Goal: Task Accomplishment & Management: Manage account settings

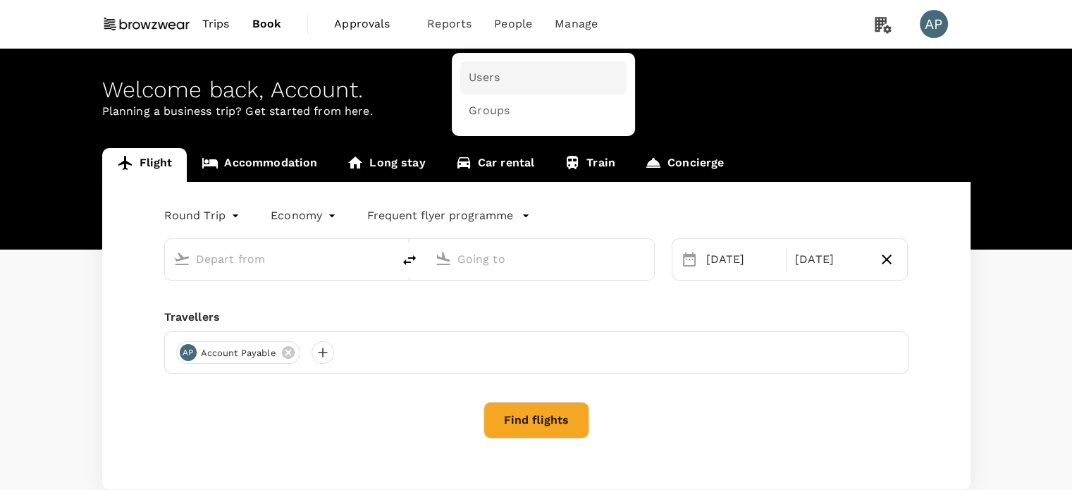
click at [495, 81] on span "Users" at bounding box center [484, 78] width 31 height 16
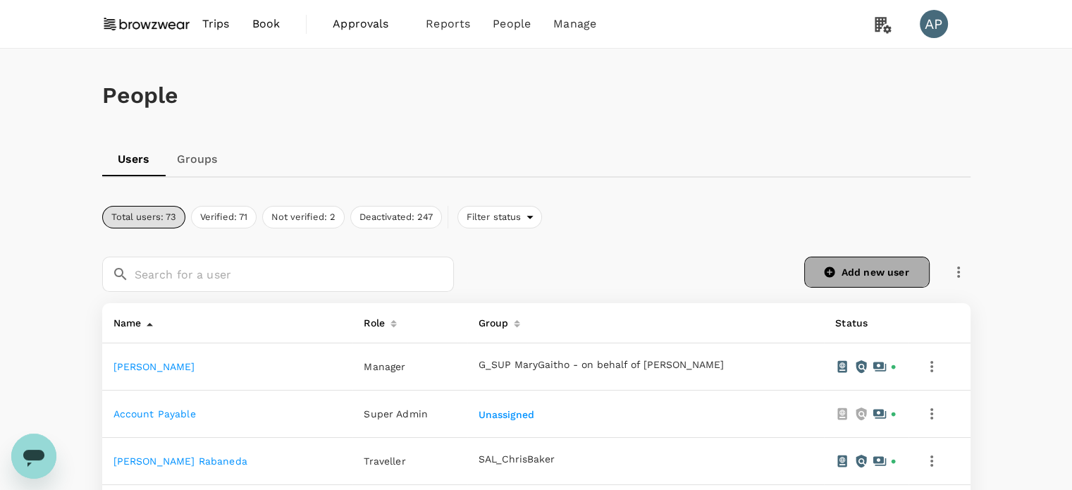
click at [874, 267] on link "Add new user" at bounding box center [867, 272] width 126 height 31
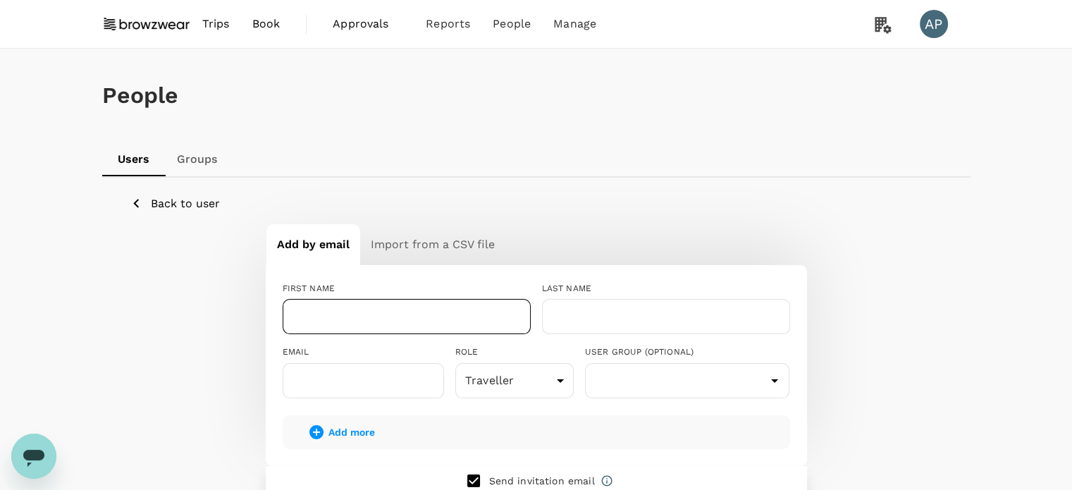
click at [395, 314] on input "text" at bounding box center [407, 316] width 248 height 35
paste input "Anupama"
type input "Anupama"
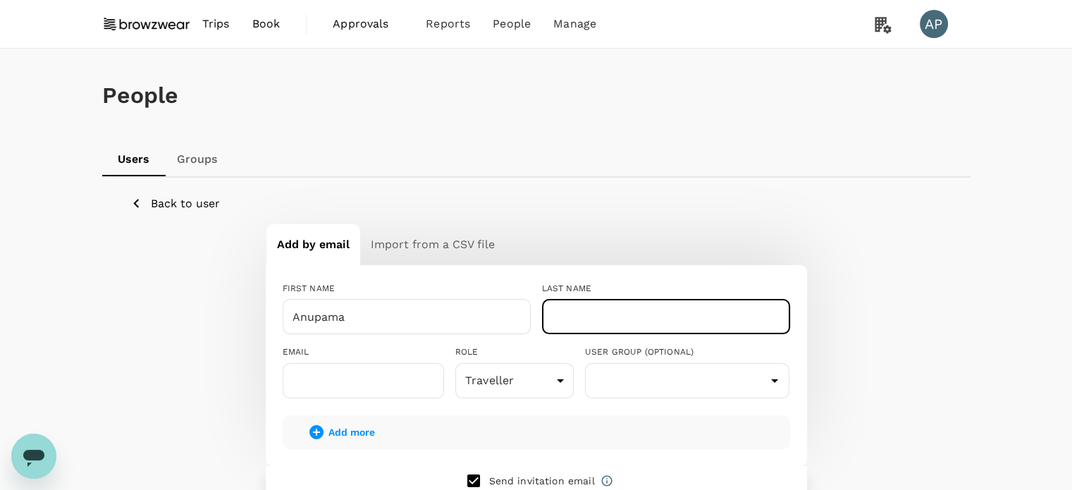
click at [626, 315] on input "text" at bounding box center [666, 316] width 248 height 35
paste input "[PERSON_NAME]"
type input "[PERSON_NAME]"
click at [386, 378] on input "text" at bounding box center [363, 380] width 161 height 35
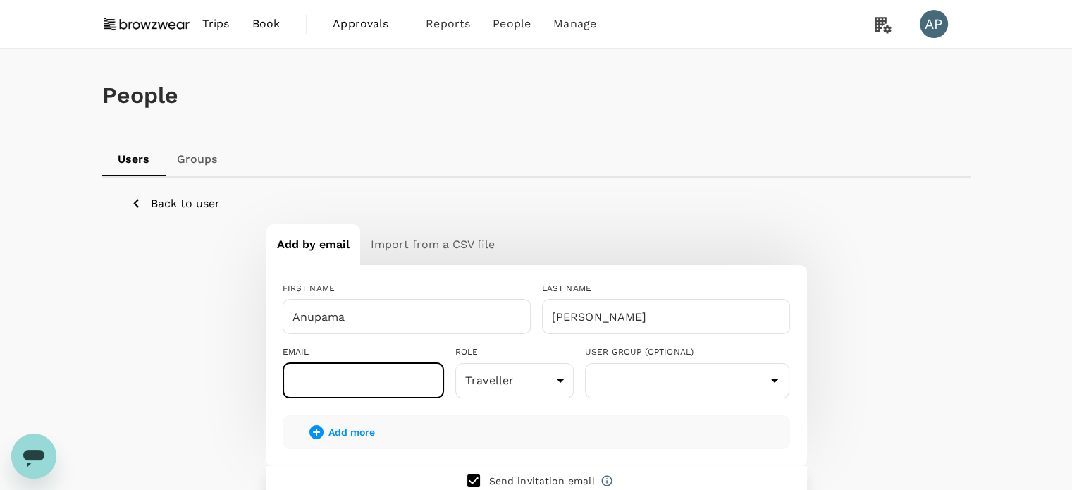
paste input "anupama.fernando@browzwear.com"
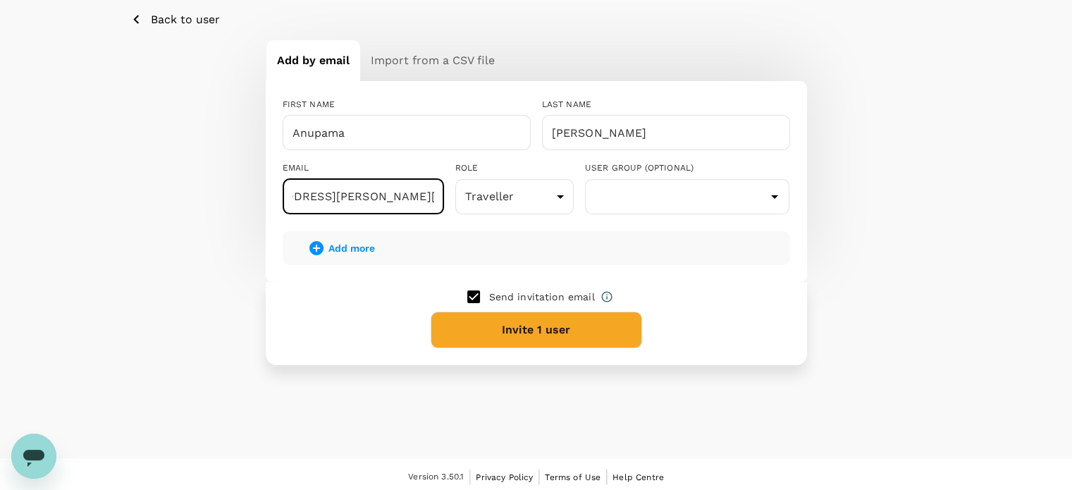
scroll to position [188, 0]
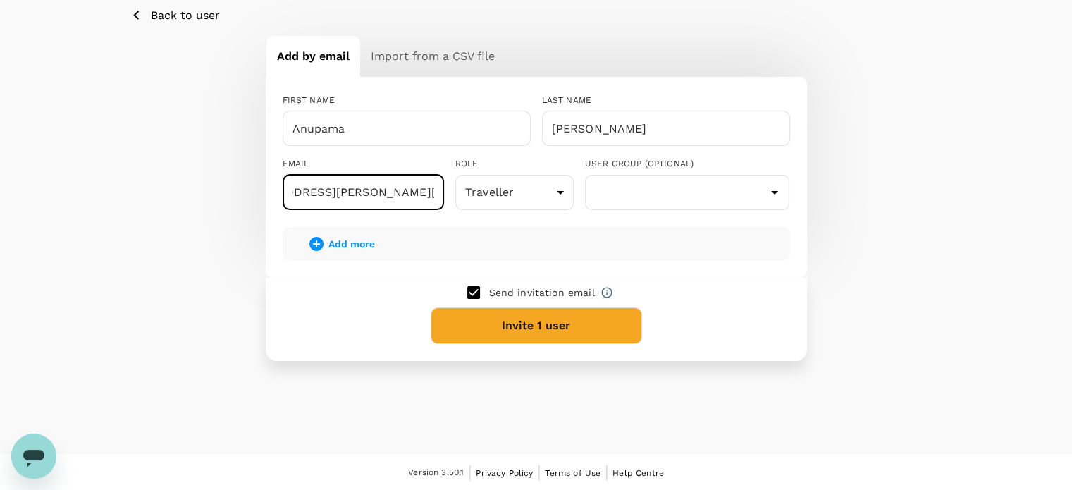
type input "anupama.fernando@browzwear.com"
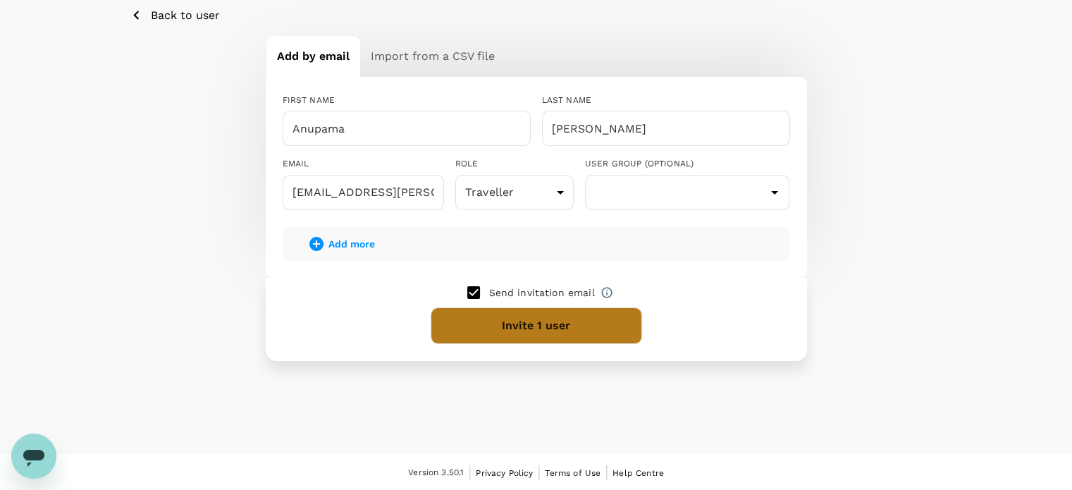
click at [604, 324] on button "Invite 1 user" at bounding box center [537, 325] width 212 height 37
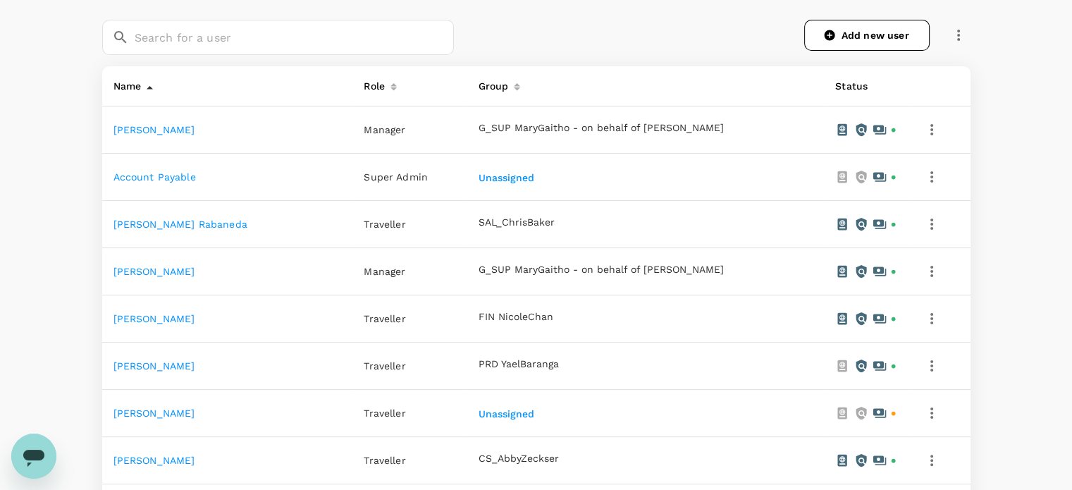
scroll to position [423, 0]
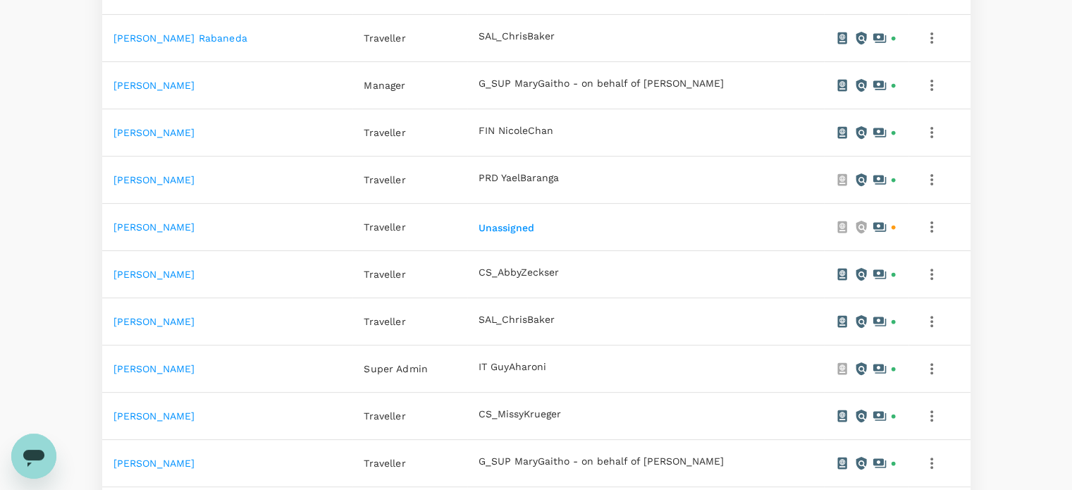
click at [173, 226] on link "Anupama Fernando" at bounding box center [155, 226] width 82 height 11
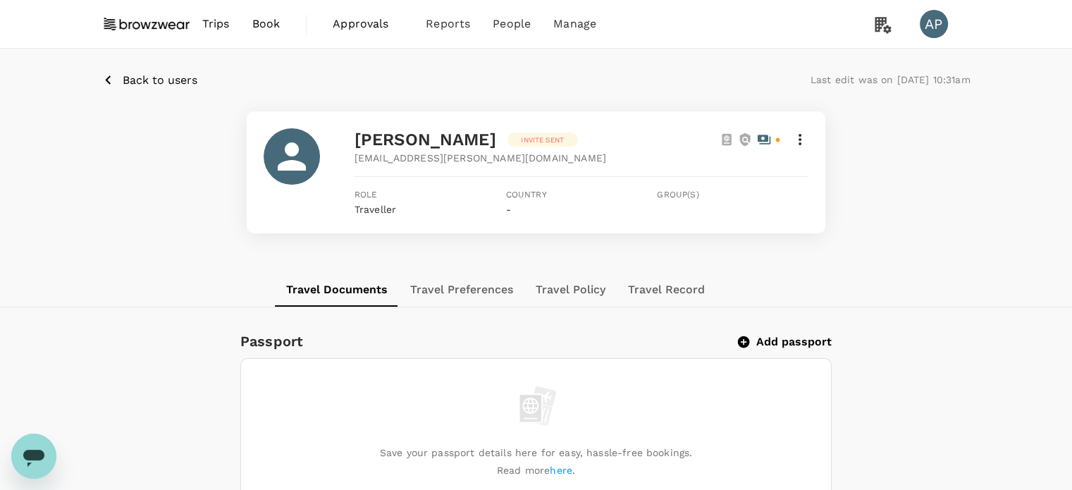
click at [802, 140] on icon at bounding box center [800, 139] width 17 height 17
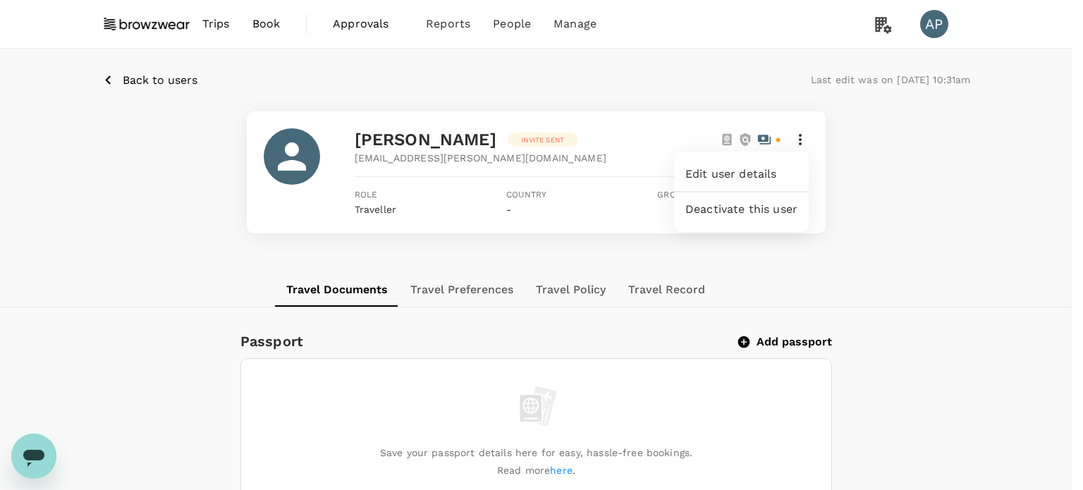
drag, startPoint x: 969, startPoint y: 191, endPoint x: 917, endPoint y: 183, distance: 52.7
click at [967, 192] on div at bounding box center [541, 245] width 1083 height 490
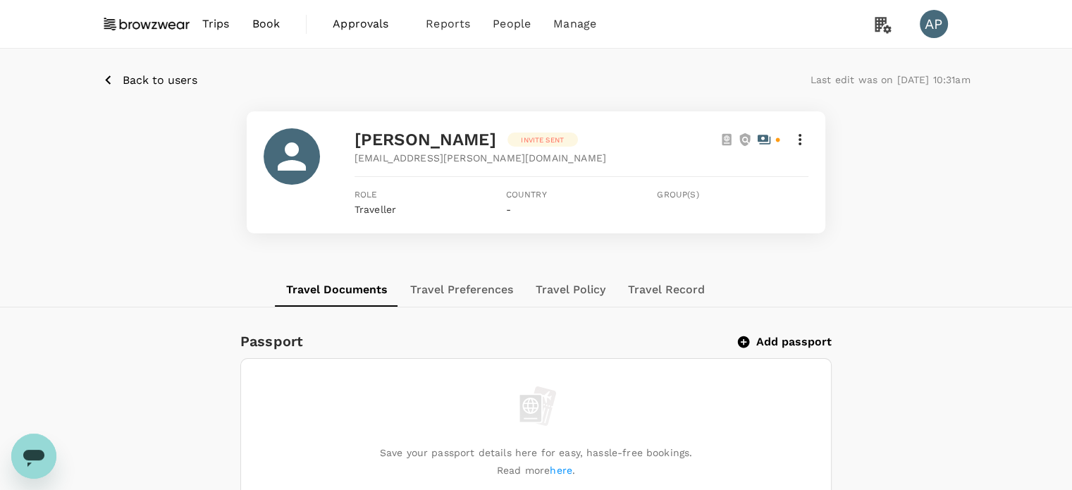
click at [162, 81] on p "Back to users" at bounding box center [160, 80] width 75 height 17
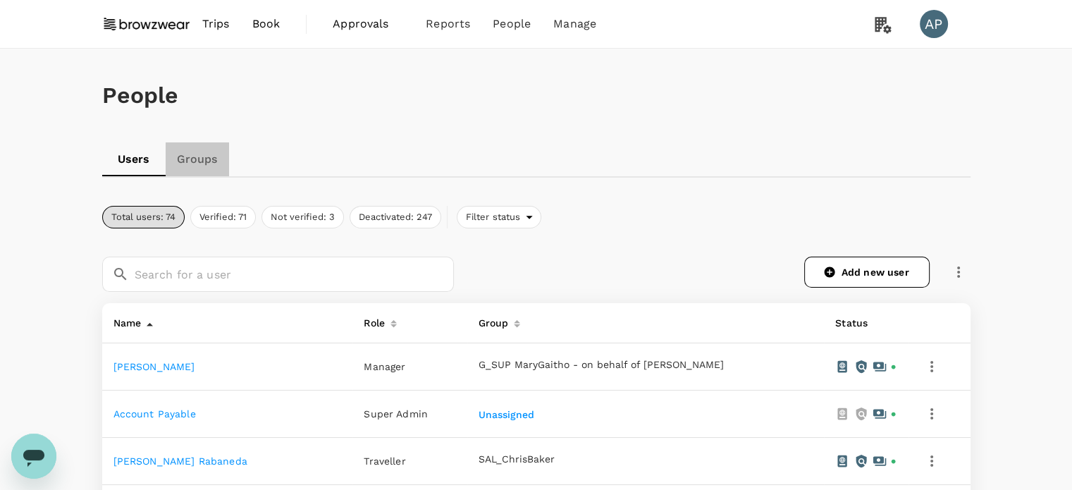
click at [200, 160] on link "Groups" at bounding box center [197, 159] width 63 height 34
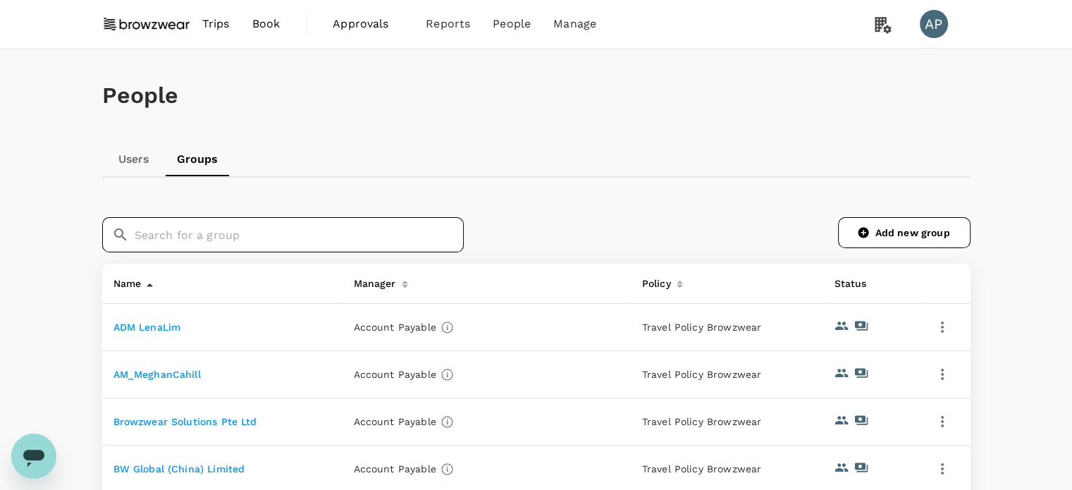
click at [255, 229] on input "text" at bounding box center [299, 234] width 329 height 35
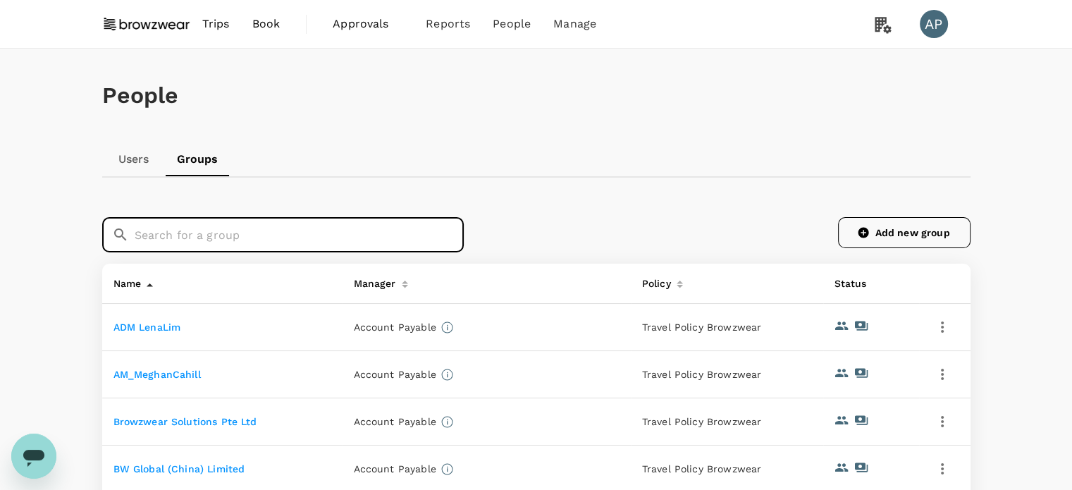
click at [914, 240] on link "Add new group" at bounding box center [904, 232] width 133 height 31
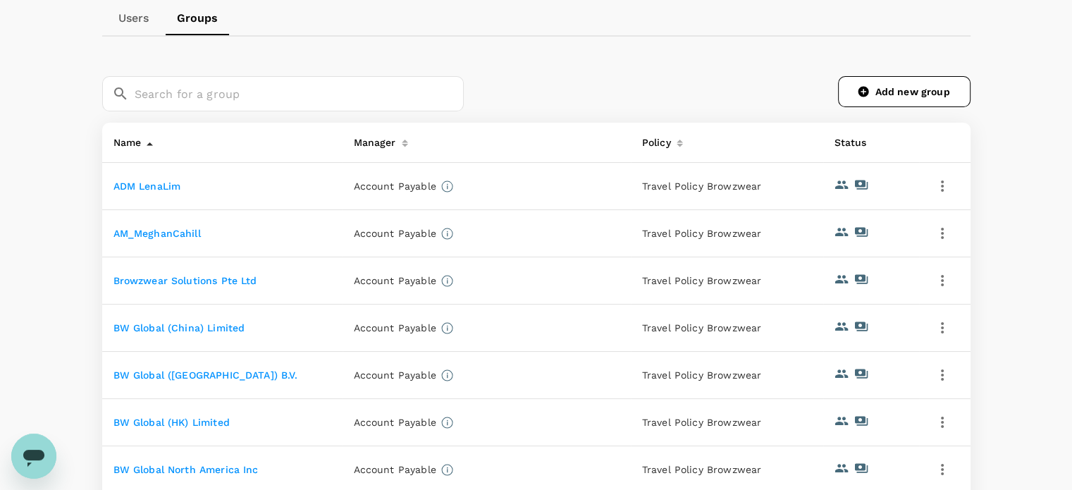
scroll to position [212, 0]
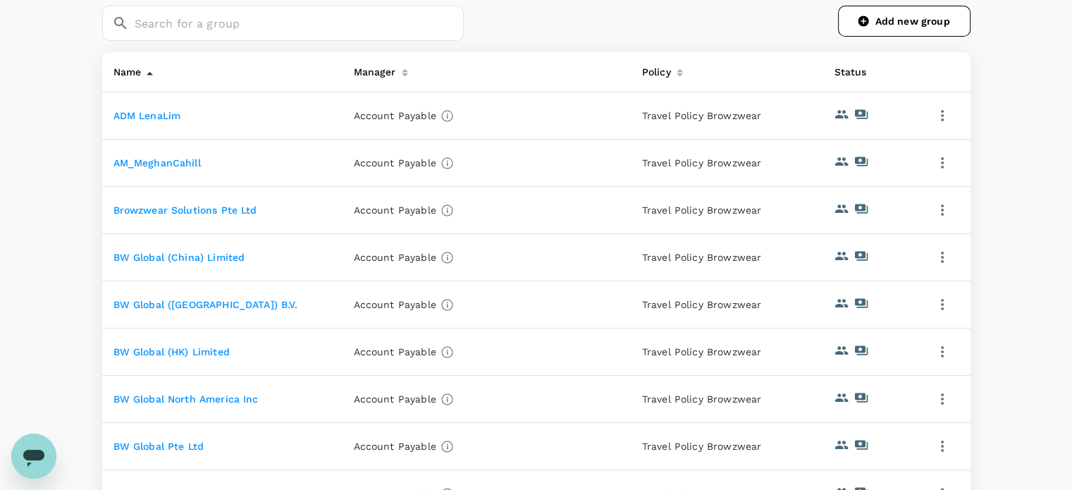
click at [135, 118] on link "ADM LenaLim" at bounding box center [148, 115] width 68 height 11
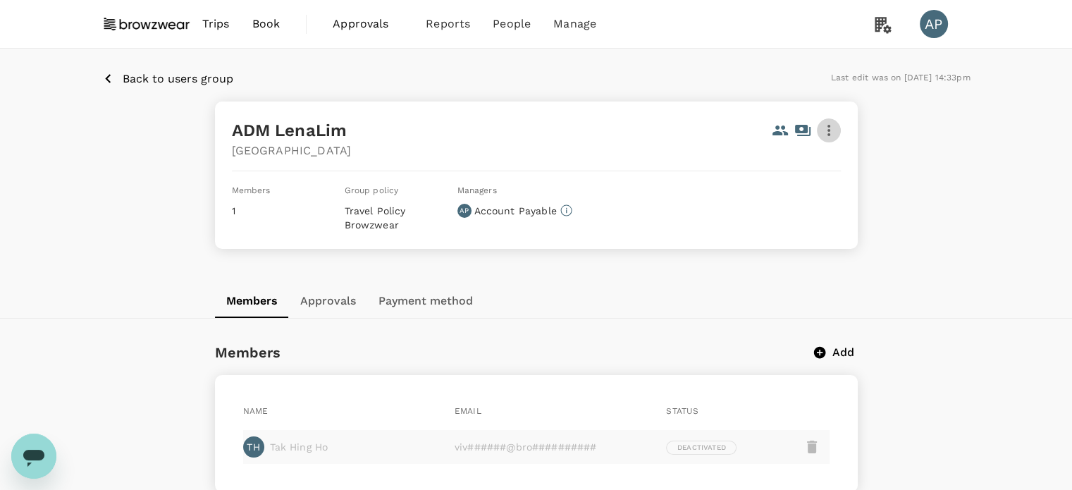
click at [831, 129] on icon "button" at bounding box center [829, 130] width 17 height 17
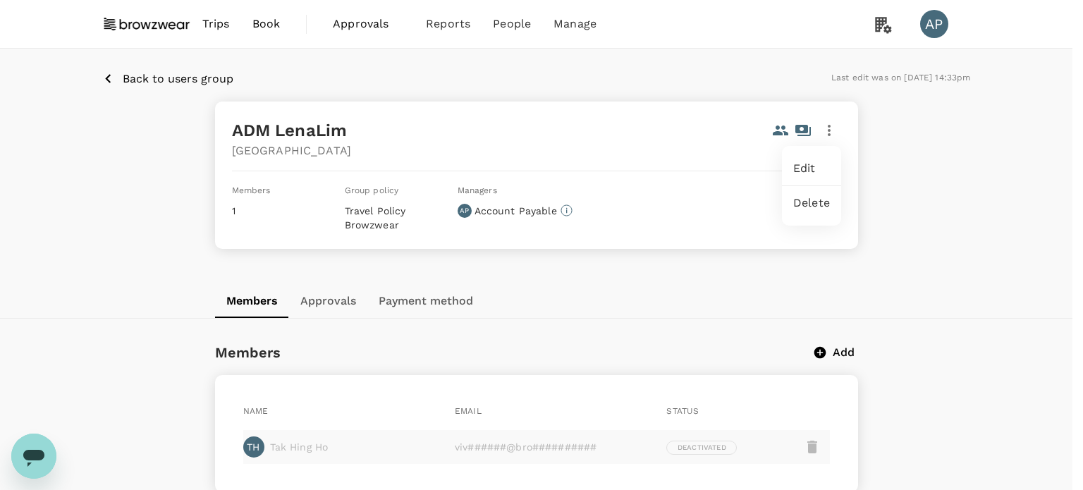
click at [821, 172] on span "Edit" at bounding box center [811, 168] width 37 height 17
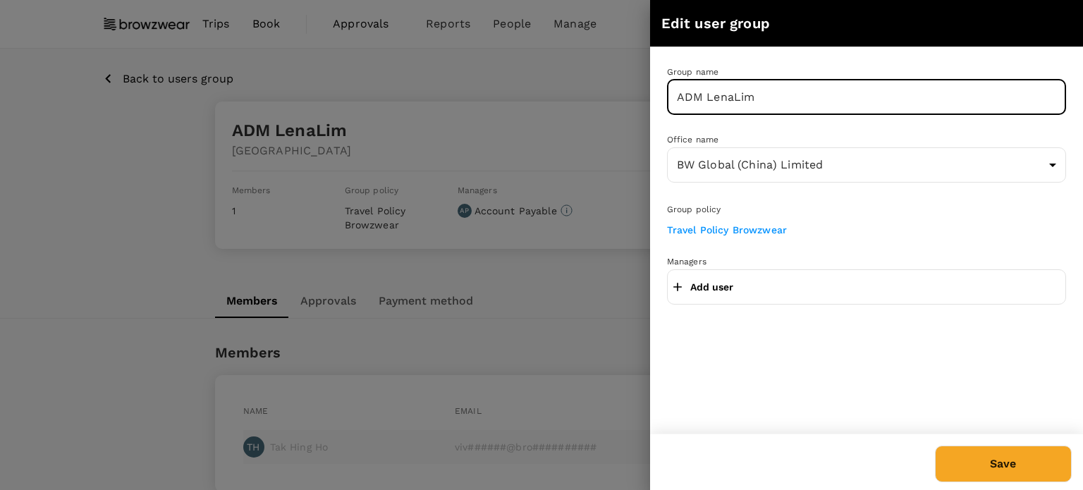
drag, startPoint x: 786, startPoint y: 94, endPoint x: 573, endPoint y: 102, distance: 213.0
click at [573, 102] on div "Edit user group Group name ADM LenaLim ​ Office name BW Global (China) Limited …" at bounding box center [541, 245] width 1083 height 490
type input "CA Anupama"
click at [829, 142] on div "Office name BW Global (China) Limited 8e4268fa-4335-4294-8f04-342fc703cb9d ​" at bounding box center [858, 150] width 416 height 70
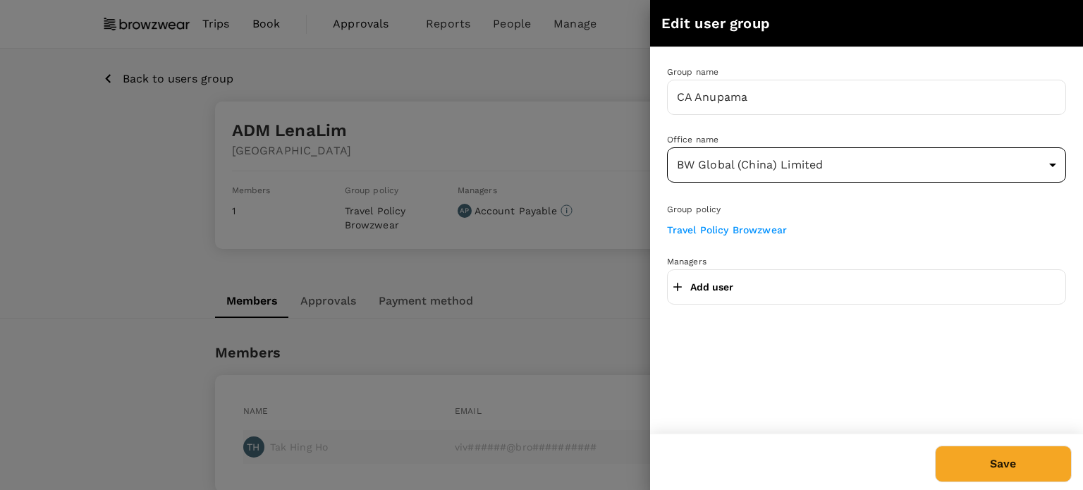
click at [853, 157] on body "Trips Book Approvals 0 Reports People Manage AP Back to users group Last edit w…" at bounding box center [541, 281] width 1083 height 562
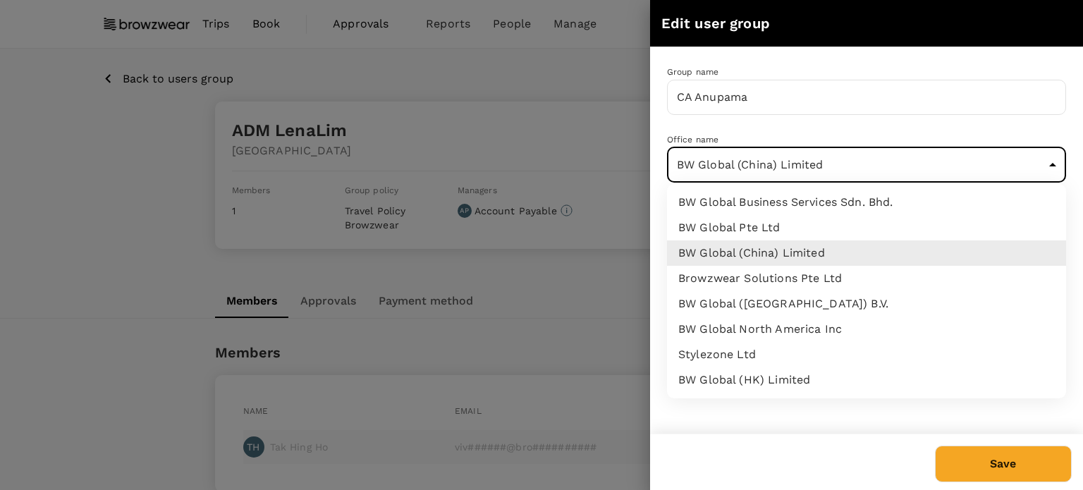
click at [770, 228] on li "BW Global Pte Ltd" at bounding box center [866, 227] width 399 height 25
type input "59779699-05cb-4462-801e-0debe2c96718"
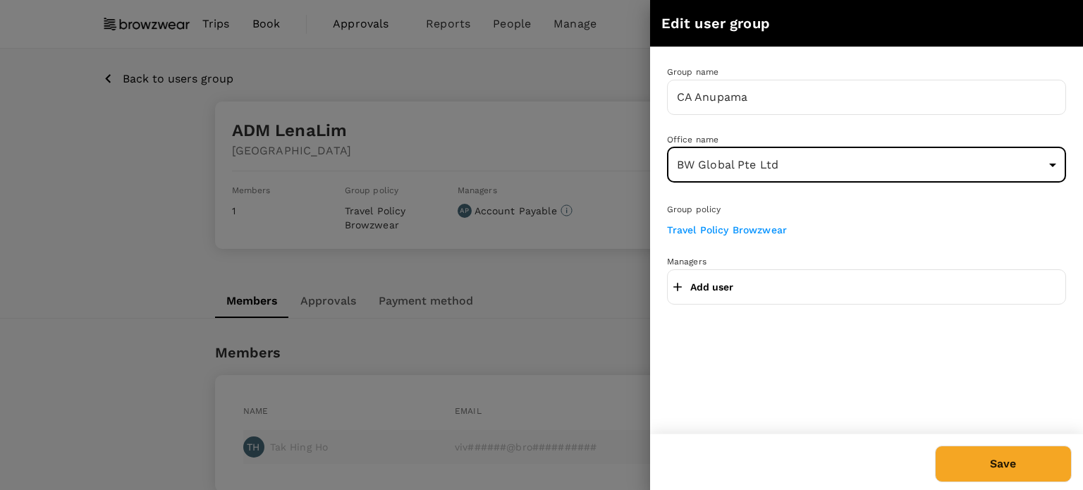
click at [1008, 467] on button "Save" at bounding box center [1003, 464] width 137 height 37
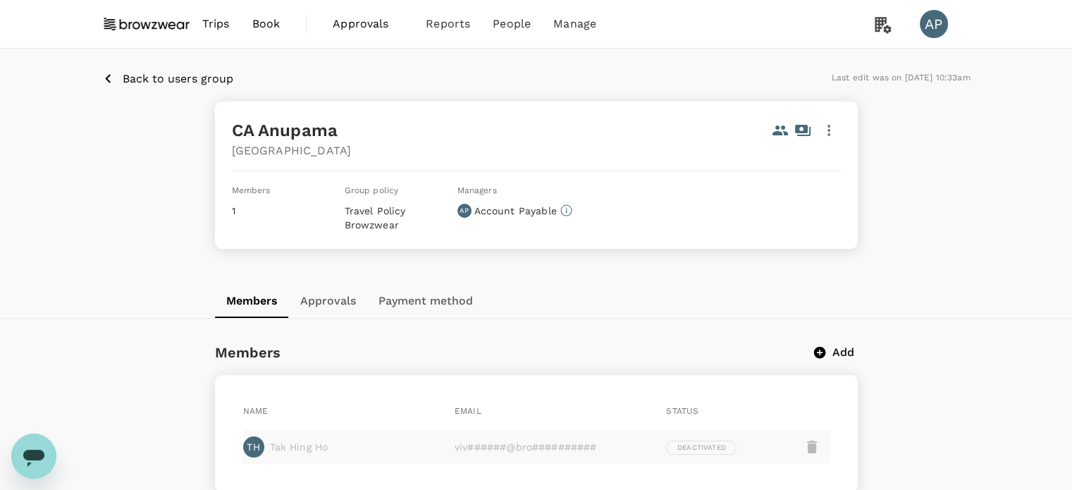
click at [212, 75] on p "Back to users group" at bounding box center [178, 79] width 111 height 17
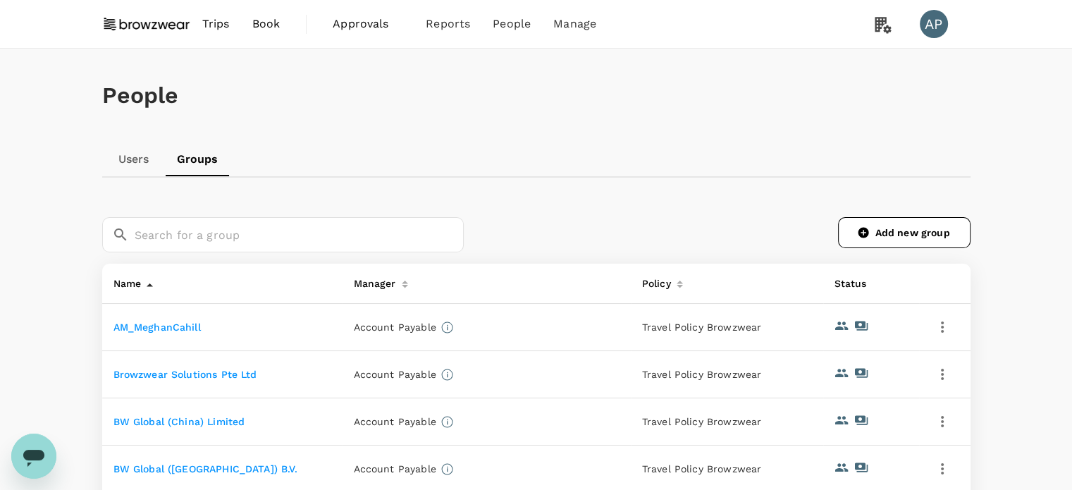
click at [131, 161] on link "Users" at bounding box center [133, 159] width 63 height 34
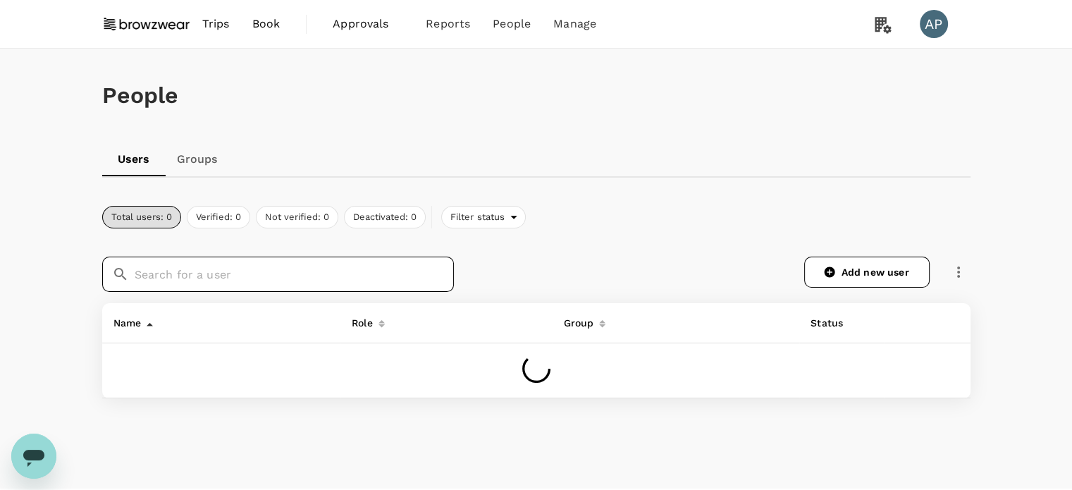
click at [347, 277] on input "text" at bounding box center [294, 274] width 319 height 35
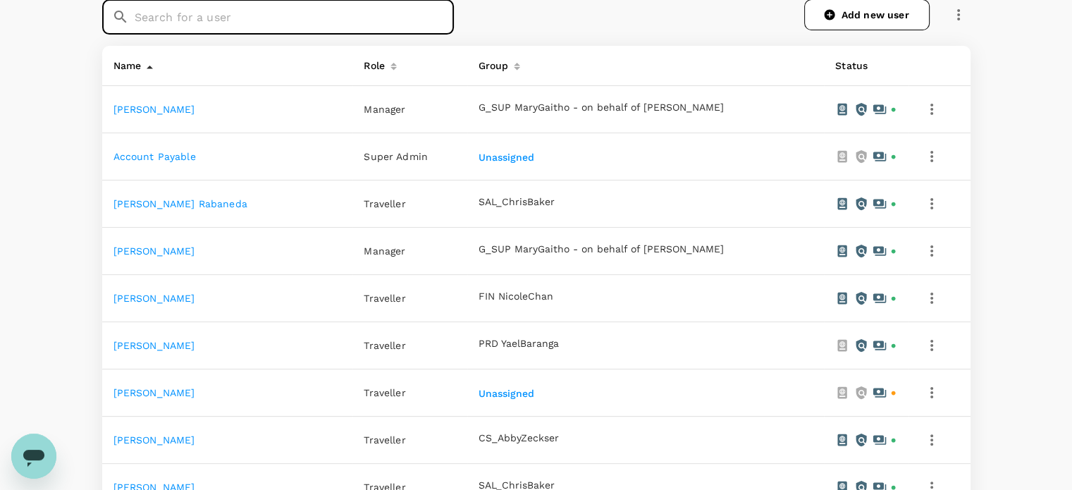
scroll to position [282, 0]
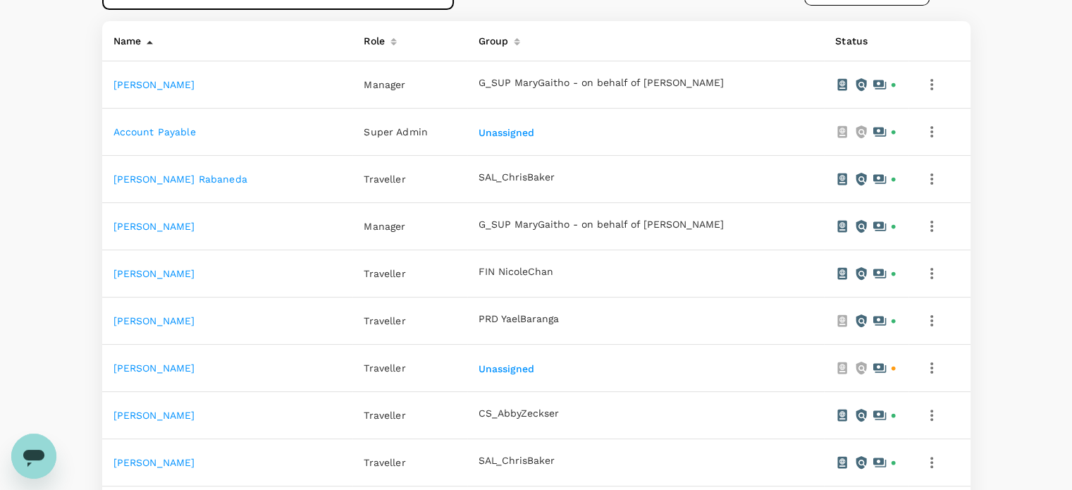
click at [145, 369] on link "[PERSON_NAME]" at bounding box center [155, 367] width 82 height 11
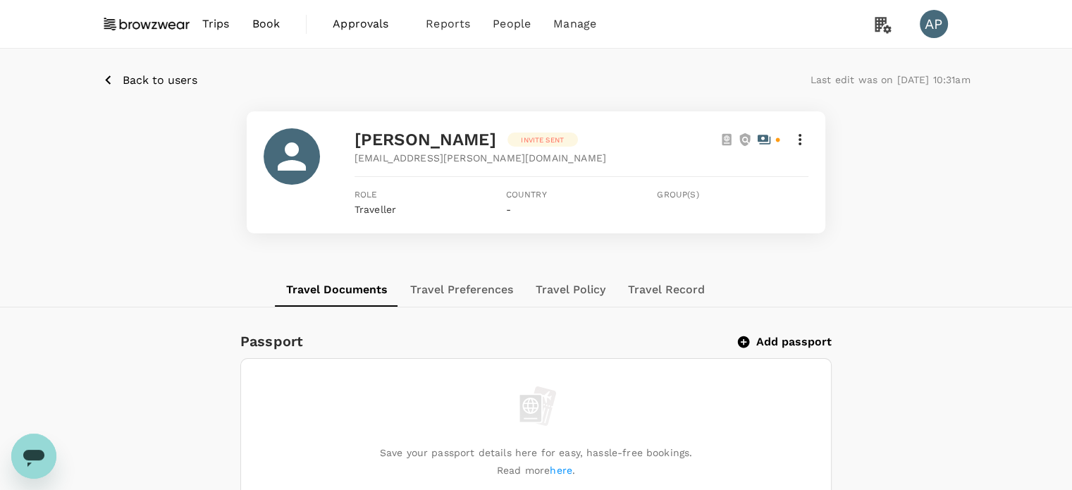
click at [804, 140] on icon at bounding box center [800, 139] width 17 height 17
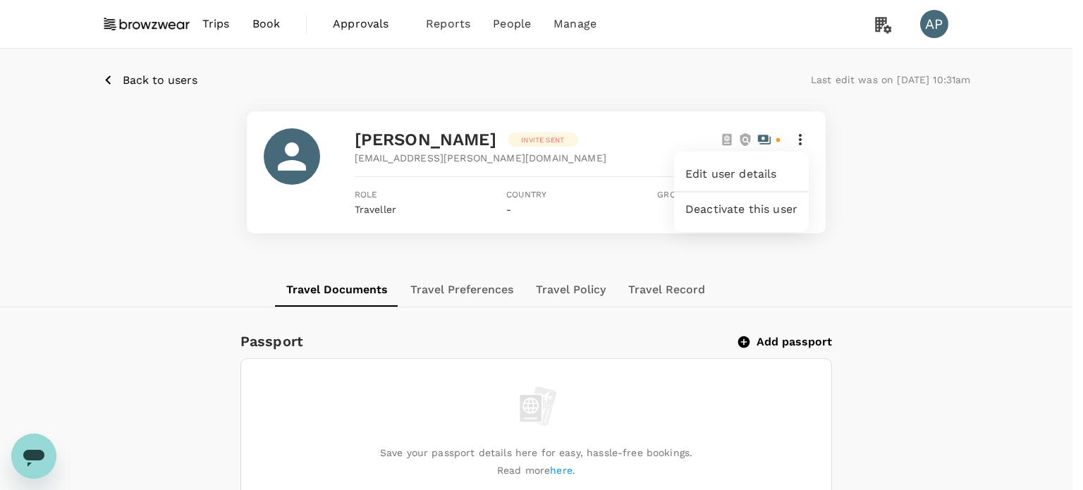
click at [715, 171] on span "Edit user details" at bounding box center [741, 174] width 112 height 17
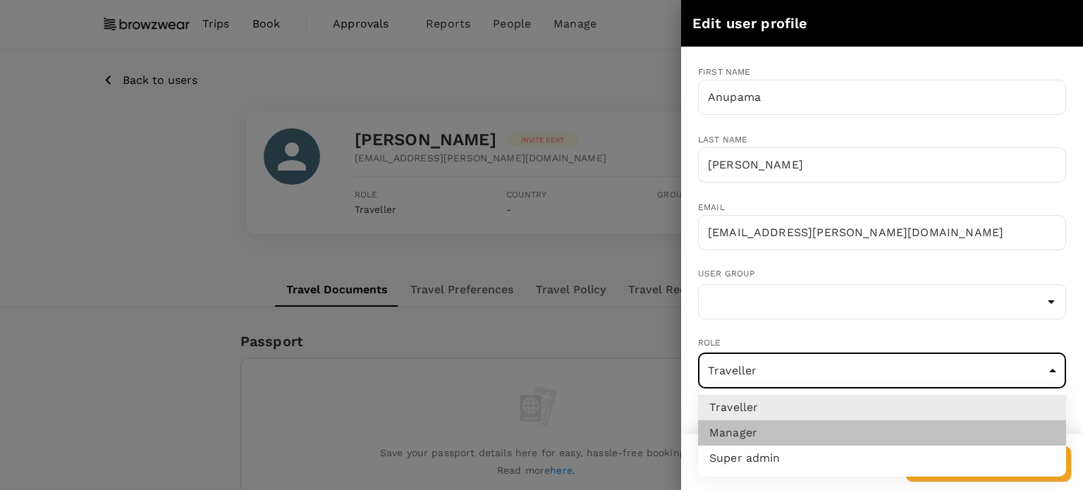
click at [814, 432] on li "Manager" at bounding box center [882, 432] width 368 height 25
type input "admin"
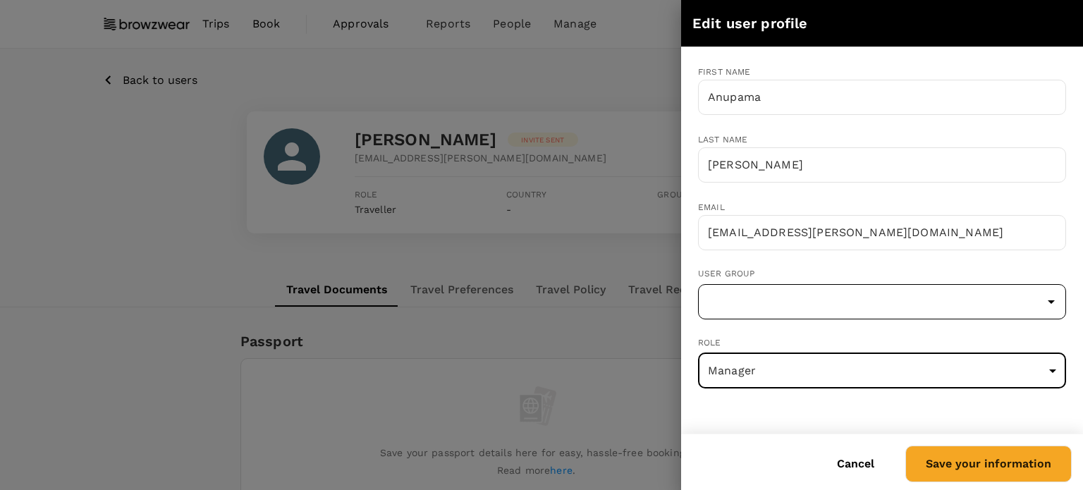
click at [928, 304] on input "text" at bounding box center [882, 301] width 361 height 27
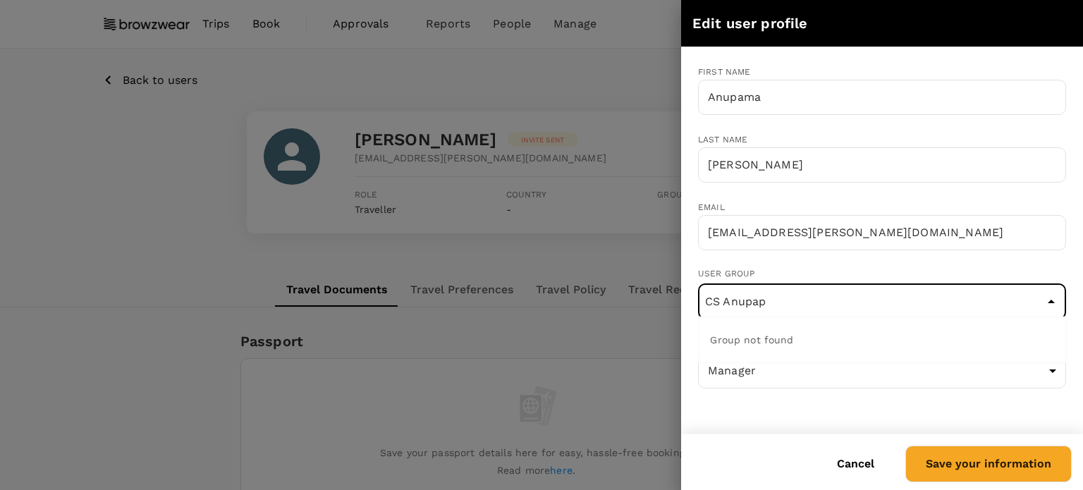
type input "CS Anupa"
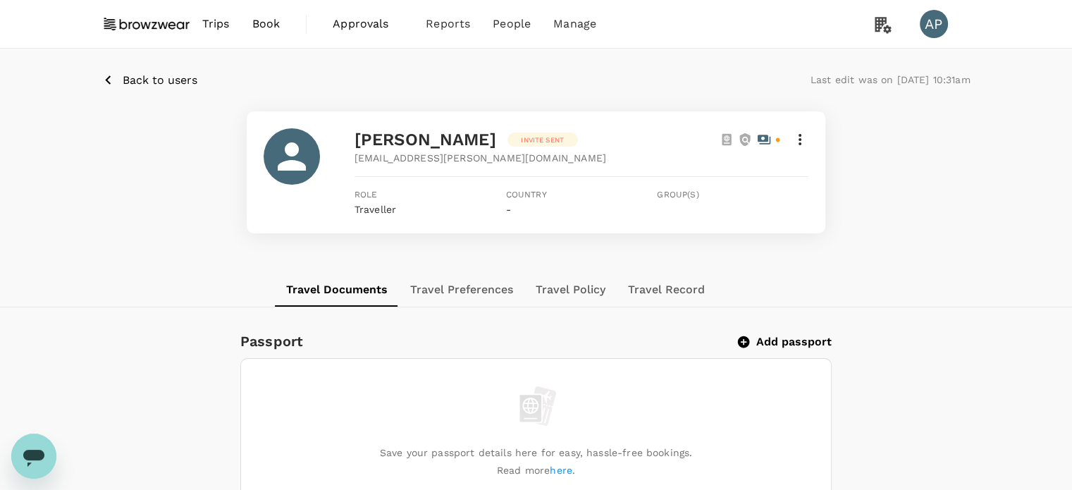
click at [133, 84] on p "Back to users" at bounding box center [160, 80] width 75 height 17
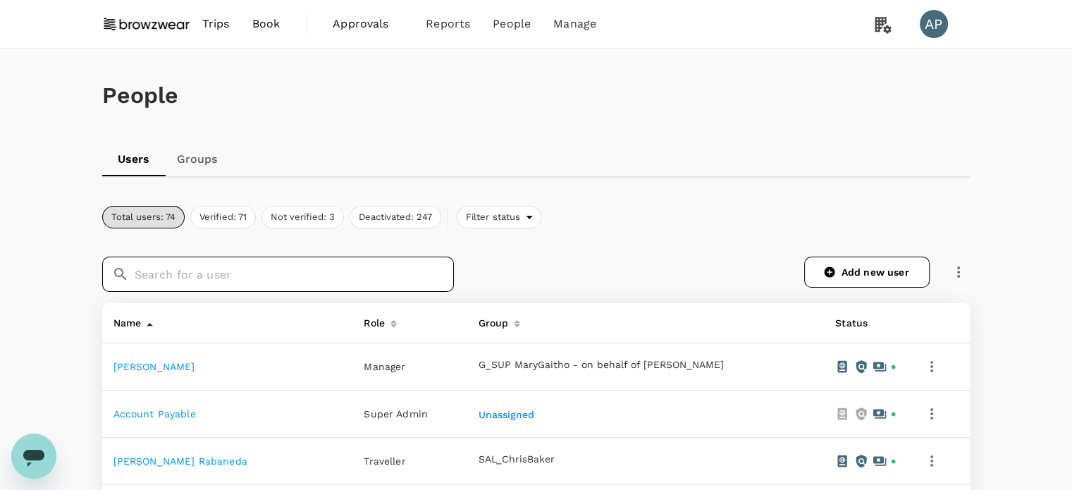
click at [247, 272] on input "text" at bounding box center [294, 274] width 319 height 35
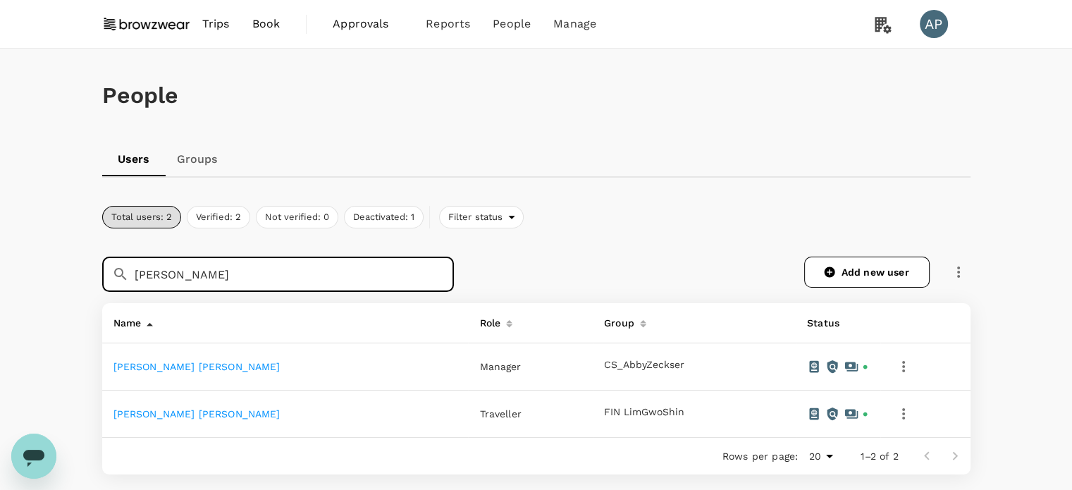
type input "michelle"
click at [184, 367] on link "Michelle Xiu Zhen Lee" at bounding box center [197, 366] width 167 height 11
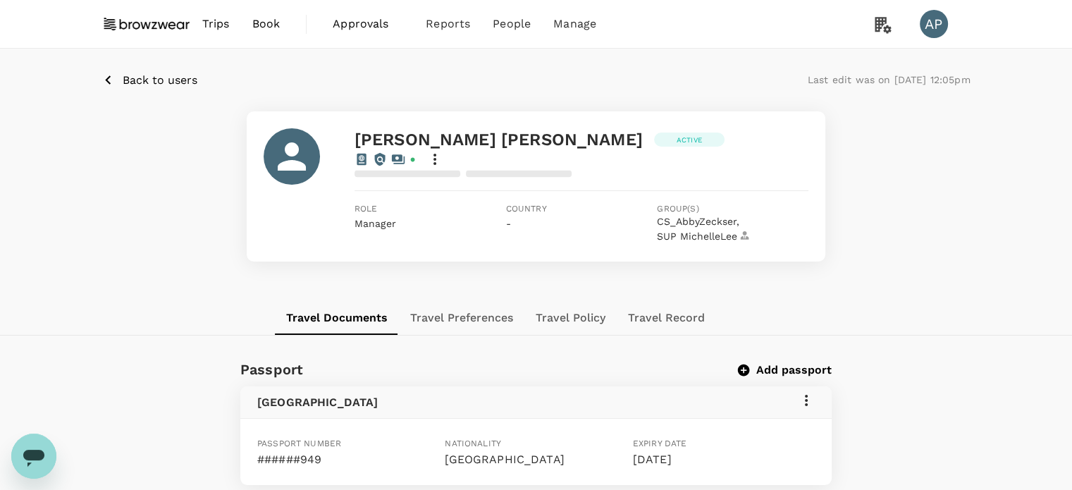
click at [443, 151] on icon at bounding box center [435, 159] width 17 height 17
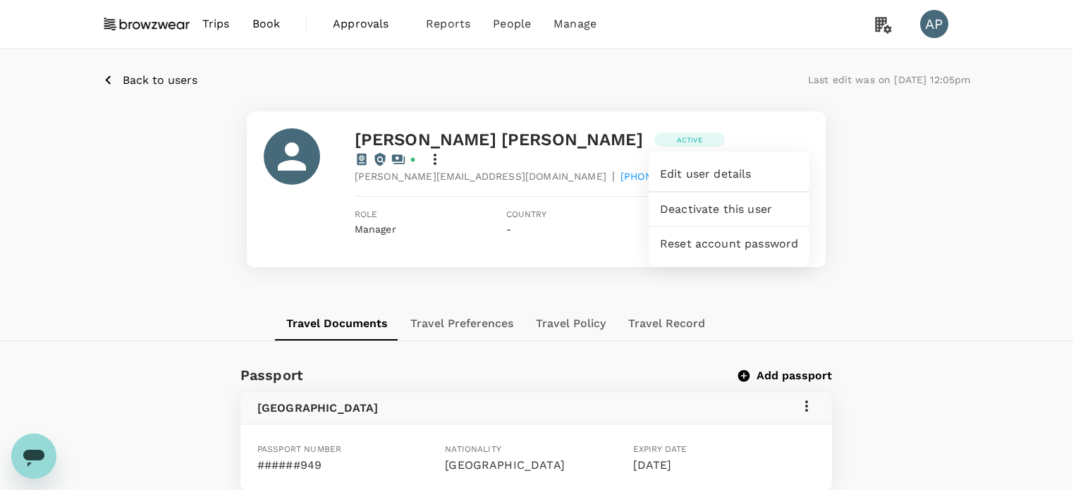
click at [733, 166] on span "Edit user details" at bounding box center [729, 174] width 138 height 17
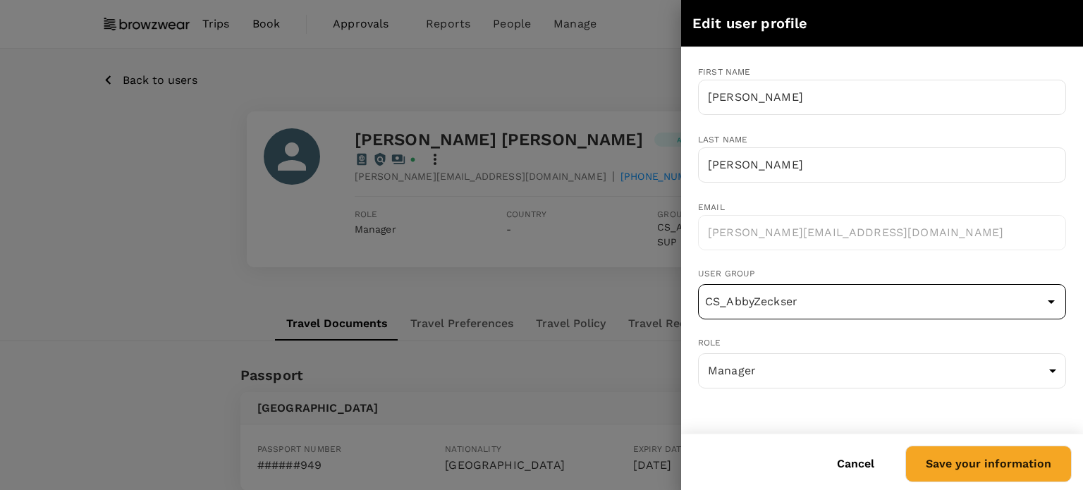
click at [859, 302] on input "CS_AbbyZeckser" at bounding box center [882, 301] width 361 height 27
click at [869, 342] on li "CS_AnupamaFernando" at bounding box center [882, 340] width 367 height 23
type input "CS_AnupamaFernando"
click at [979, 465] on button "Save your information" at bounding box center [988, 464] width 166 height 37
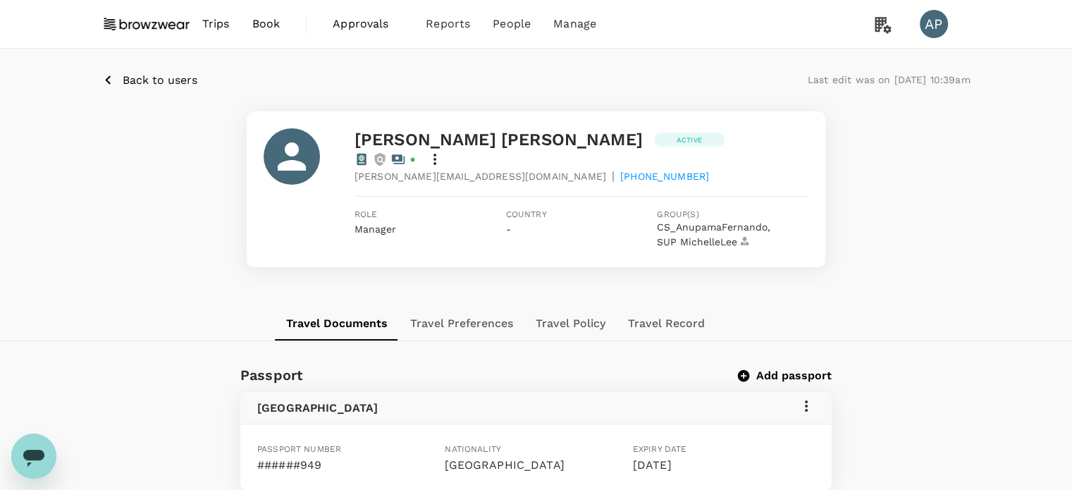
click at [161, 81] on p "Back to users" at bounding box center [160, 80] width 75 height 17
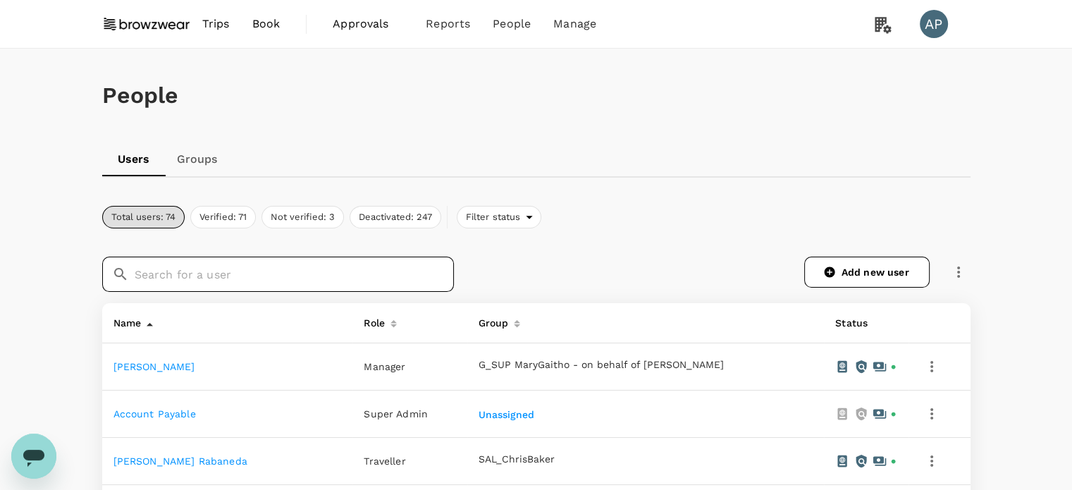
click at [263, 267] on input "text" at bounding box center [294, 274] width 319 height 35
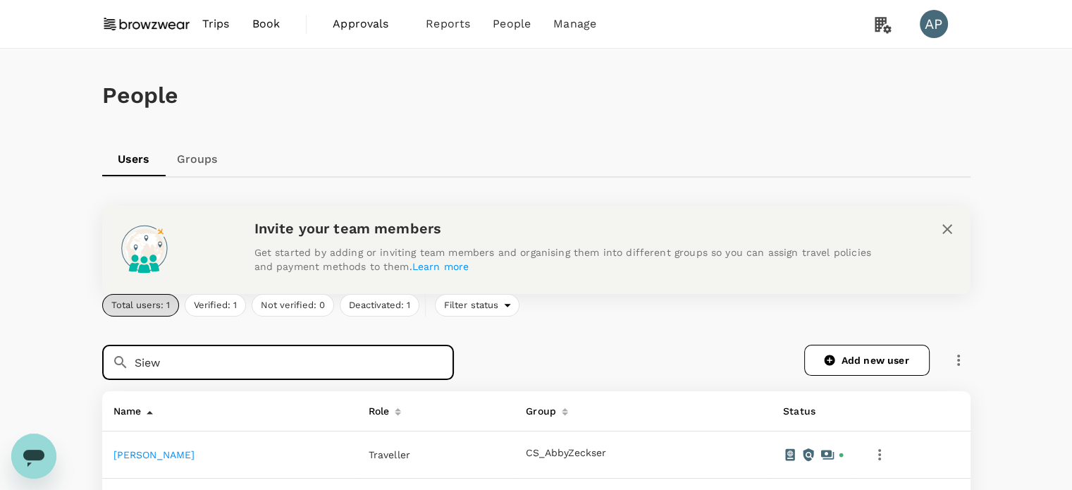
type input "Siew"
click at [138, 451] on link "Siew Li Oon" at bounding box center [155, 454] width 82 height 11
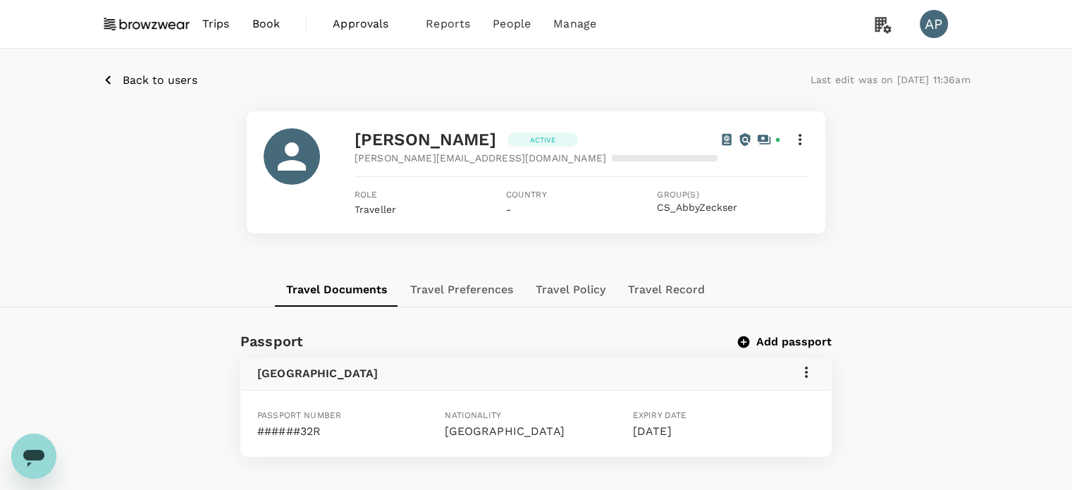
click at [801, 137] on icon at bounding box center [800, 139] width 17 height 17
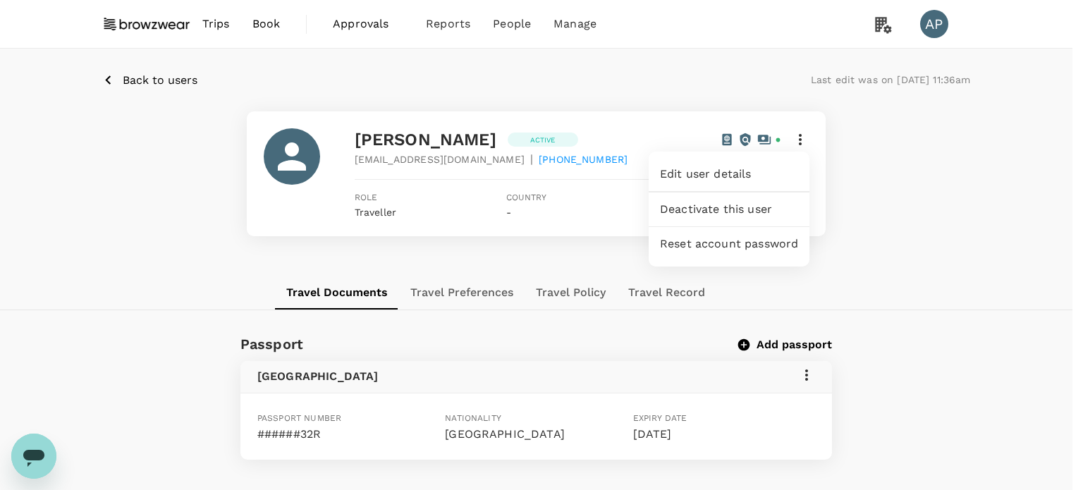
click at [747, 164] on div "Edit user details" at bounding box center [729, 174] width 161 height 34
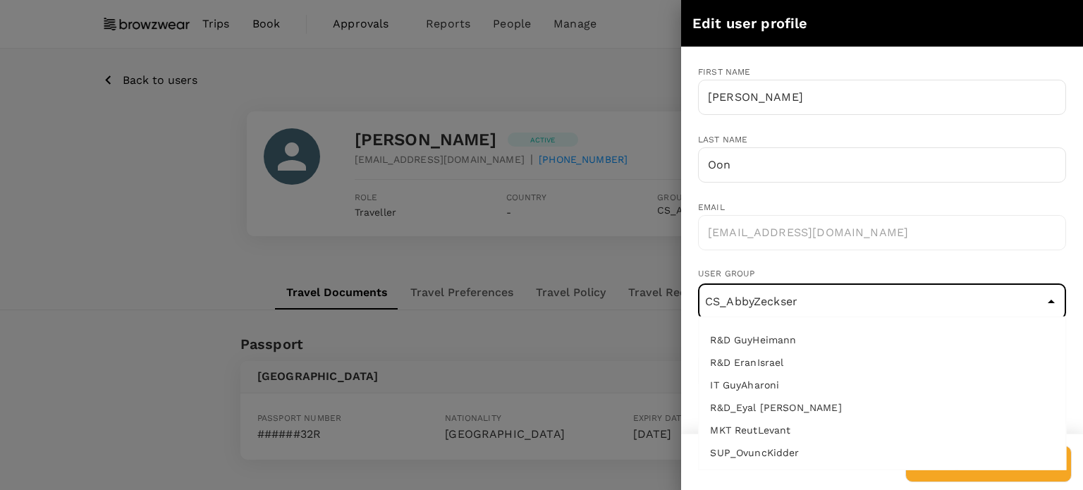
drag, startPoint x: 852, startPoint y: 304, endPoint x: 644, endPoint y: 291, distance: 208.4
click at [644, 291] on div "Edit user profile First name Siew Li ​ Last name Oon ​ Email siewli@browzwear.c…" at bounding box center [541, 245] width 1083 height 490
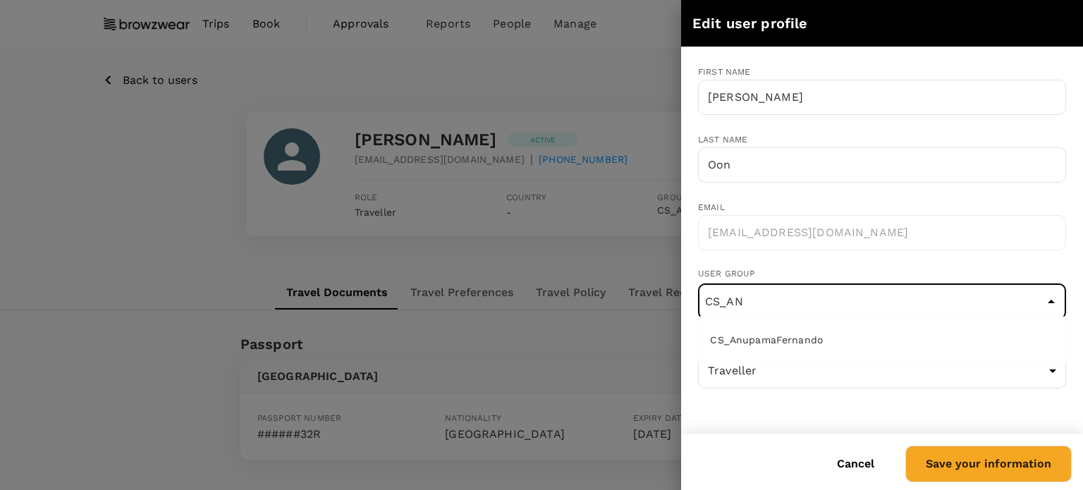
click at [759, 344] on li "CS_AnupamaFernando" at bounding box center [882, 340] width 367 height 23
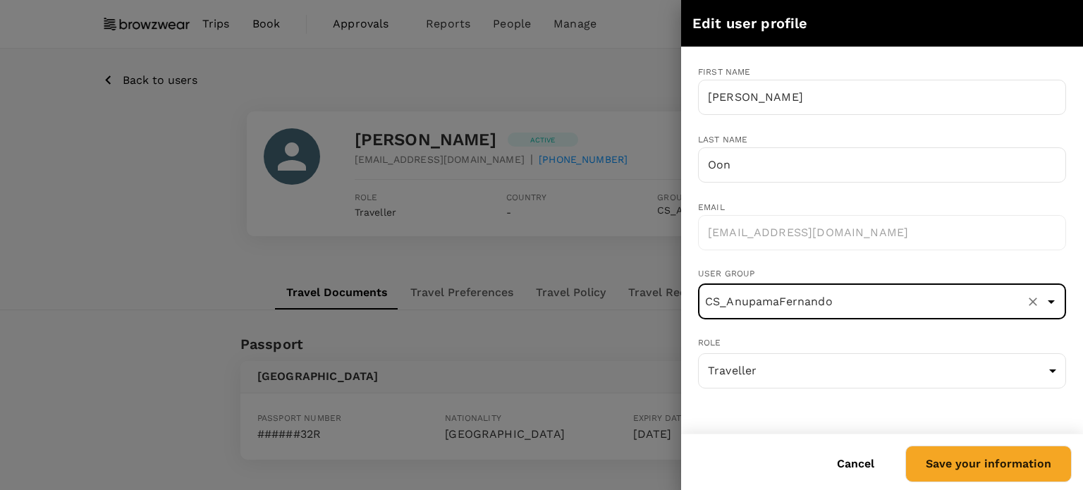
type input "CS_AnupamaFernando"
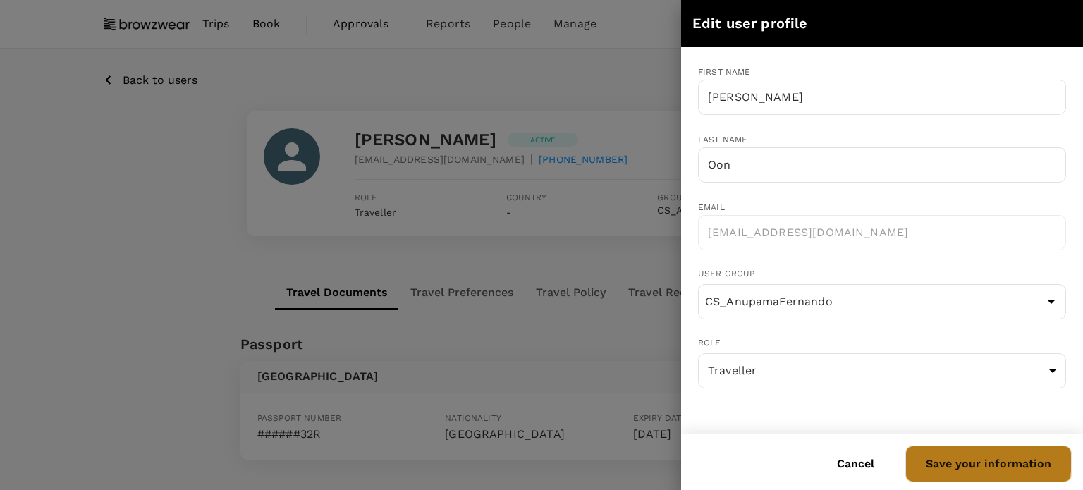
click at [990, 459] on button "Save your information" at bounding box center [988, 464] width 166 height 37
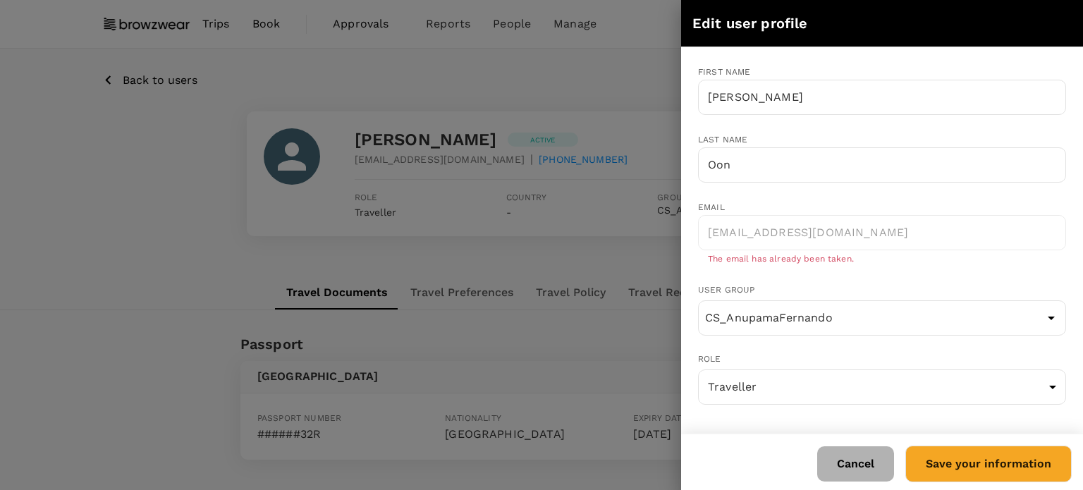
click at [861, 470] on button "Cancel" at bounding box center [855, 463] width 77 height 35
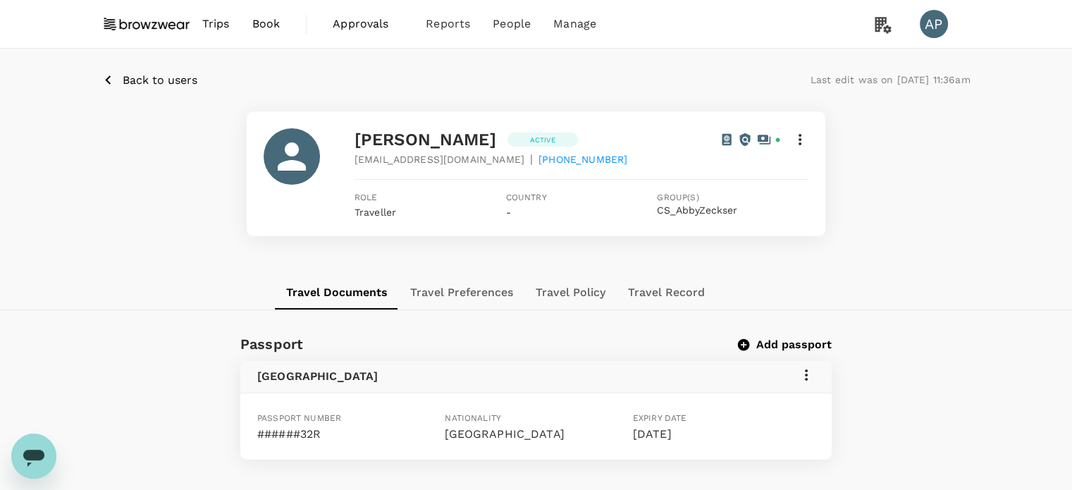
click at [157, 76] on p "Back to users" at bounding box center [160, 80] width 75 height 17
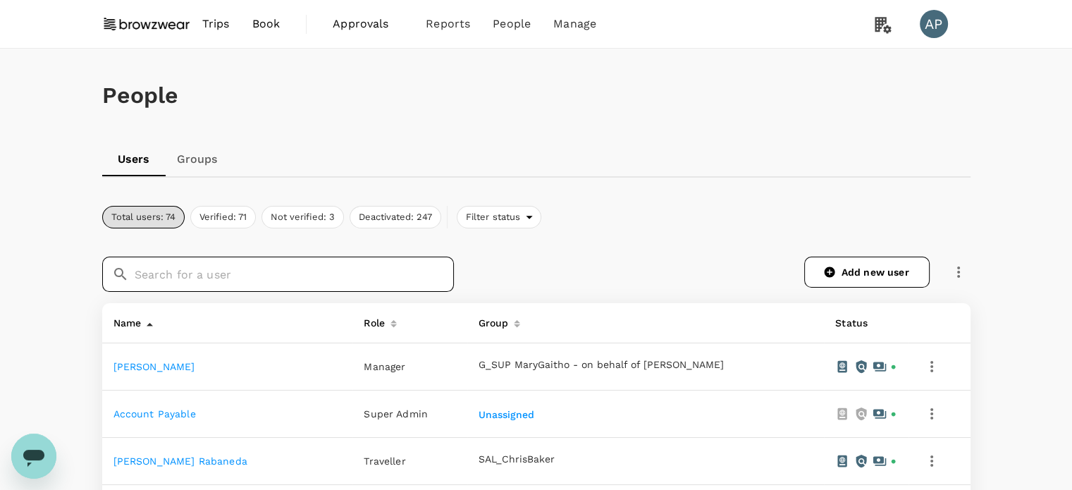
click at [310, 274] on input "text" at bounding box center [294, 274] width 319 height 35
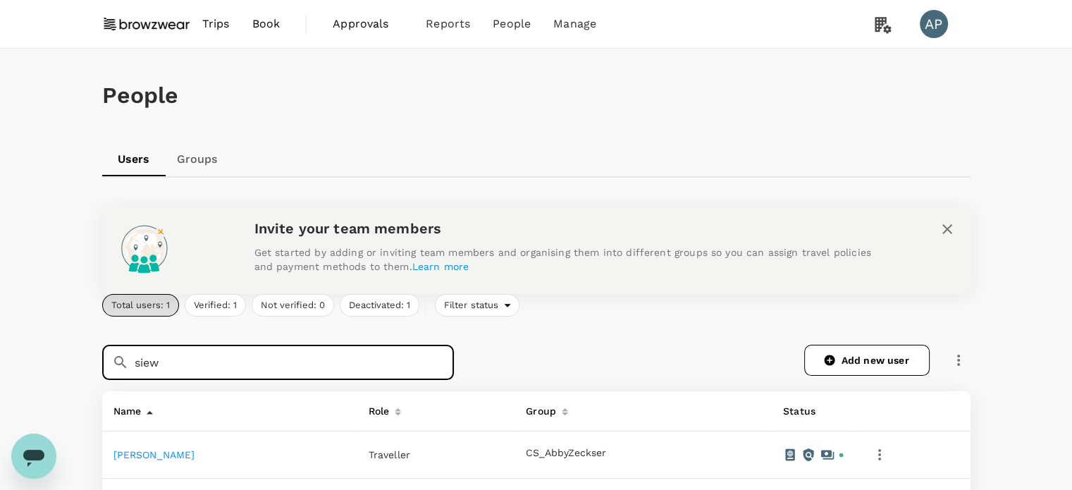
type input "siew"
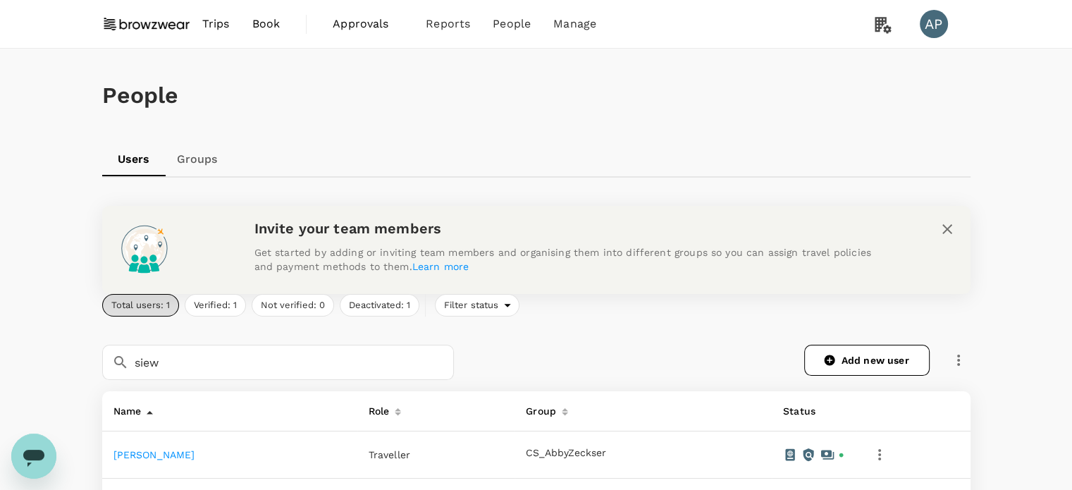
click at [147, 452] on link "Siew Li Oon" at bounding box center [155, 454] width 82 height 11
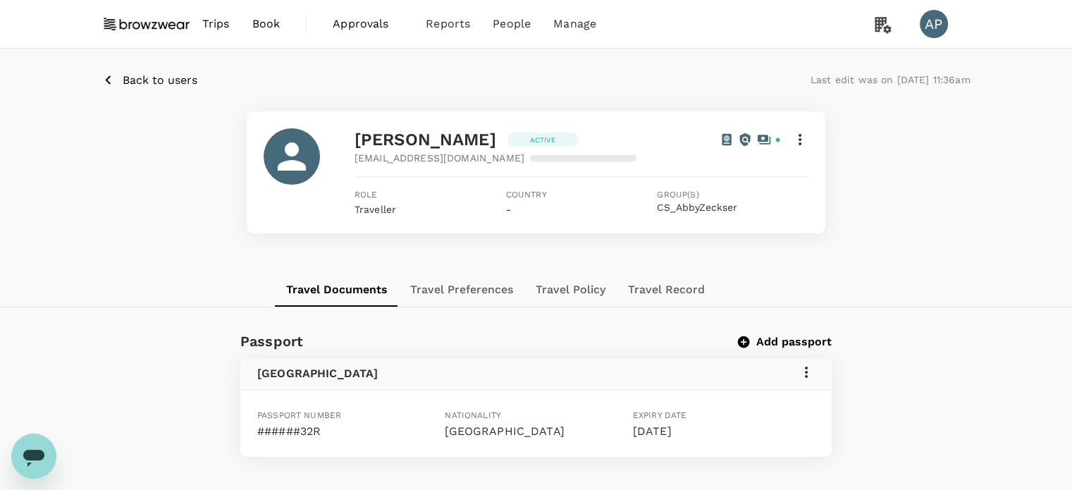
click at [803, 142] on icon at bounding box center [800, 139] width 17 height 17
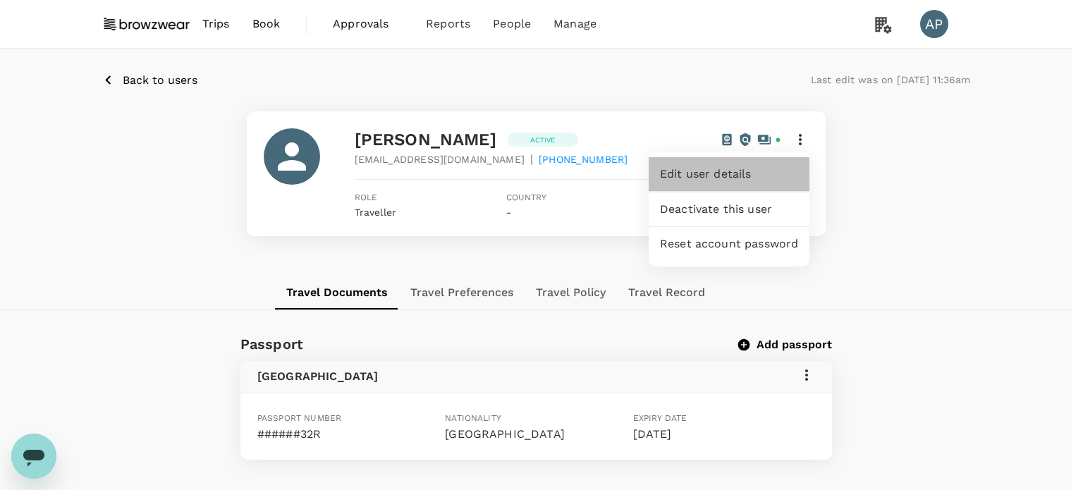
click at [746, 173] on span "Edit user details" at bounding box center [729, 174] width 138 height 17
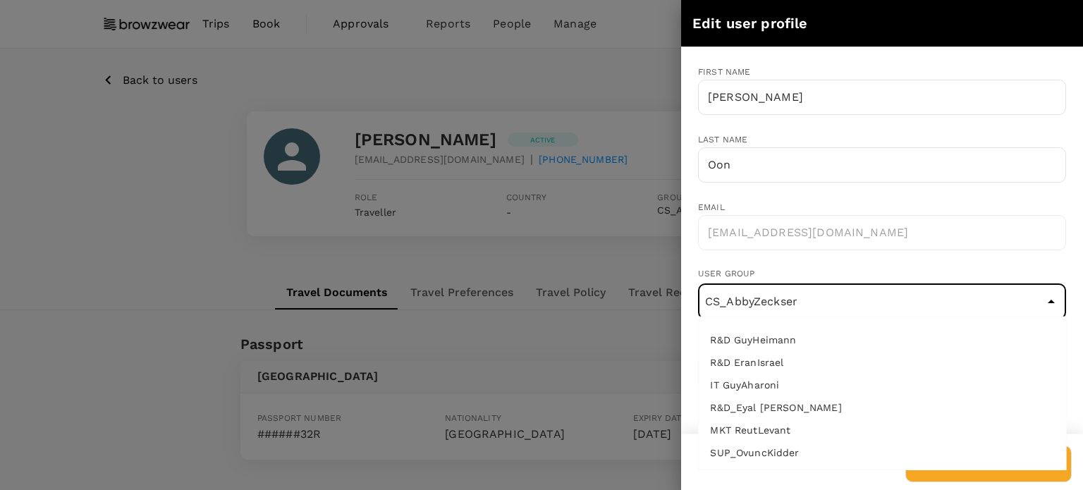
click at [918, 302] on input "CS_AbbyZeckser" at bounding box center [882, 301] width 361 height 27
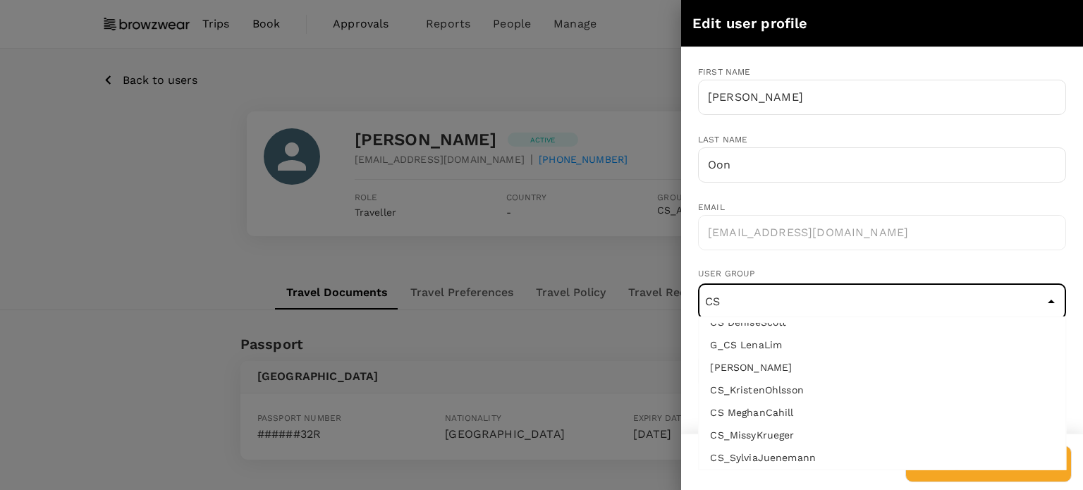
scroll to position [55, 0]
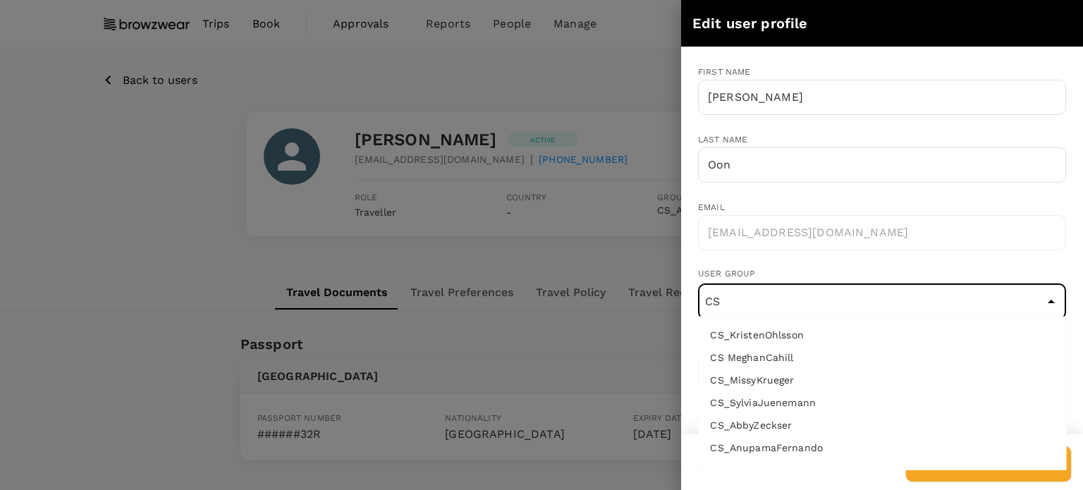
click at [815, 441] on li "CS_AnupamaFernando" at bounding box center [882, 447] width 367 height 23
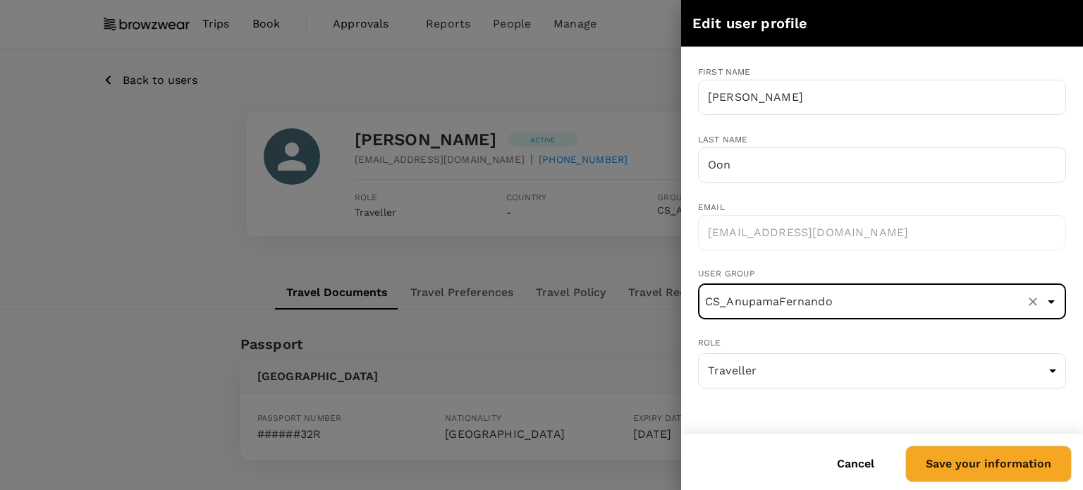
type input "CS_AnupamaFernando"
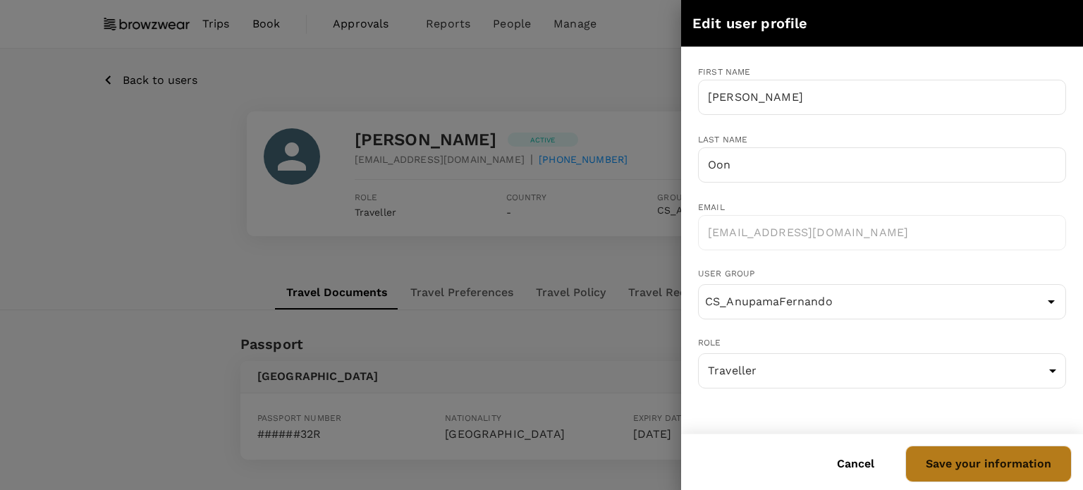
click at [996, 460] on button "Save your information" at bounding box center [988, 464] width 166 height 37
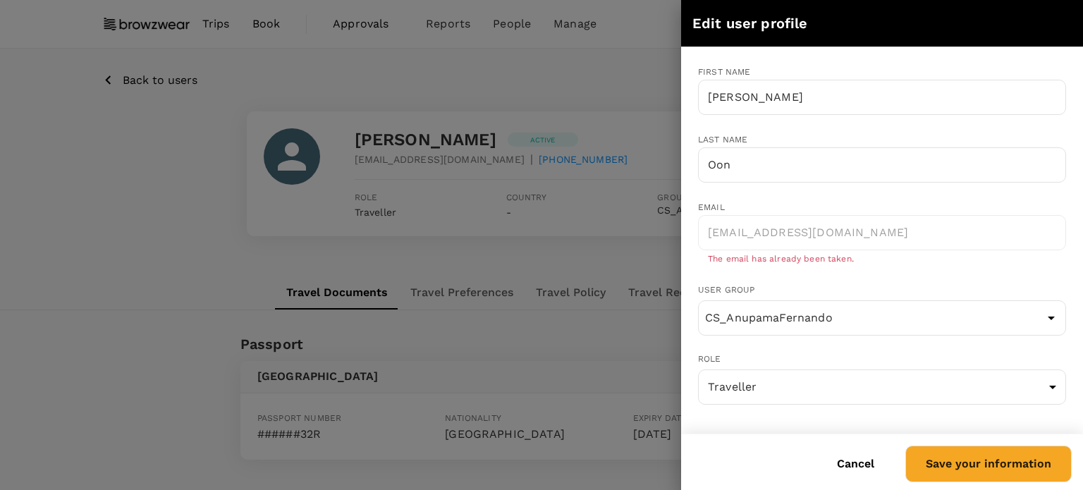
click at [860, 473] on button "Cancel" at bounding box center [855, 463] width 77 height 35
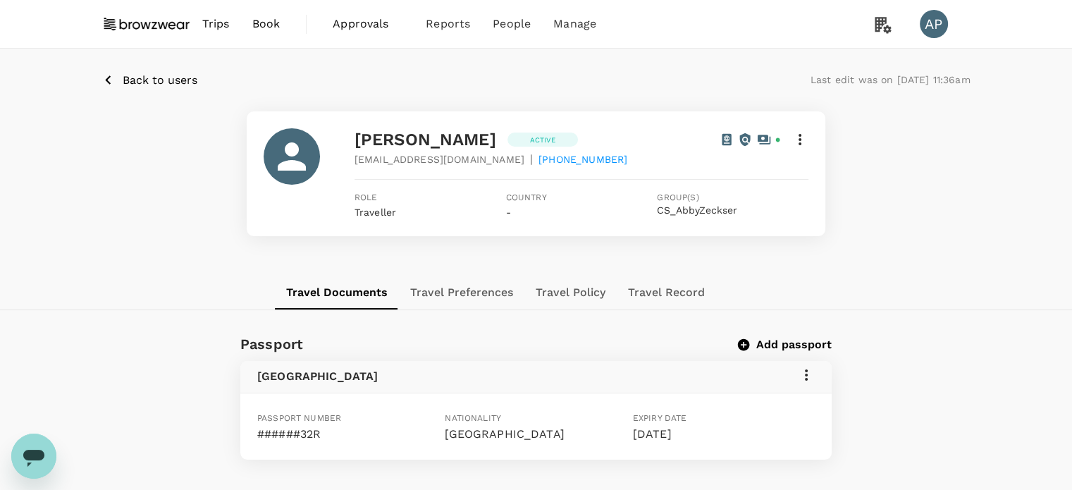
click at [153, 84] on p "Back to users" at bounding box center [160, 80] width 75 height 17
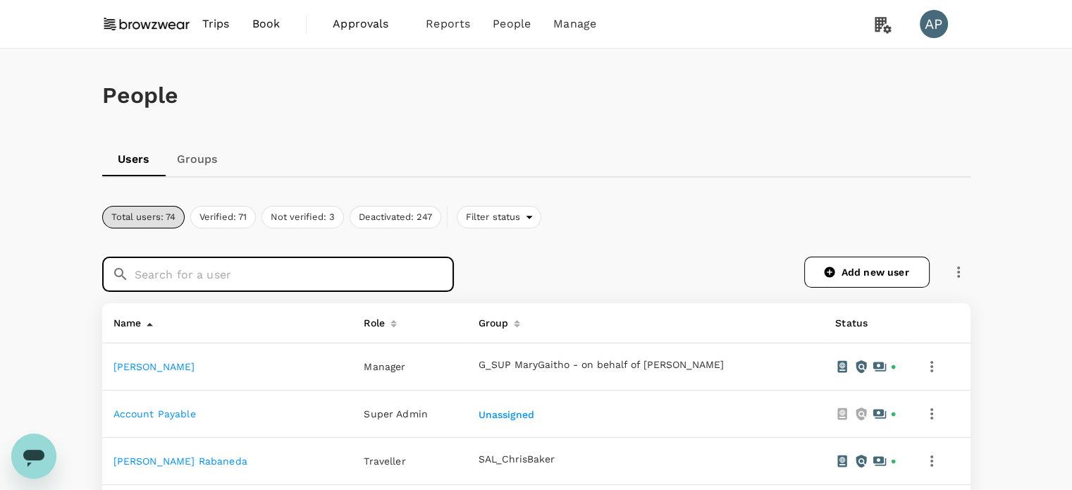
click at [362, 280] on input "text" at bounding box center [294, 274] width 319 height 35
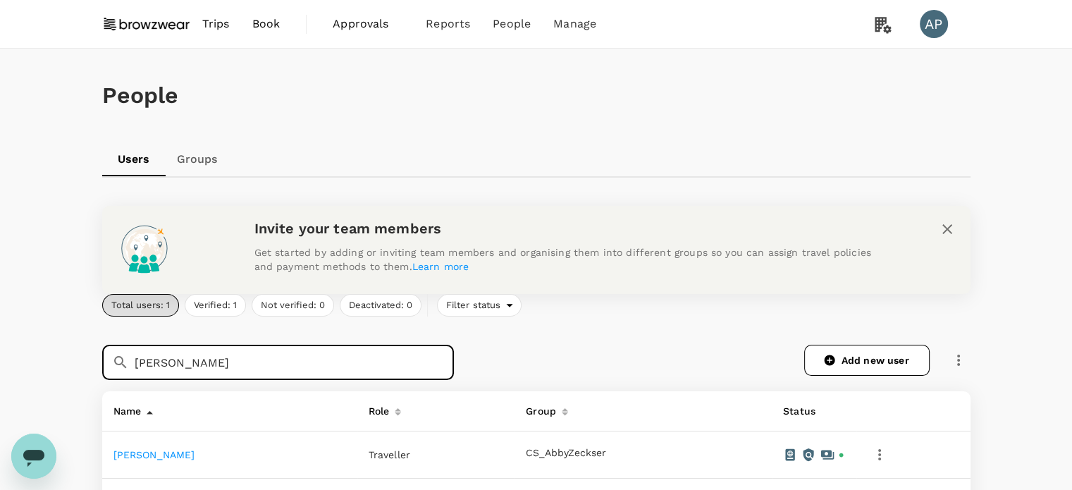
type input "arpita"
click at [182, 455] on link "Arpita Kushwaha" at bounding box center [155, 454] width 82 height 11
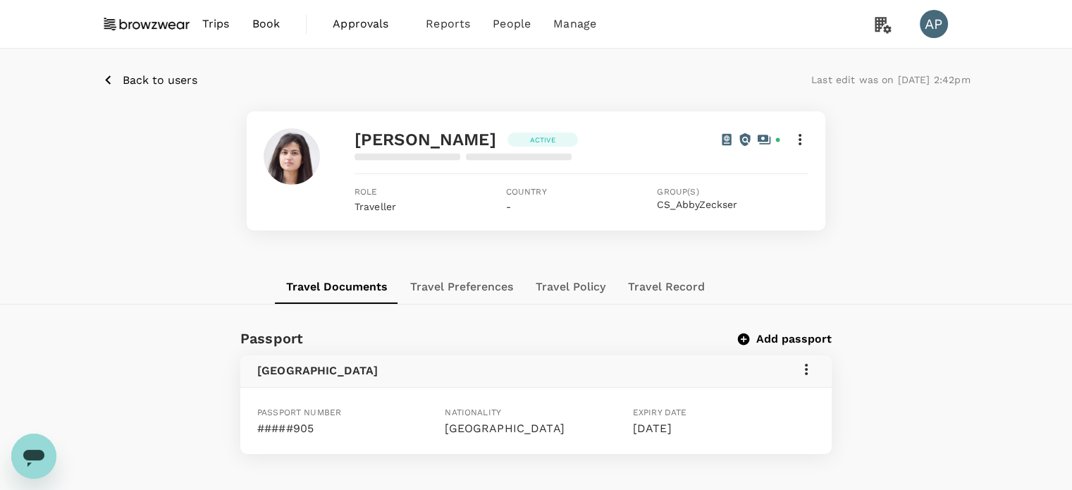
click at [805, 140] on icon at bounding box center [800, 139] width 17 height 17
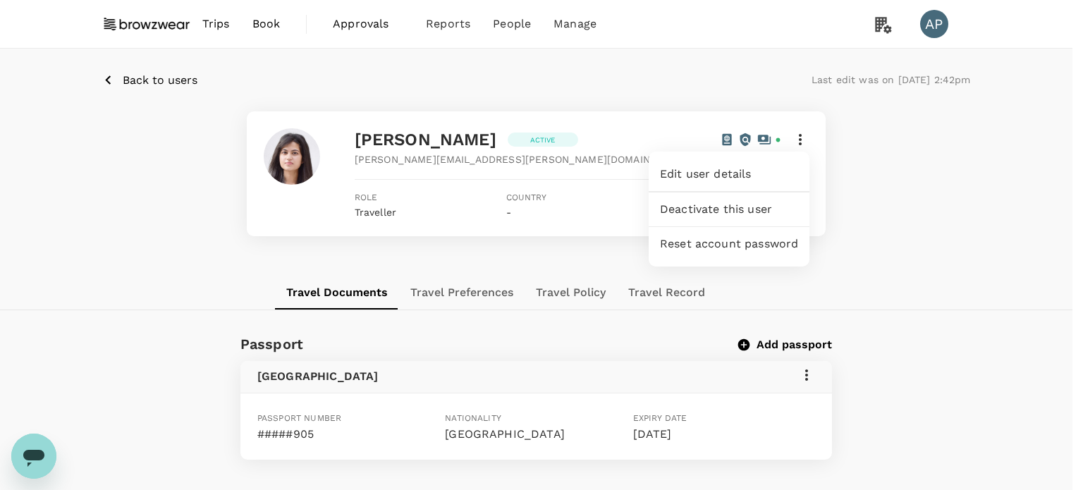
click at [752, 171] on span "Edit user details" at bounding box center [729, 174] width 138 height 17
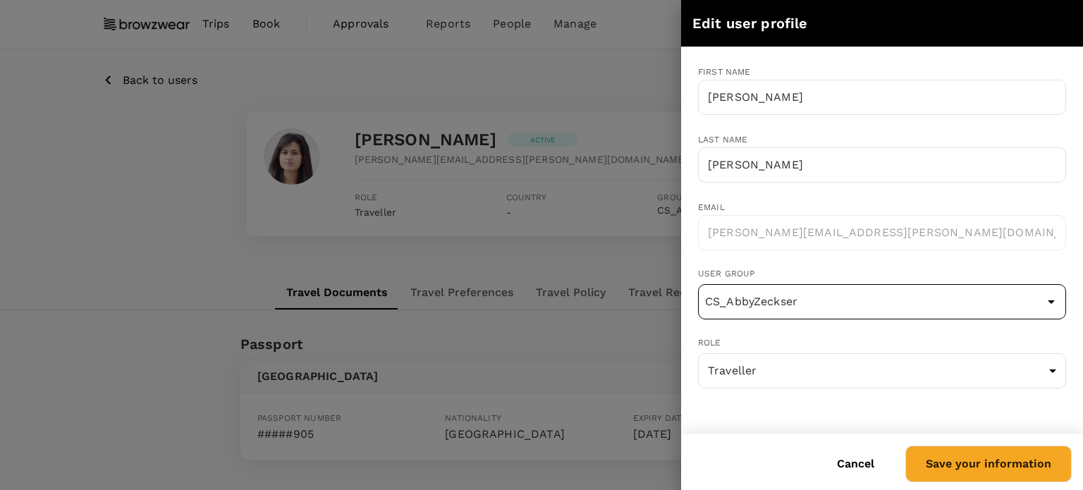
click at [888, 294] on input "CS_AbbyZeckser" at bounding box center [882, 301] width 361 height 27
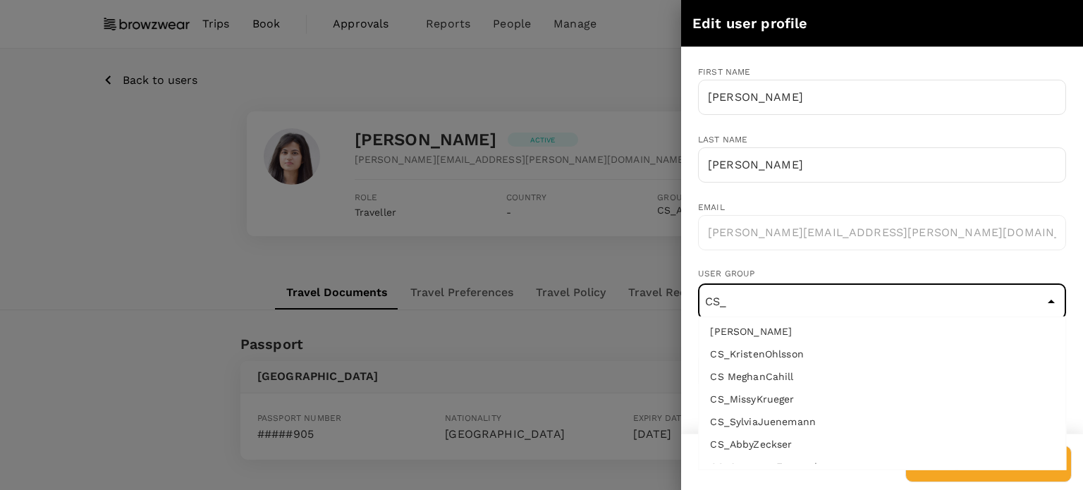
scroll to position [55, 0]
click at [822, 449] on li "CS_AnupamaFernando" at bounding box center [882, 447] width 367 height 23
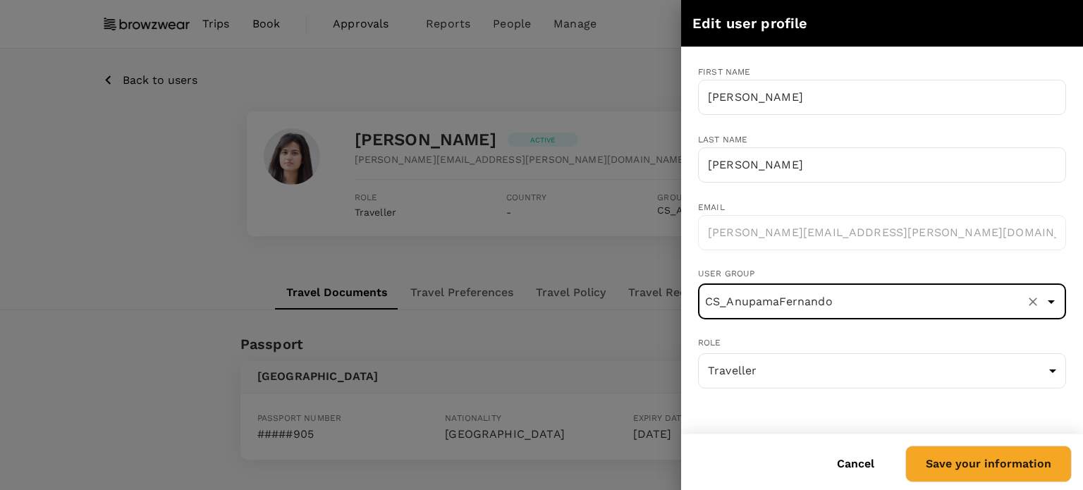
type input "CS_AnupamaFernando"
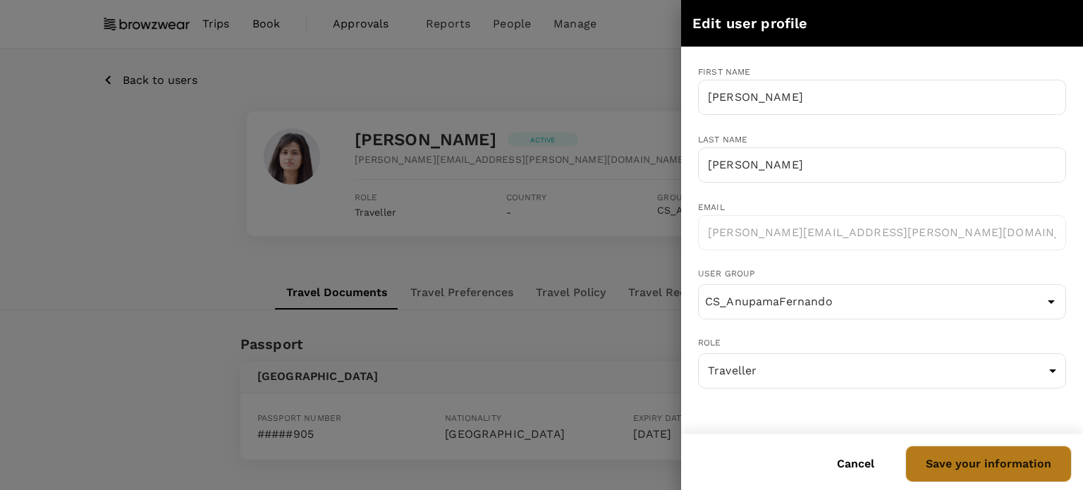
click at [988, 454] on button "Save your information" at bounding box center [988, 464] width 166 height 37
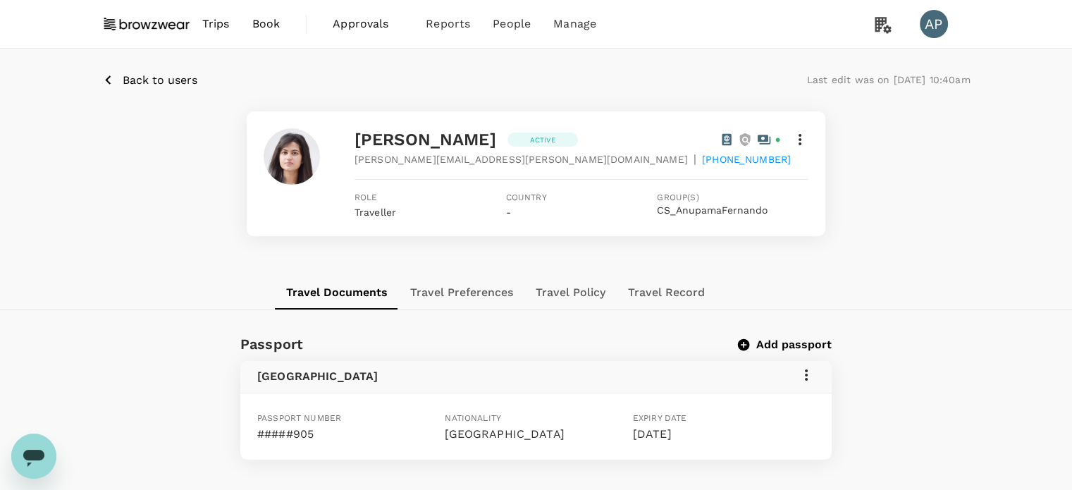
click at [172, 78] on p "Back to users" at bounding box center [160, 80] width 75 height 17
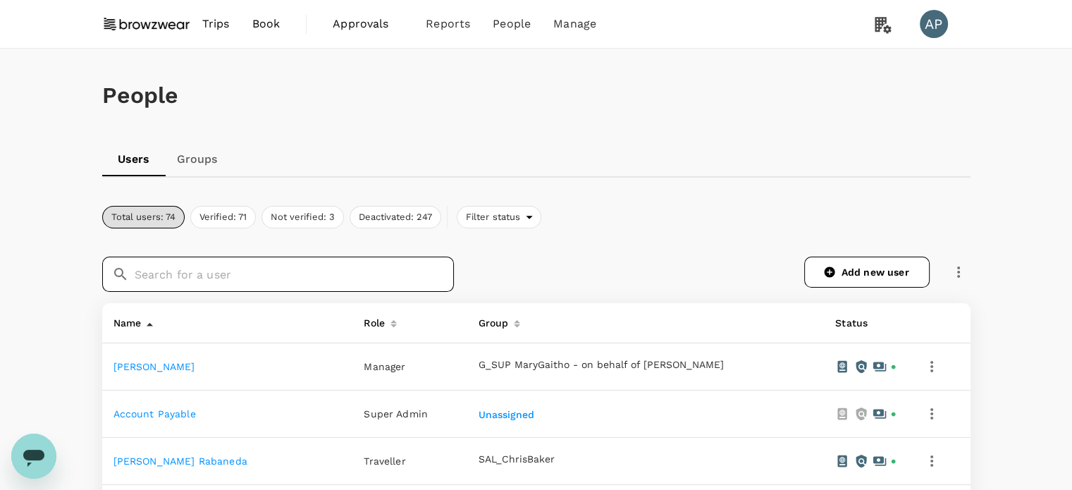
click at [276, 270] on input "text" at bounding box center [294, 274] width 319 height 35
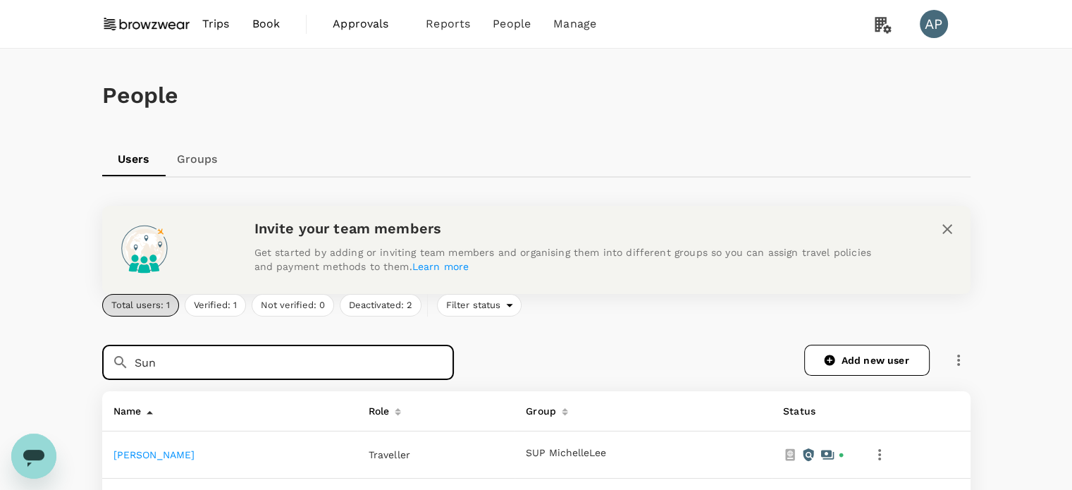
type input "Sun"
click at [195, 458] on link "Sunayana Muppalla" at bounding box center [155, 454] width 82 height 11
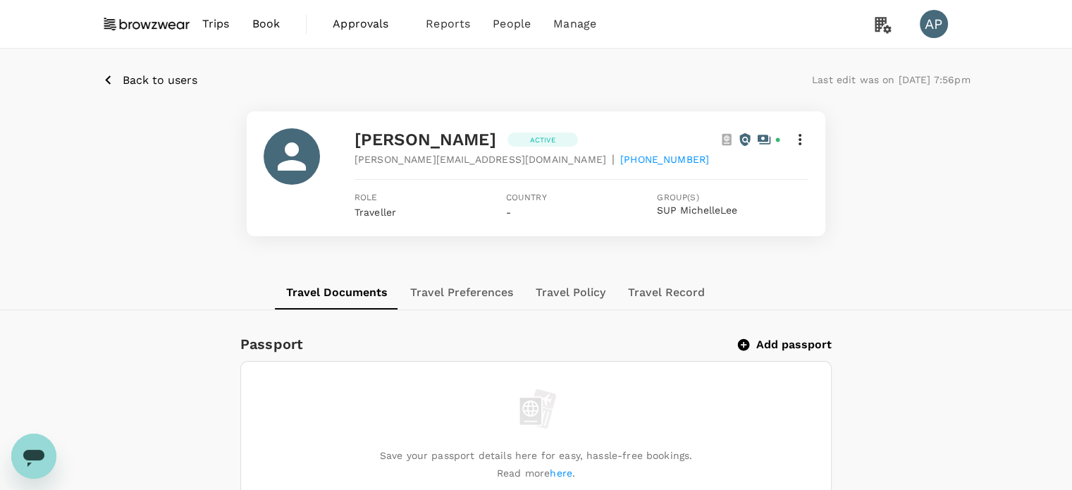
click at [797, 144] on icon at bounding box center [800, 139] width 17 height 17
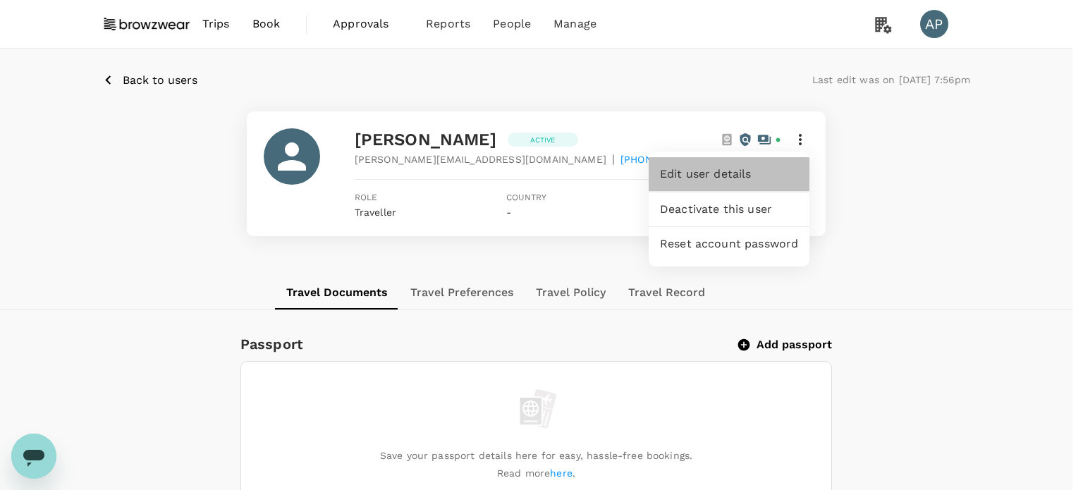
click at [715, 173] on span "Edit user details" at bounding box center [729, 174] width 138 height 17
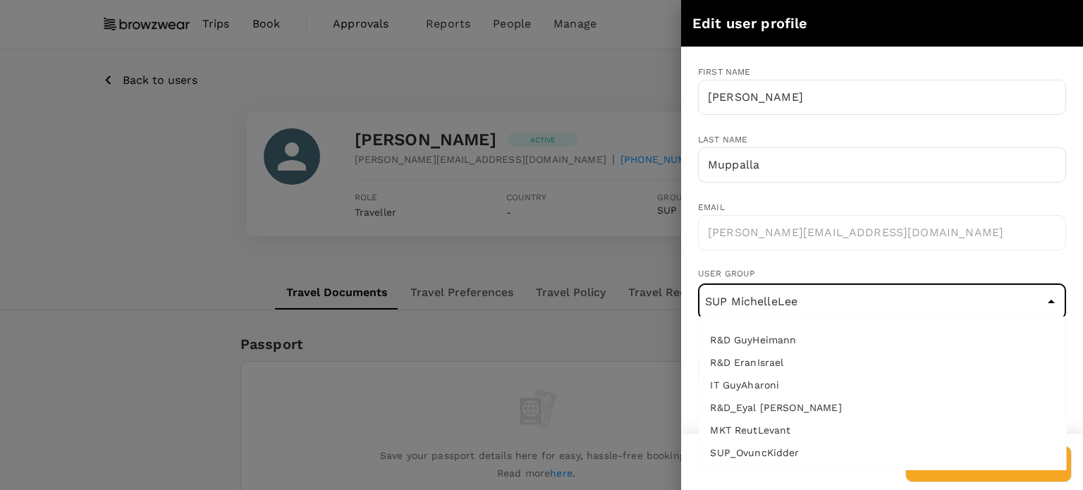
click at [857, 301] on input "SUP MichelleLee" at bounding box center [882, 301] width 361 height 27
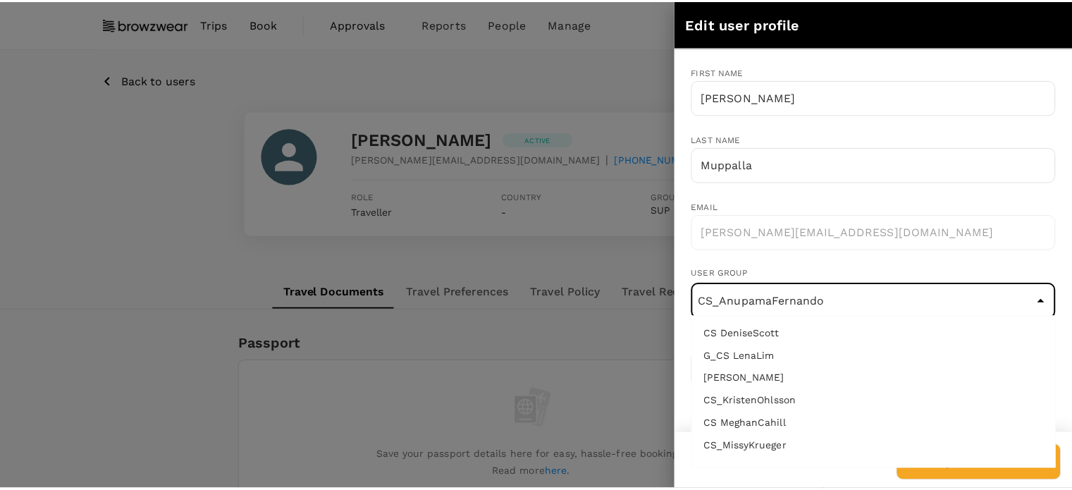
scroll to position [13, 0]
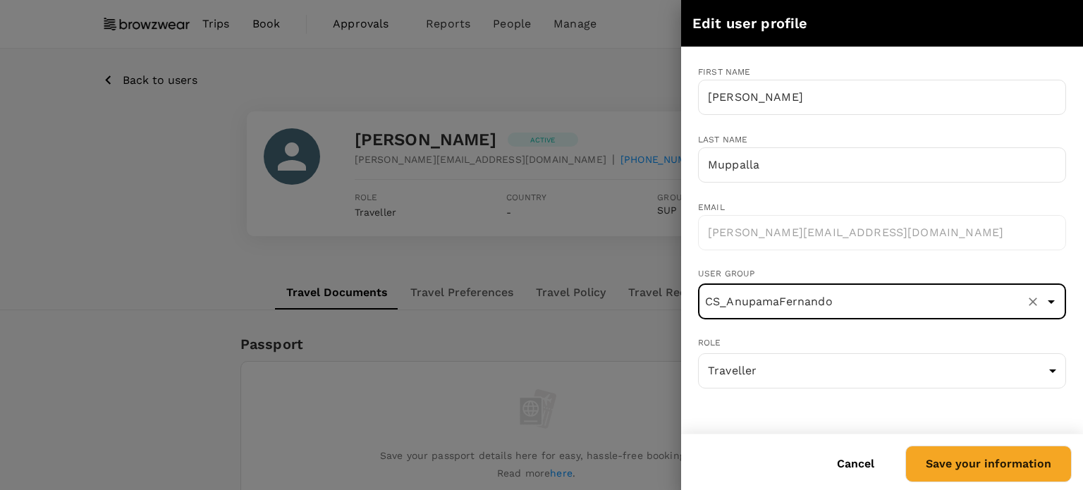
type input "CS_AnupamaFernando"
click at [970, 465] on button "Save your information" at bounding box center [988, 464] width 166 height 37
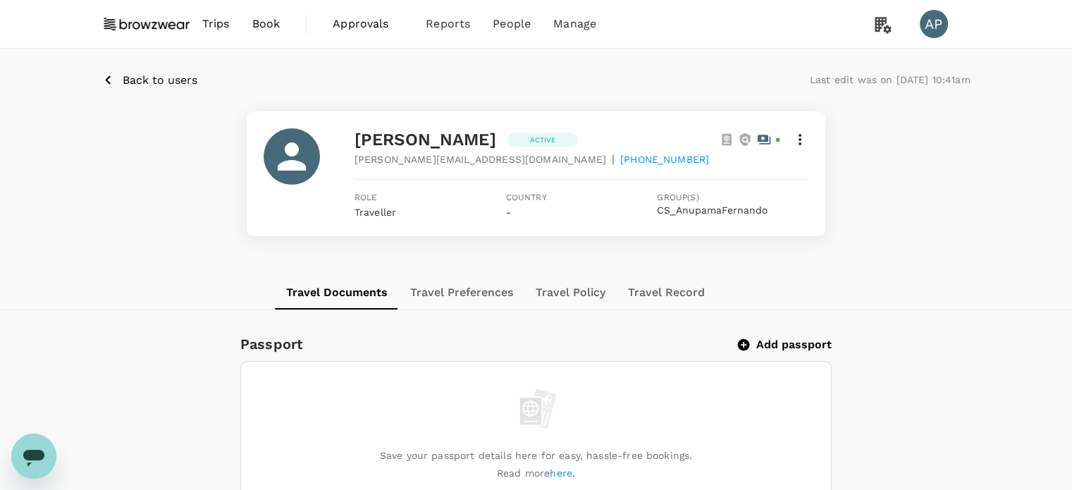
click at [160, 78] on p "Back to users" at bounding box center [160, 80] width 75 height 17
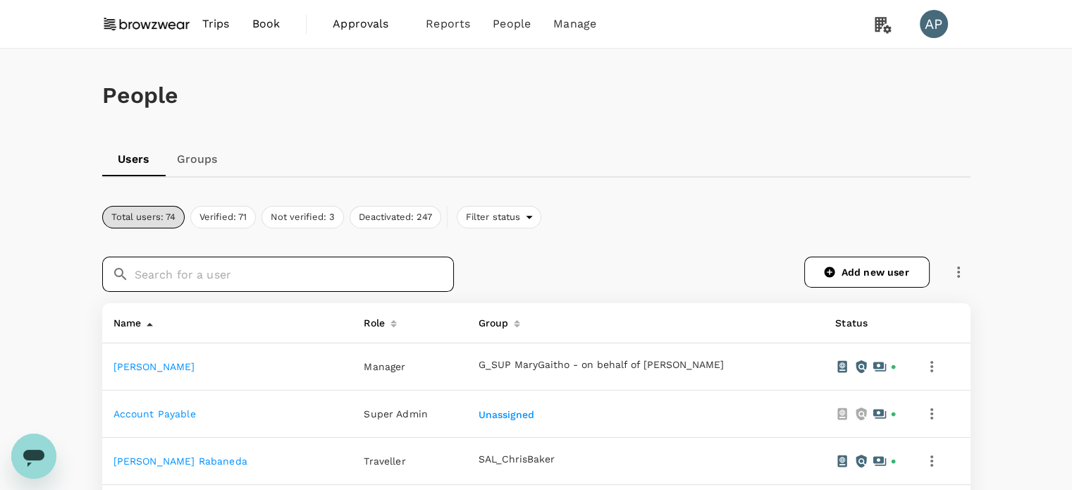
click at [324, 279] on input "text" at bounding box center [294, 274] width 319 height 35
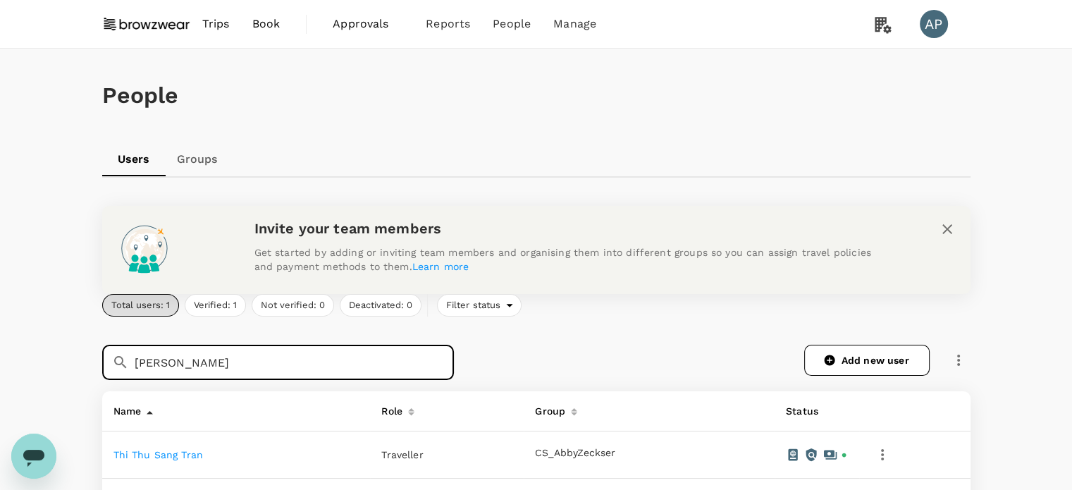
type input "[PERSON_NAME]"
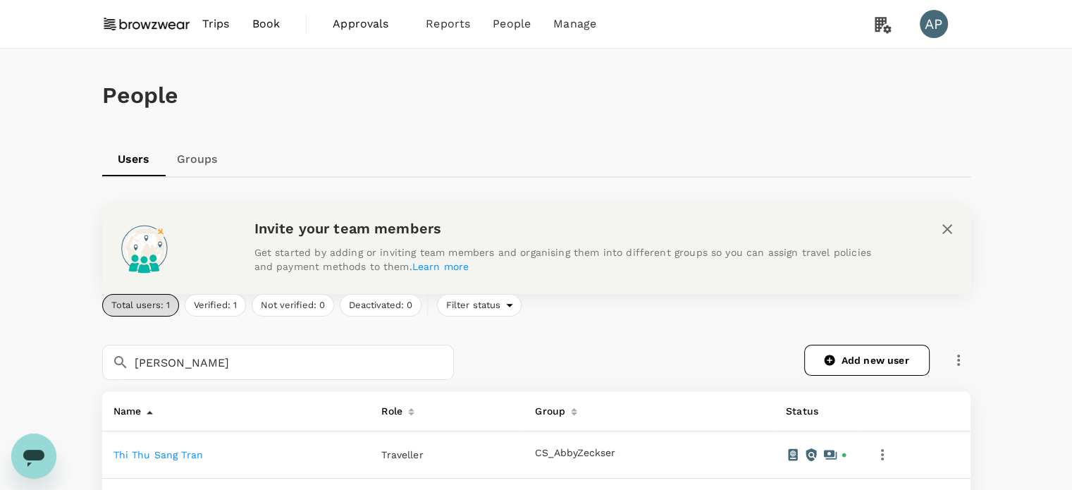
click at [188, 458] on link "Thi Thu Sang Tran" at bounding box center [159, 454] width 90 height 11
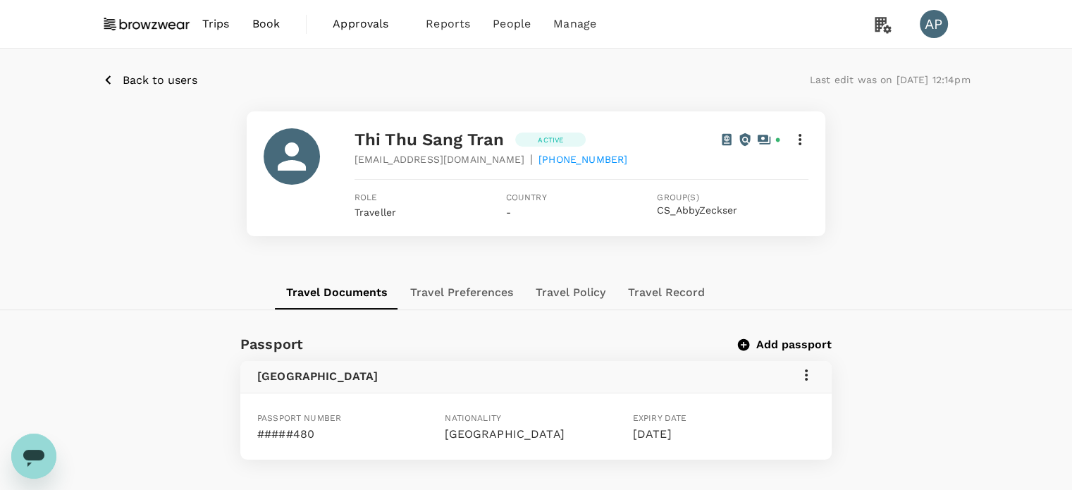
click at [804, 142] on icon at bounding box center [800, 139] width 17 height 17
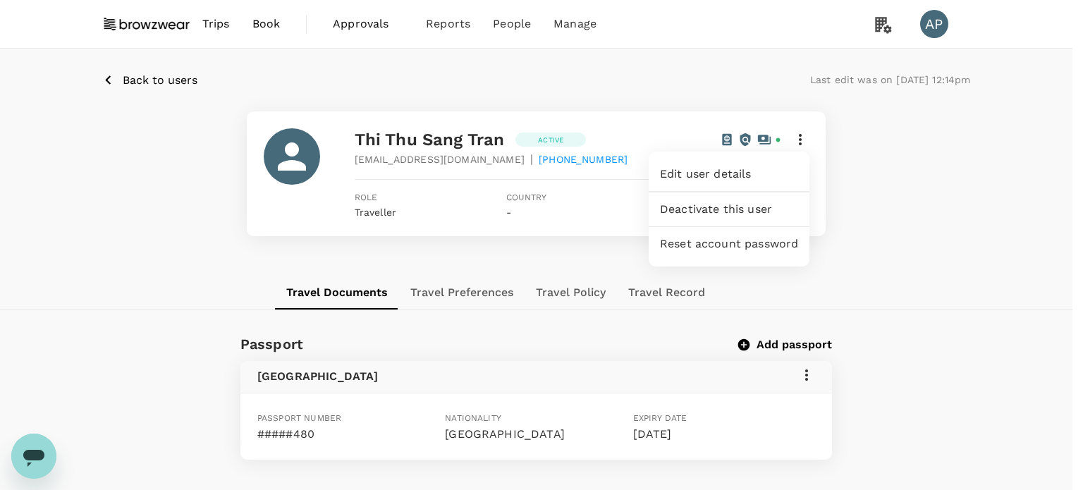
click at [745, 174] on span "Edit user details" at bounding box center [729, 174] width 138 height 17
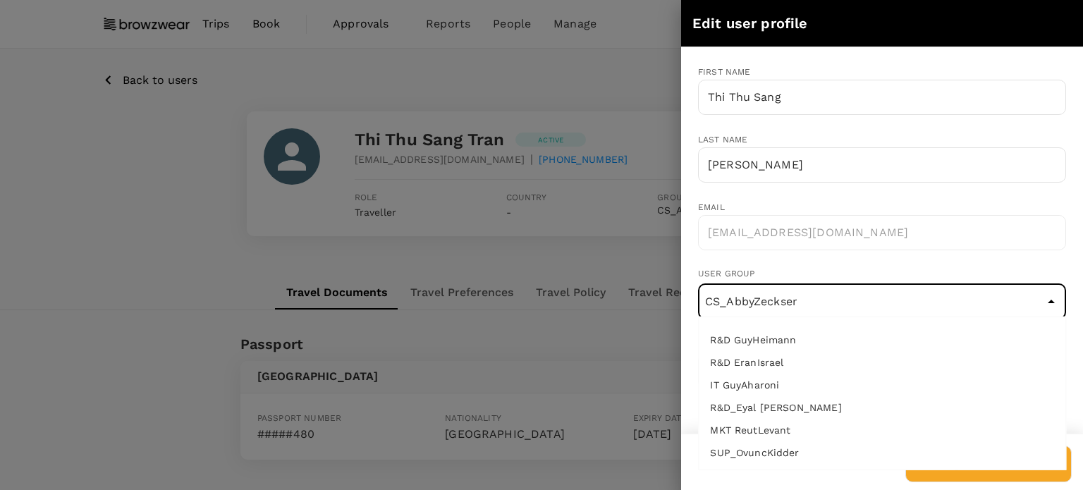
click at [922, 303] on input "CS_AbbyZeckser" at bounding box center [882, 301] width 361 height 27
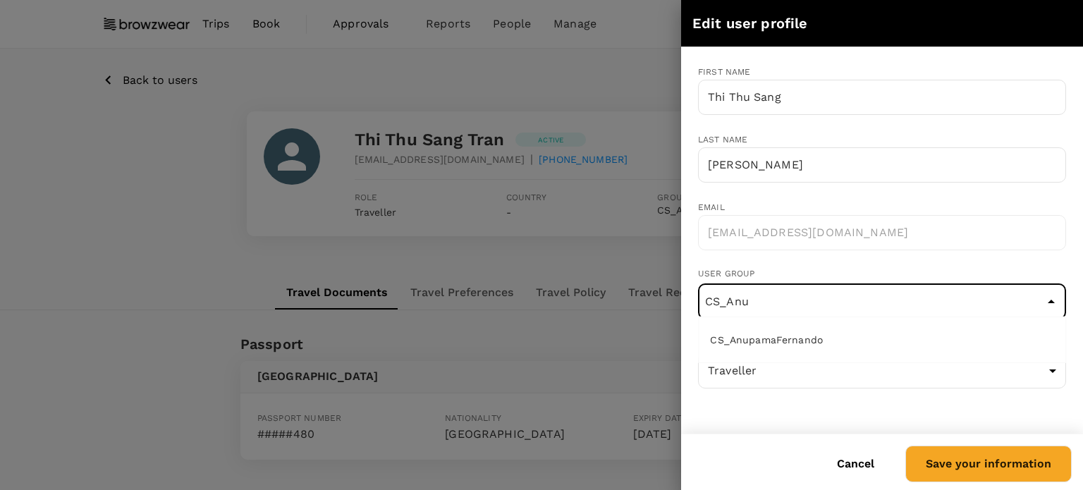
click at [905, 340] on li "CS_AnupamaFernando" at bounding box center [882, 340] width 367 height 23
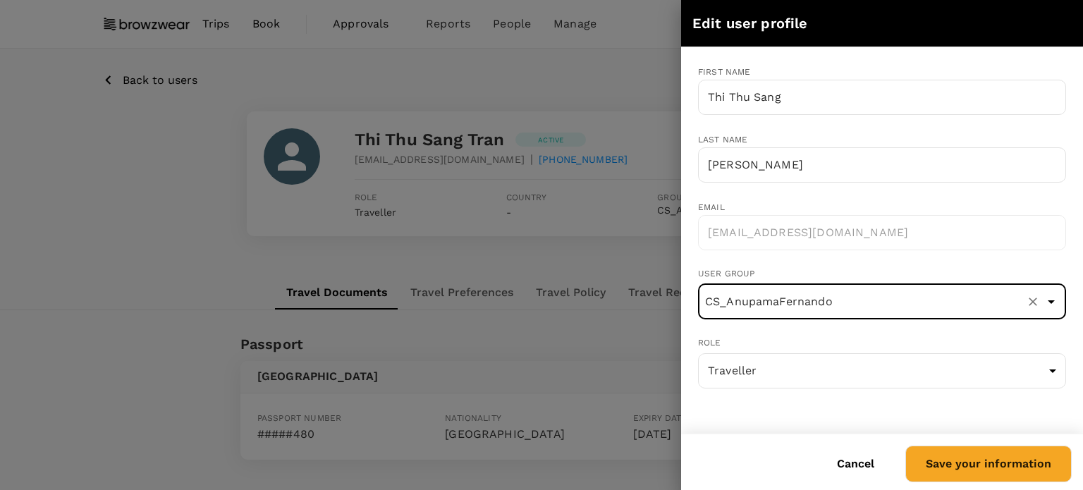
type input "CS_AnupamaFernando"
click at [996, 459] on button "Save your information" at bounding box center [988, 464] width 166 height 37
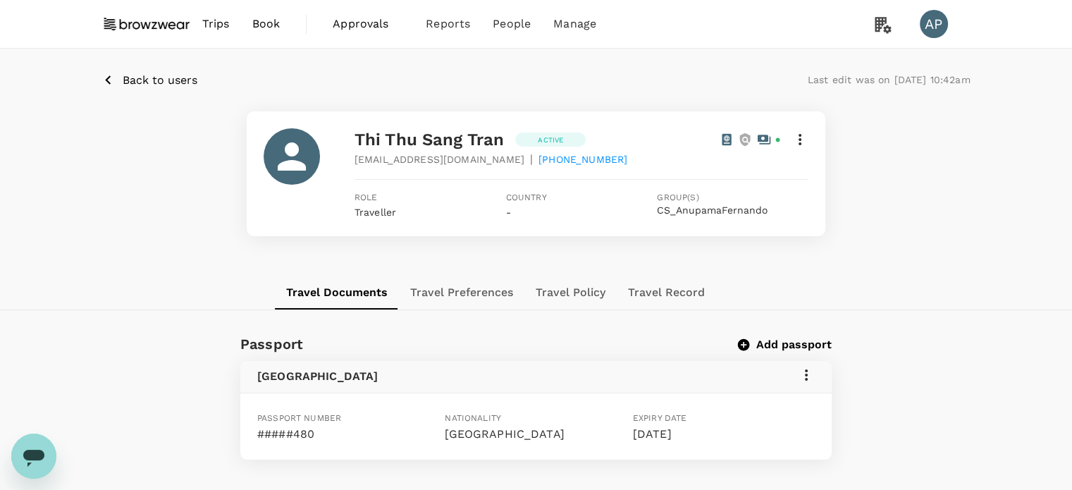
click at [161, 75] on p "Back to users" at bounding box center [160, 80] width 75 height 17
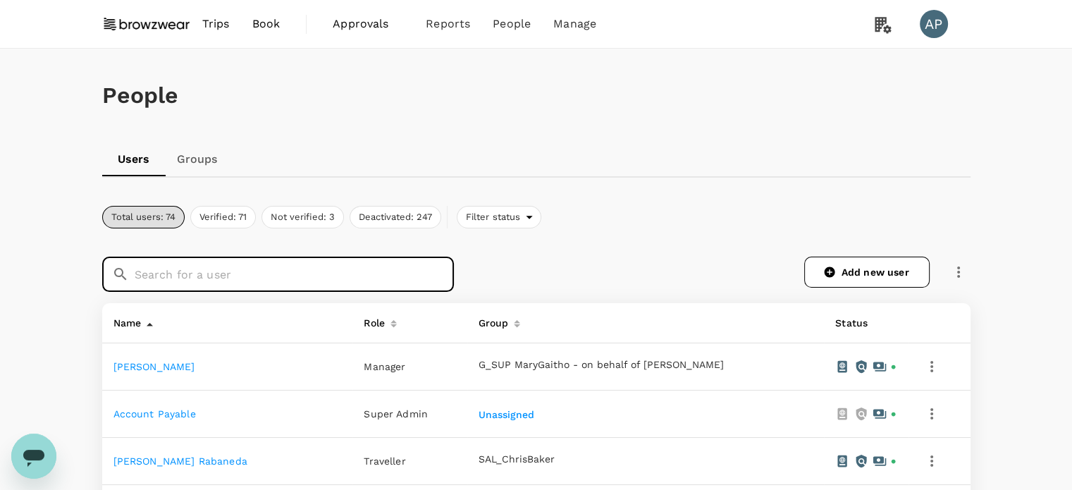
click at [364, 275] on input "text" at bounding box center [294, 274] width 319 height 35
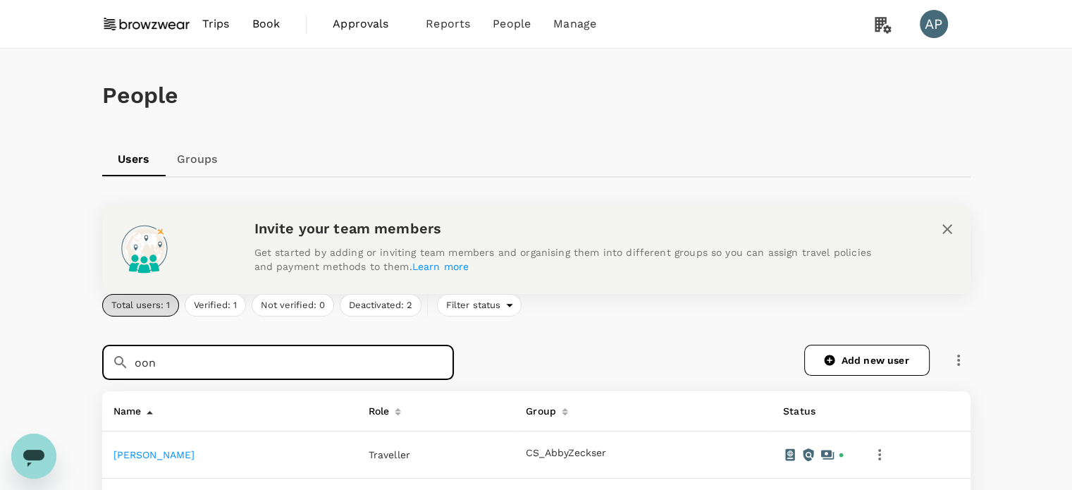
type input "oon"
click at [149, 456] on link "[PERSON_NAME]" at bounding box center [155, 454] width 82 height 11
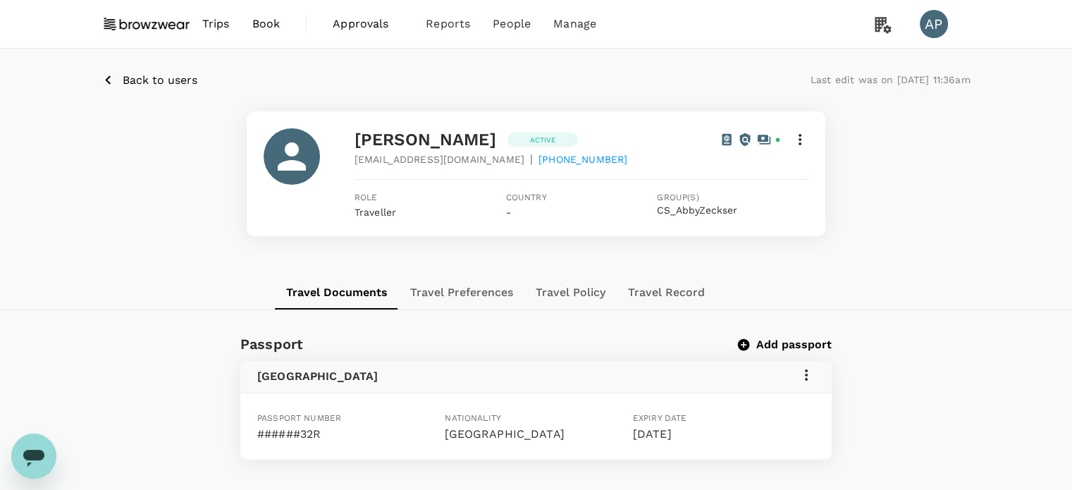
click at [807, 137] on icon at bounding box center [800, 139] width 17 height 17
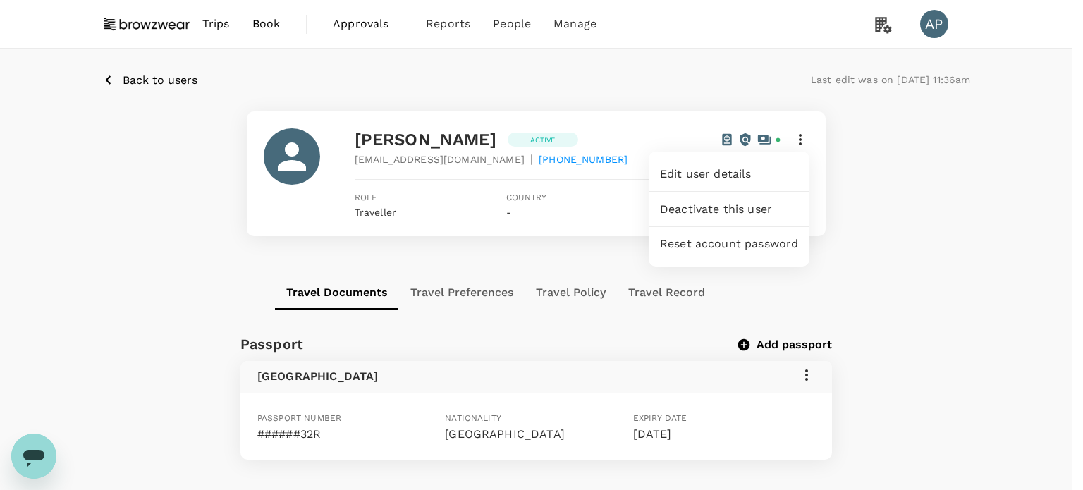
click at [746, 172] on span "Edit user details" at bounding box center [729, 174] width 138 height 17
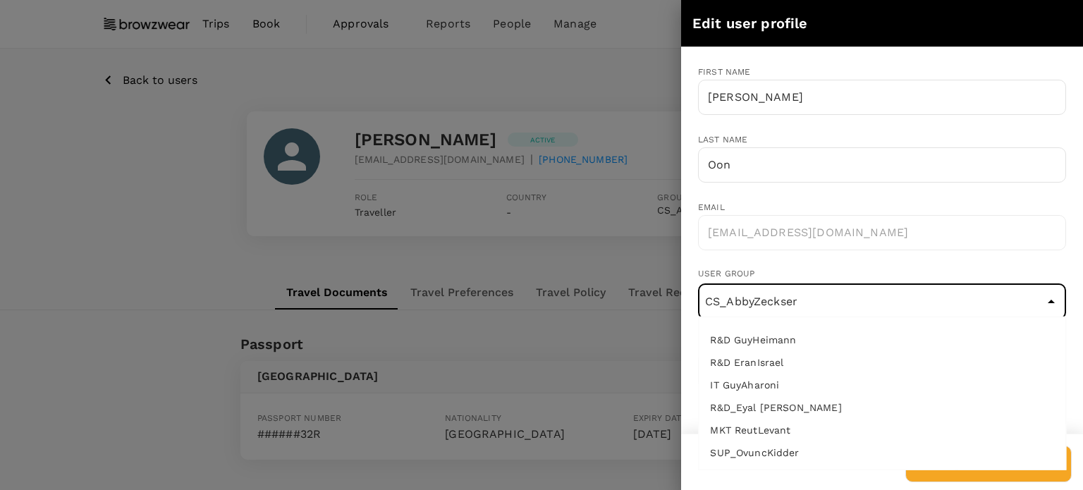
click at [897, 301] on input "CS_AbbyZeckser" at bounding box center [882, 301] width 361 height 27
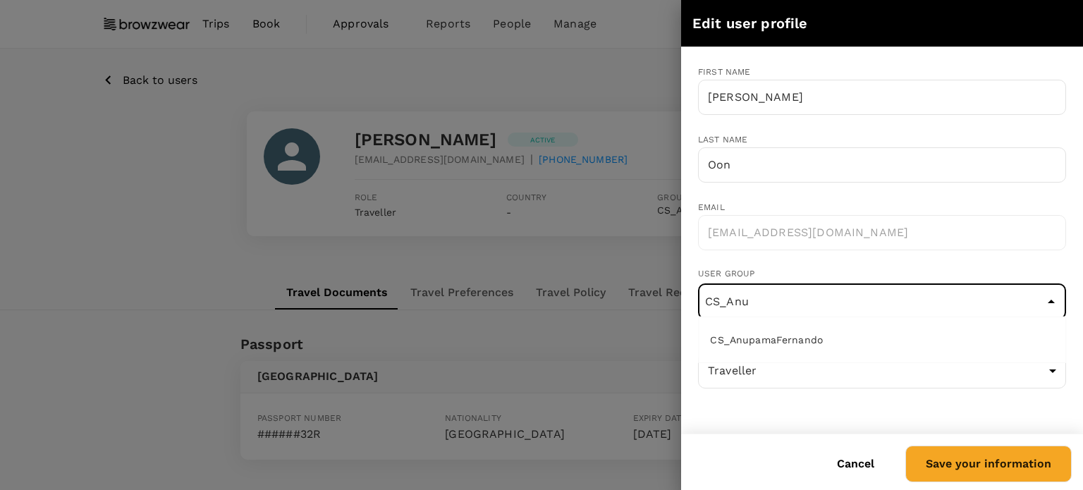
click at [896, 346] on li "CS_AnupamaFernando" at bounding box center [882, 340] width 367 height 23
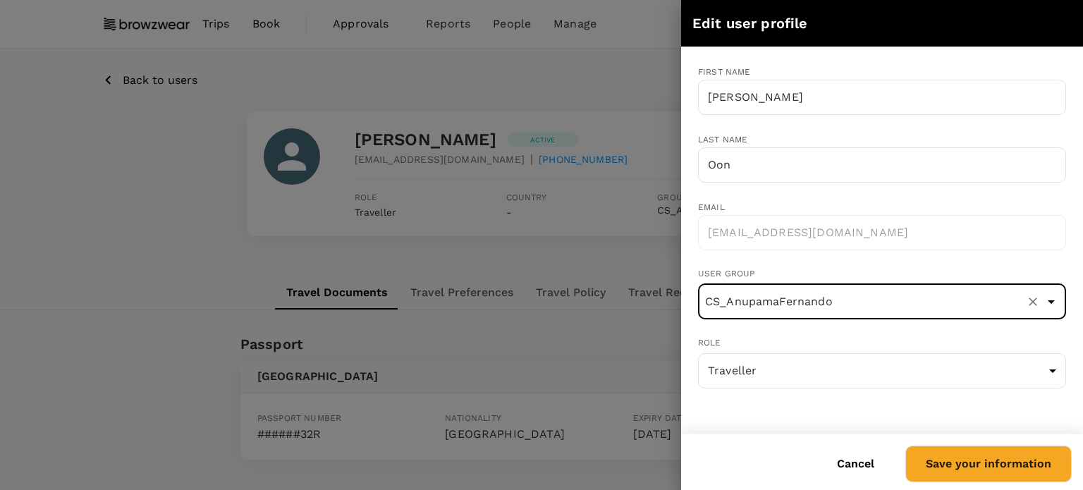
type input "CS_AnupamaFernando"
click at [999, 462] on button "Save your information" at bounding box center [988, 464] width 166 height 37
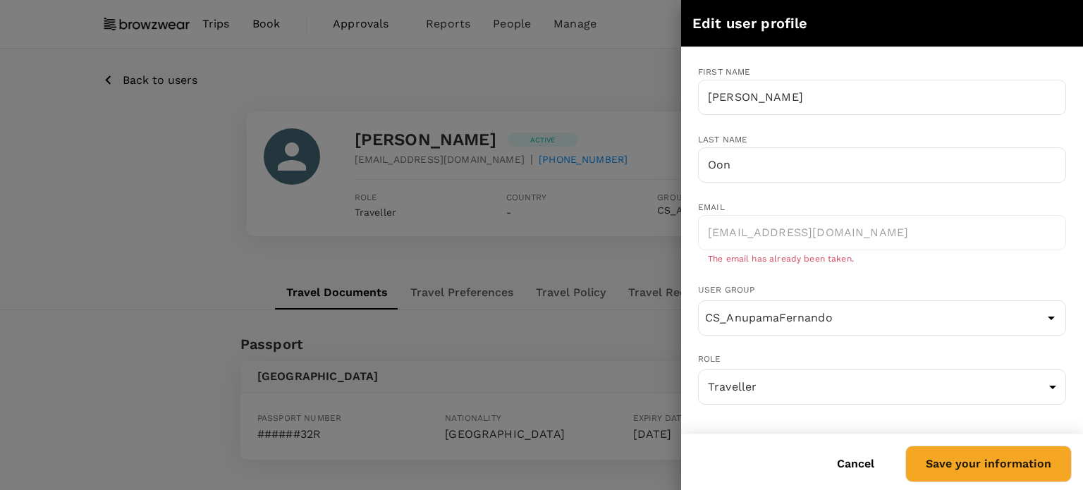
click at [849, 471] on button "Cancel" at bounding box center [855, 463] width 77 height 35
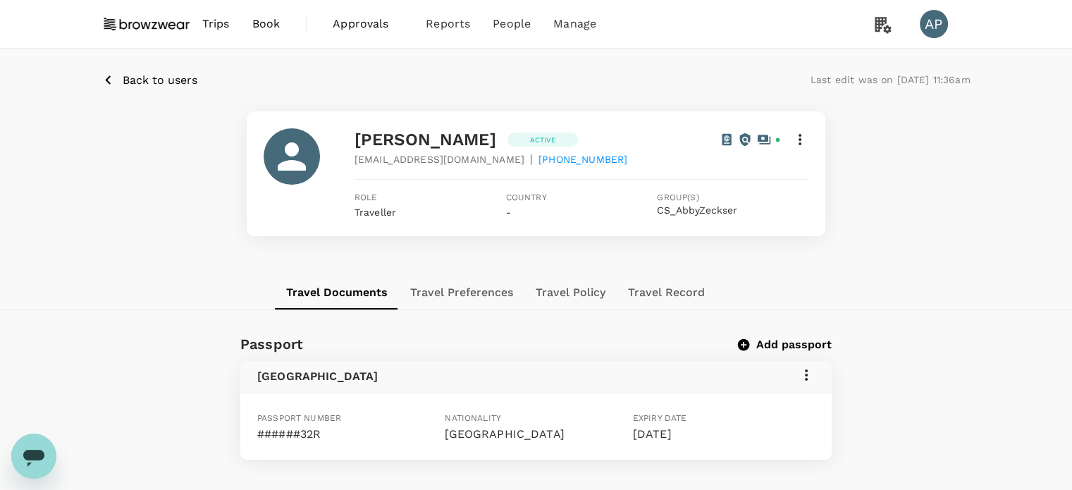
click at [155, 81] on p "Back to users" at bounding box center [160, 80] width 75 height 17
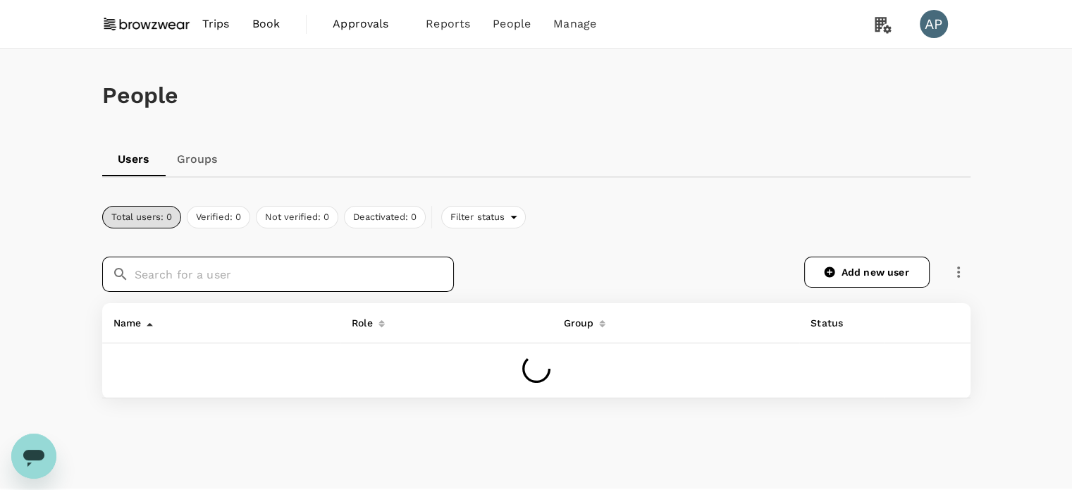
click at [276, 266] on input "text" at bounding box center [294, 274] width 319 height 35
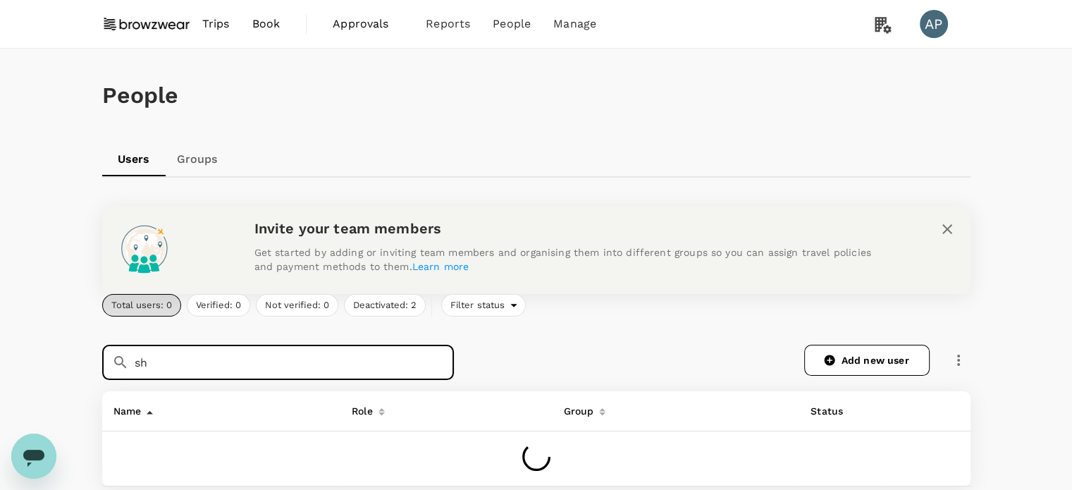
type input "s"
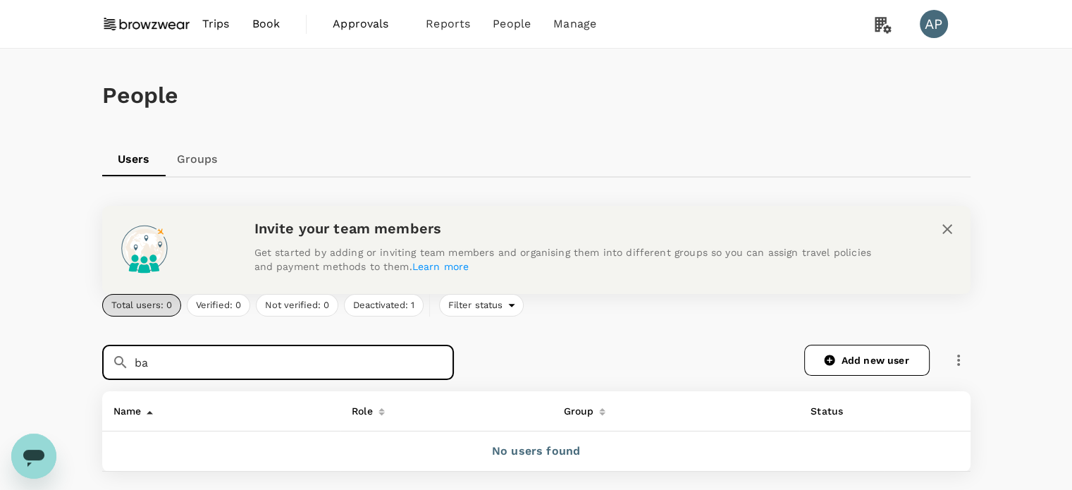
type input "b"
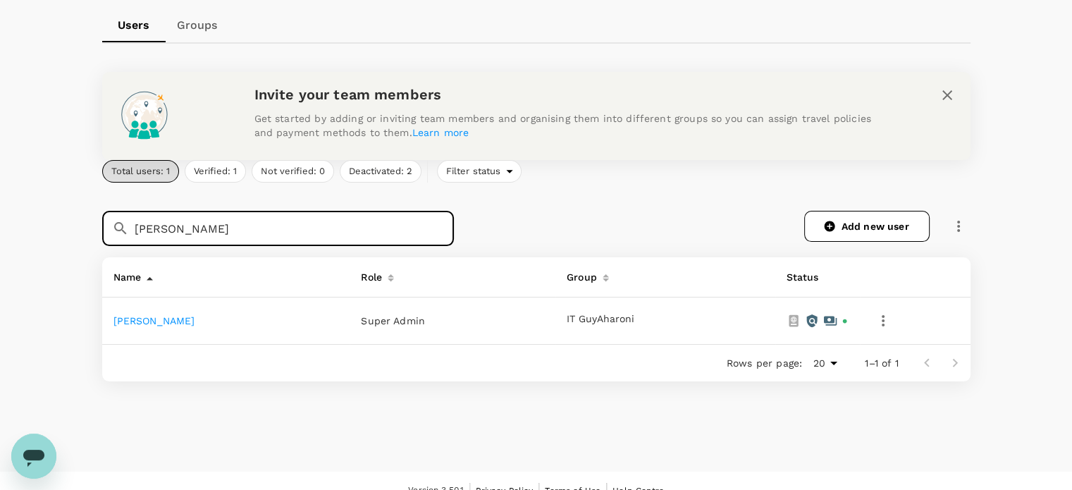
scroll to position [141, 0]
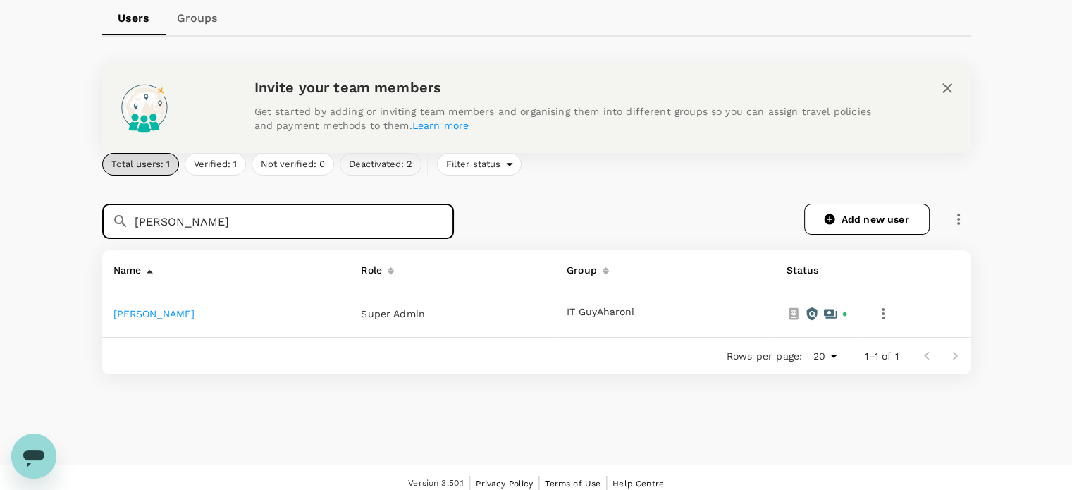
type input "Raj"
click at [388, 166] on button "Deactivated: 2" at bounding box center [381, 164] width 82 height 23
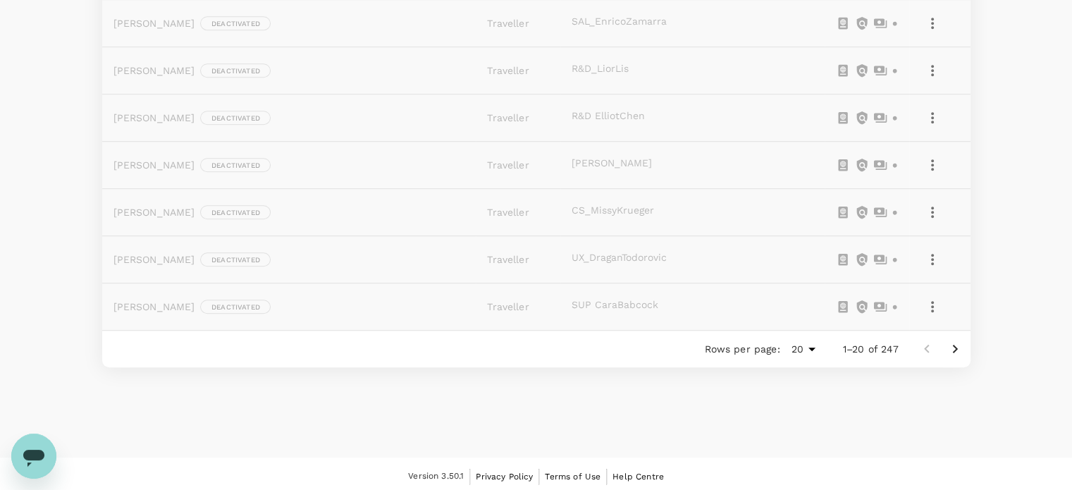
scroll to position [1047, 0]
click at [959, 343] on icon "Go to next page" at bounding box center [955, 347] width 17 height 17
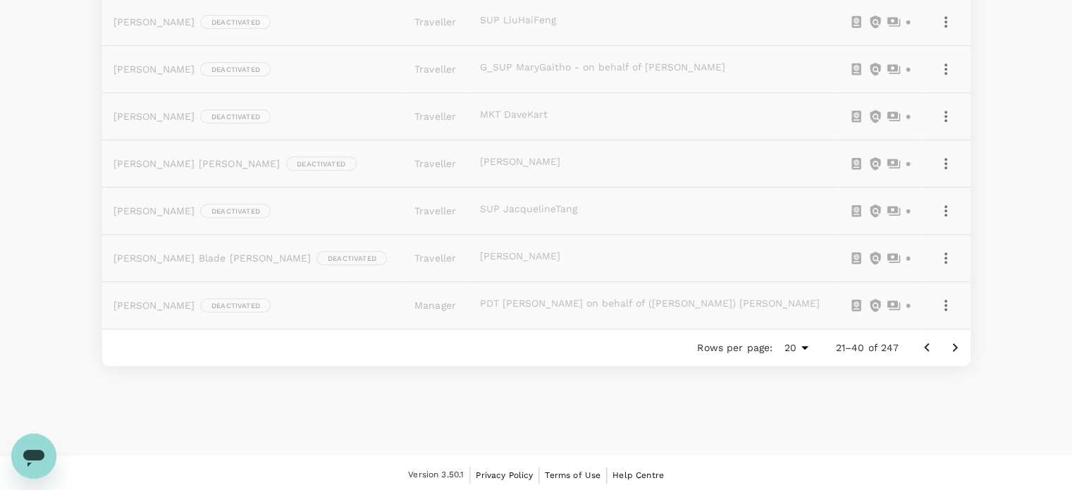
click at [948, 343] on icon "Go to next page" at bounding box center [955, 347] width 17 height 17
click at [959, 350] on icon "Go to next page" at bounding box center [955, 347] width 17 height 17
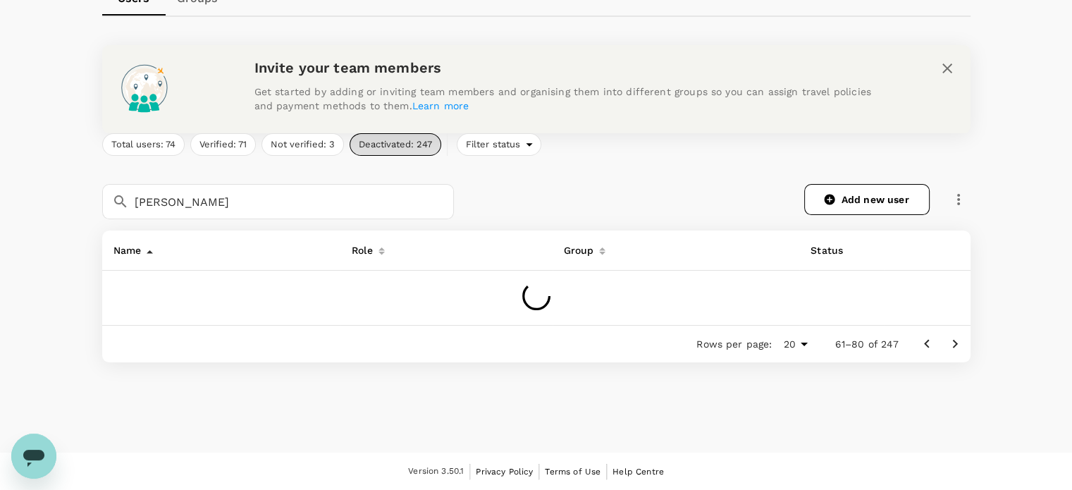
click at [959, 350] on icon "Go to next page" at bounding box center [955, 344] width 17 height 17
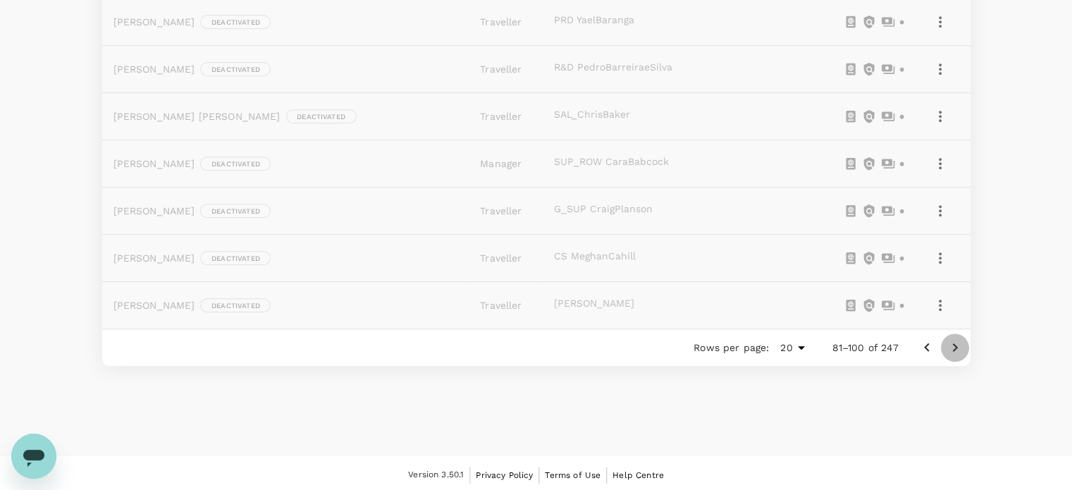
click at [959, 350] on icon "Go to next page" at bounding box center [955, 347] width 17 height 17
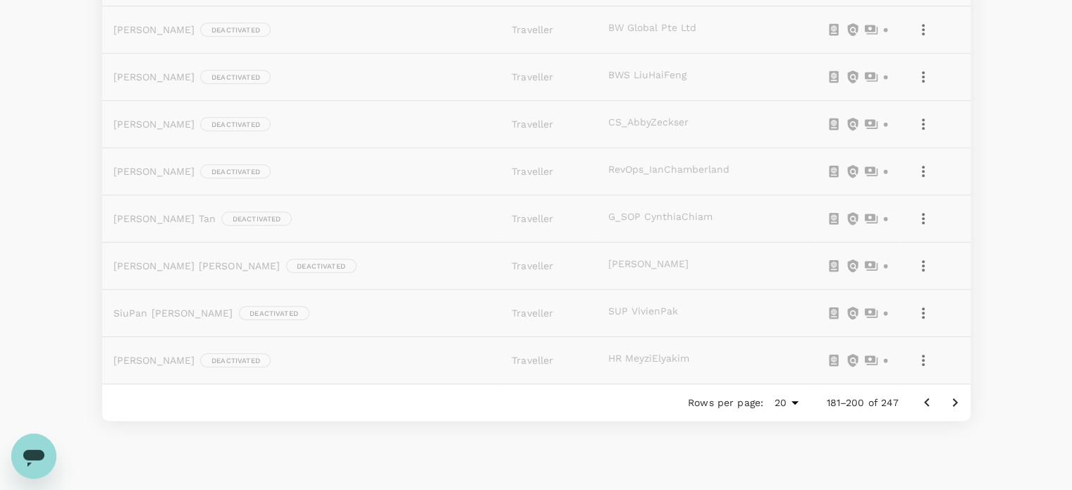
scroll to position [906, 0]
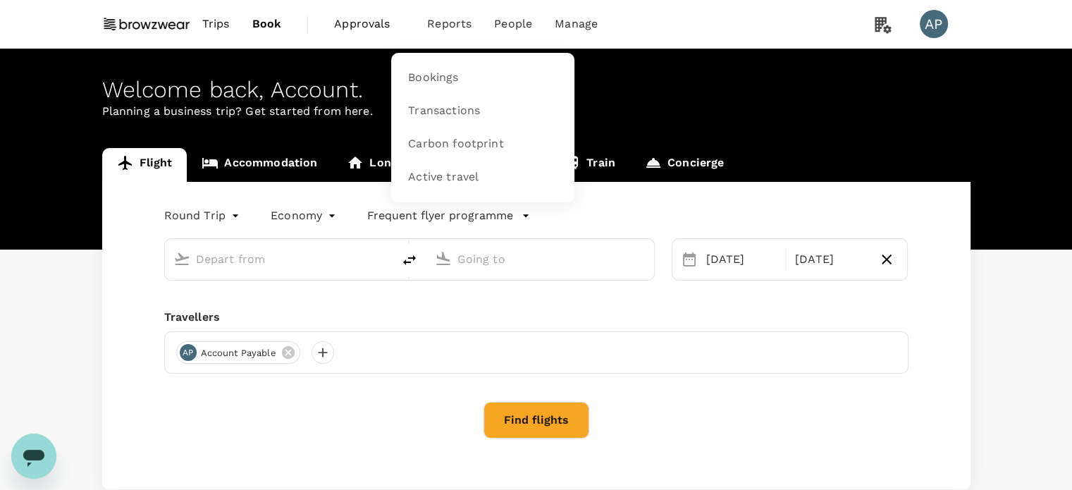
type input "Kuala Lumpur Intl (KUL)"
type input "Singapore Changi (SIN)"
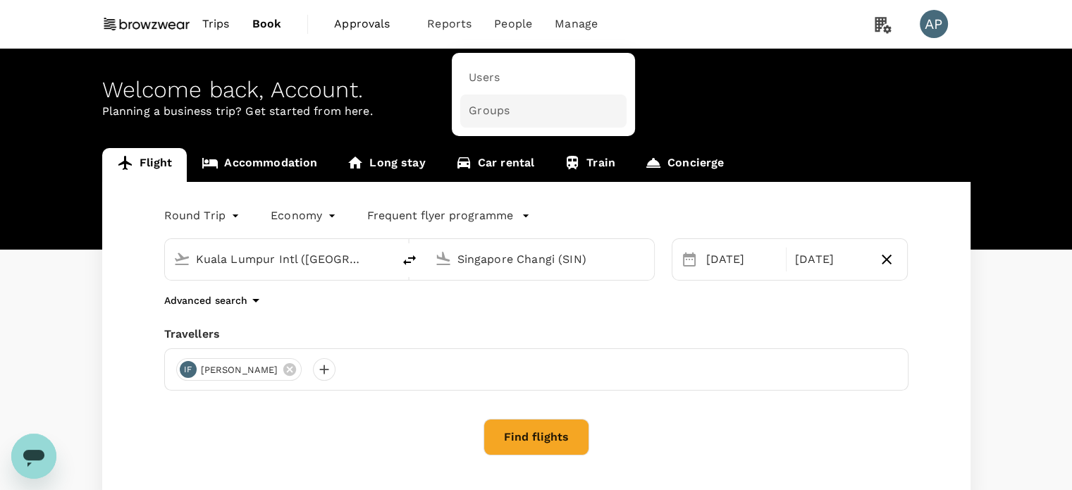
click at [496, 104] on span "Groups" at bounding box center [489, 111] width 41 height 16
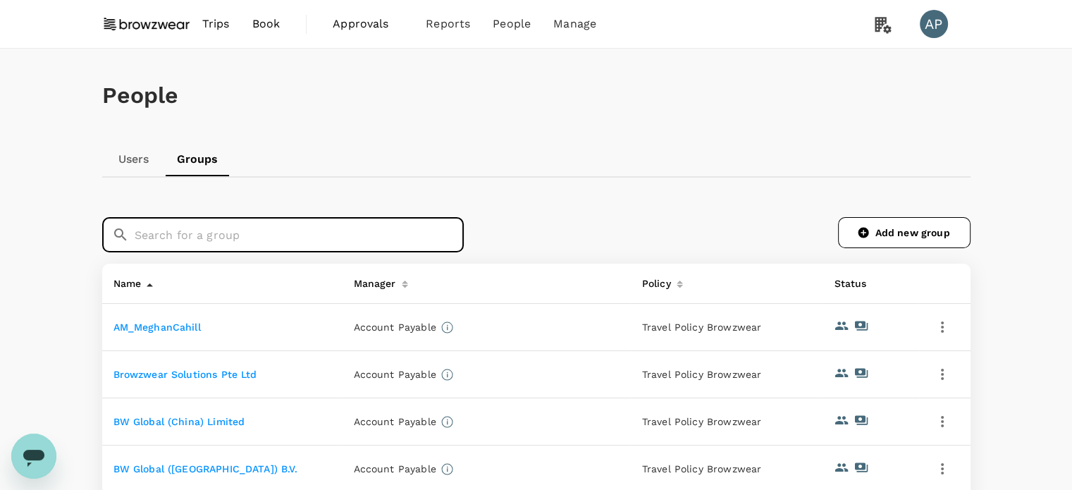
click at [381, 235] on input "text" at bounding box center [299, 234] width 329 height 35
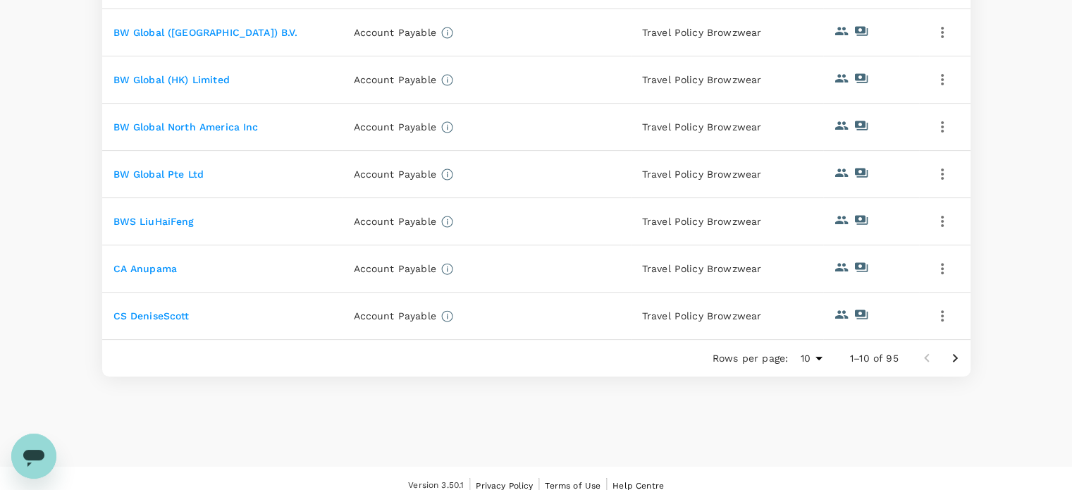
scroll to position [448, 0]
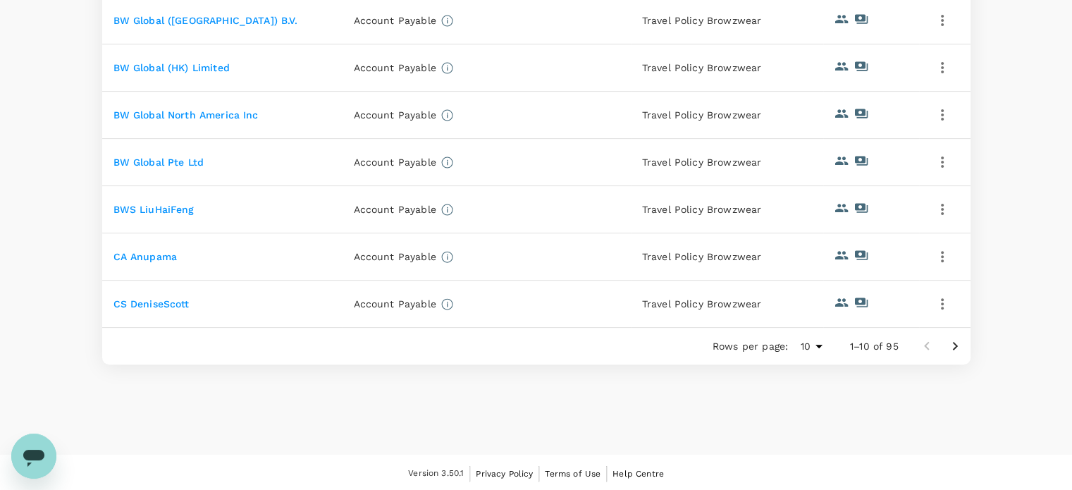
click at [156, 252] on link "CA Anupama" at bounding box center [146, 256] width 64 height 11
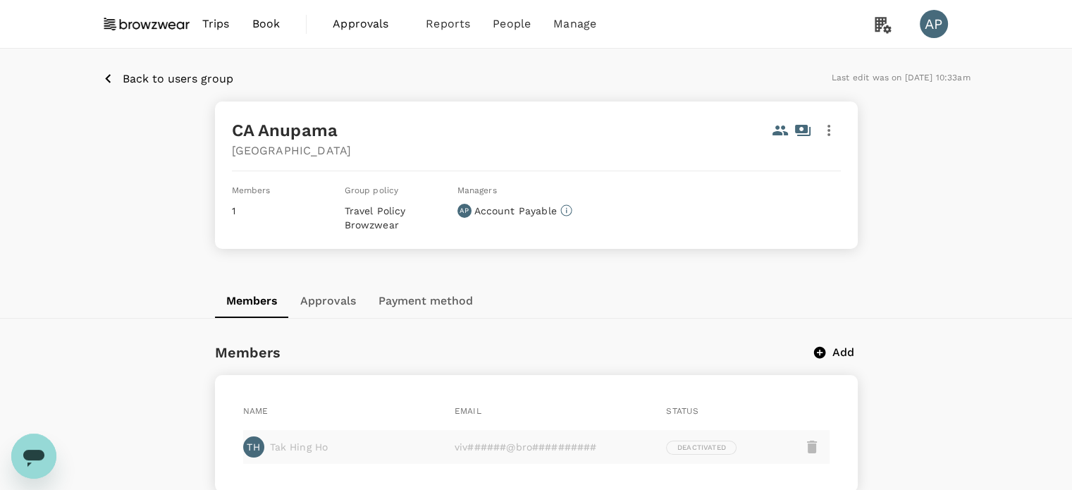
click at [840, 130] on button "button" at bounding box center [829, 130] width 24 height 24
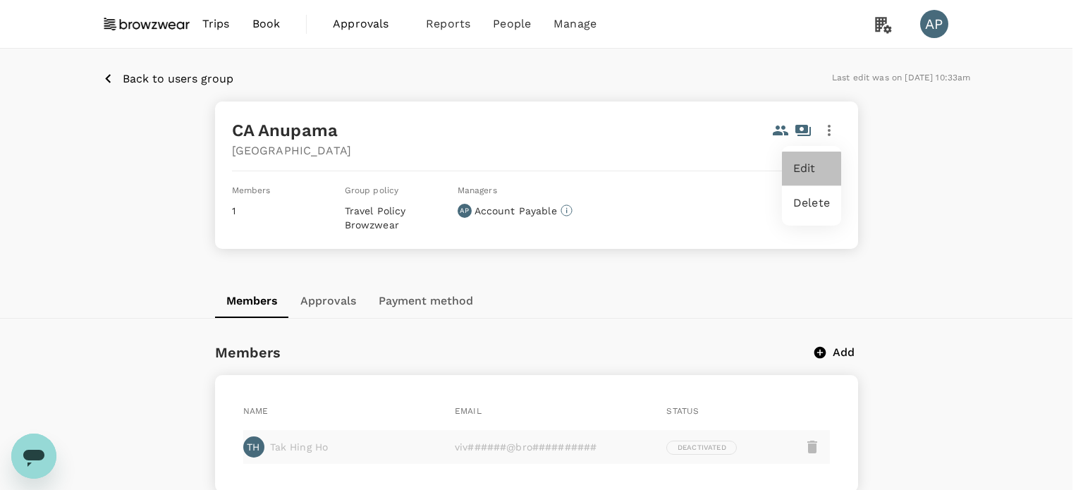
click at [803, 167] on span "Edit" at bounding box center [811, 168] width 37 height 17
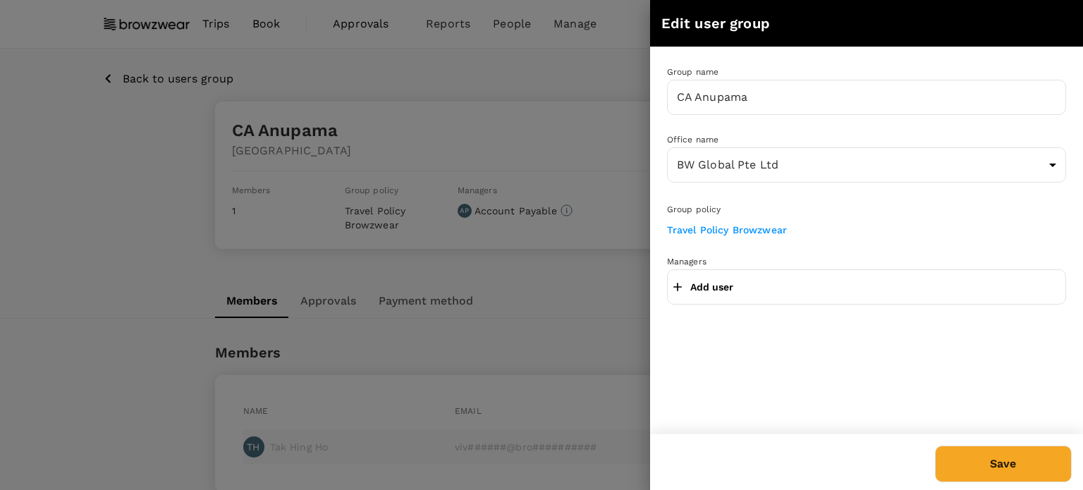
click at [714, 283] on p "Add user" at bounding box center [711, 287] width 43 height 14
click at [794, 281] on input "text" at bounding box center [866, 287] width 386 height 23
type input "Anu"
click at [820, 329] on p "anu#############@bro##########" at bounding box center [886, 336] width 337 height 14
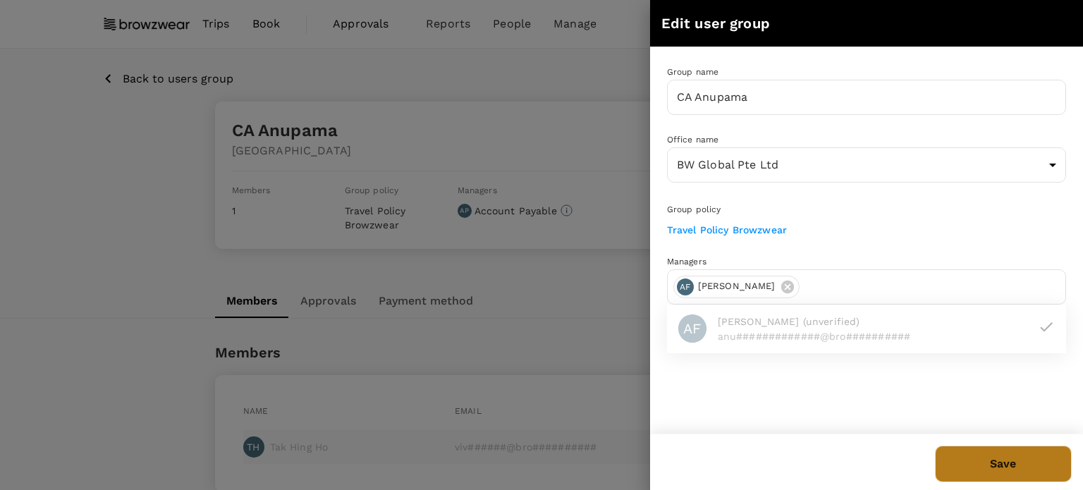
click at [1020, 473] on button "Save" at bounding box center [1003, 464] width 137 height 37
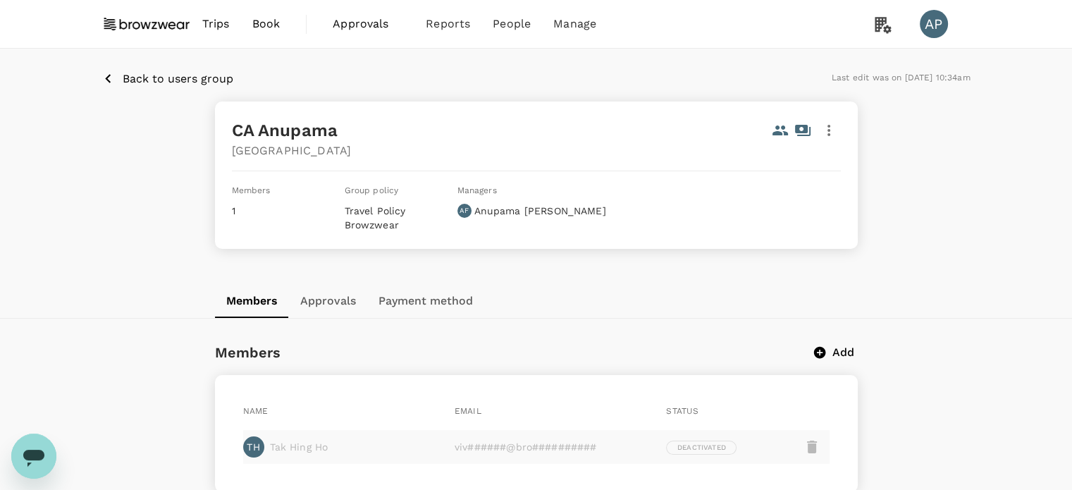
click at [825, 128] on icon "button" at bounding box center [829, 130] width 17 height 17
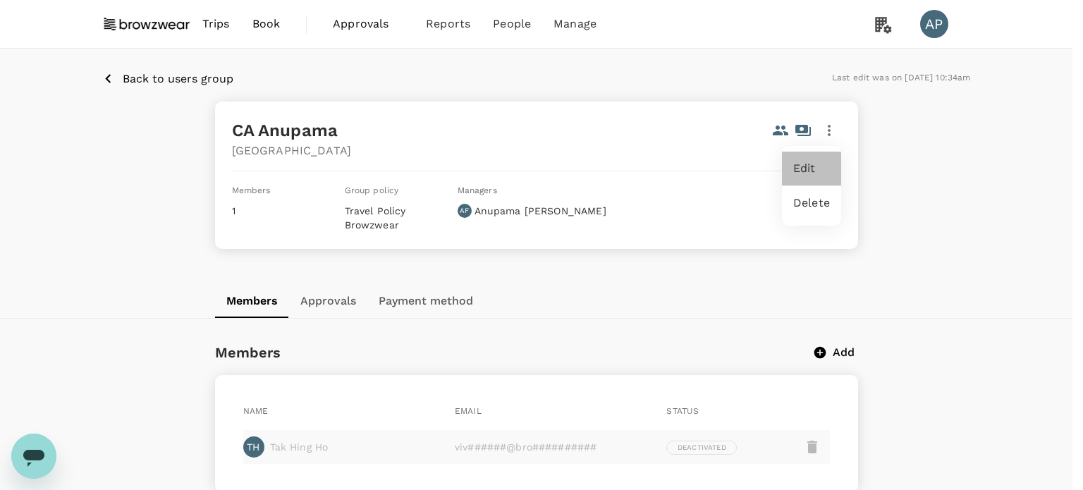
click at [814, 169] on span "Edit" at bounding box center [811, 168] width 37 height 17
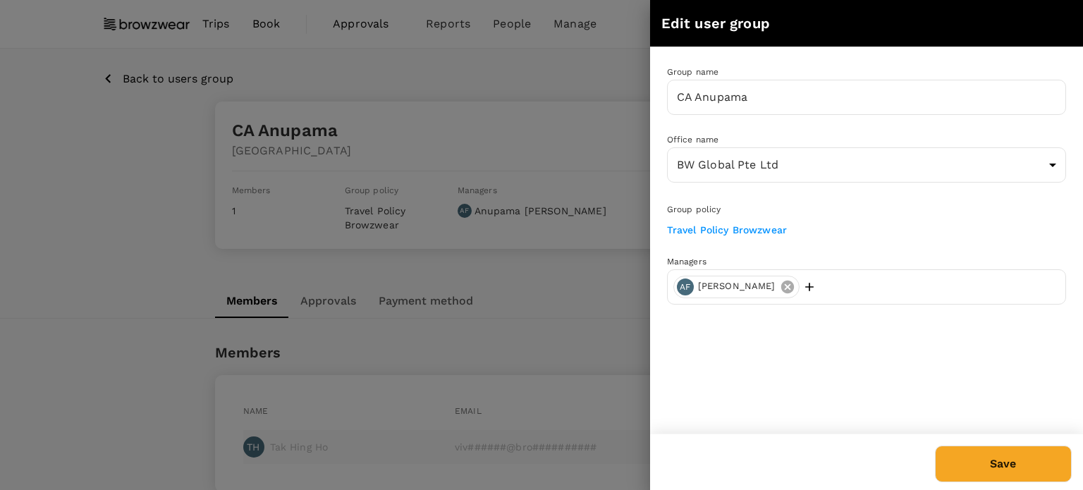
click at [795, 290] on icon at bounding box center [788, 287] width 16 height 16
click at [554, 332] on div at bounding box center [541, 245] width 1083 height 490
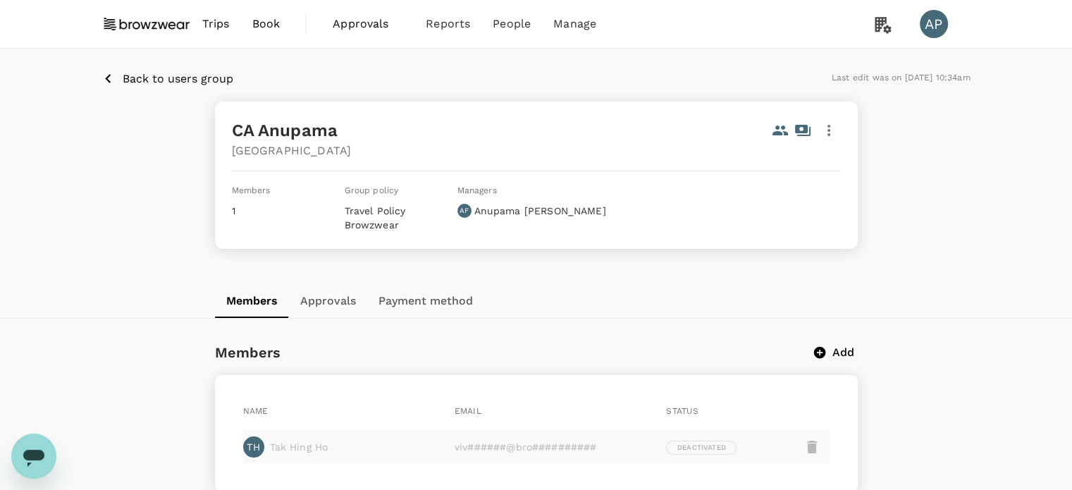
click at [166, 80] on p "Back to users group" at bounding box center [178, 79] width 111 height 17
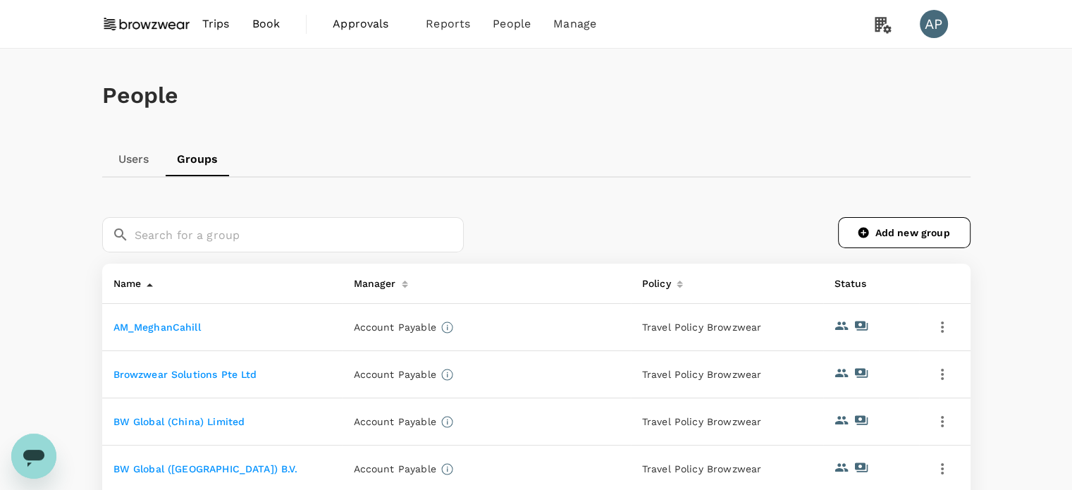
click at [157, 324] on link "AM_MeghanCahill" at bounding box center [157, 327] width 87 height 11
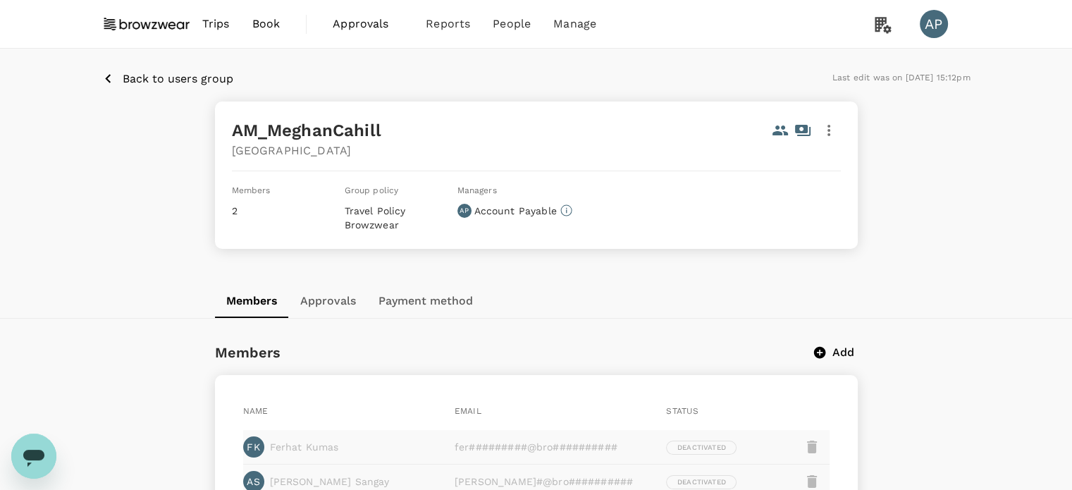
click at [188, 78] on p "Back to users group" at bounding box center [178, 79] width 111 height 17
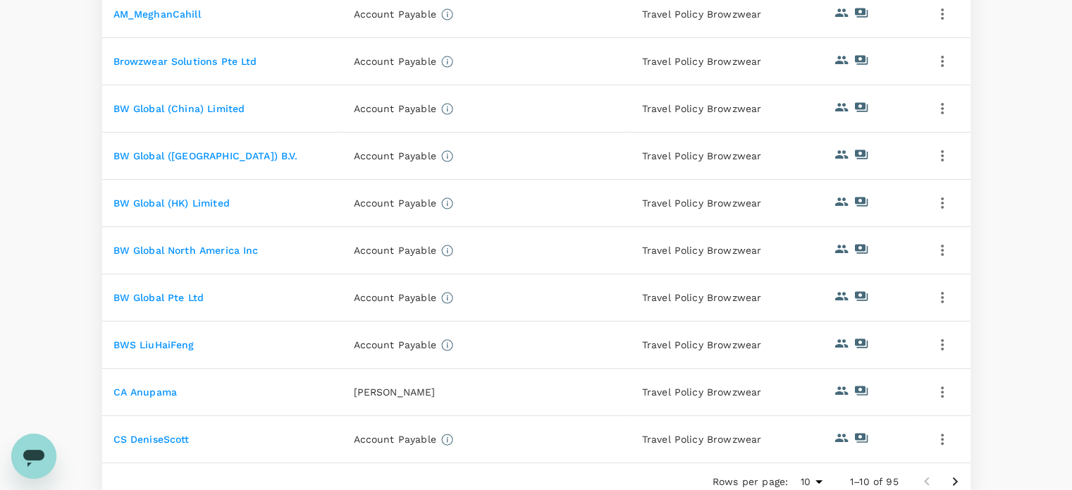
scroll to position [353, 0]
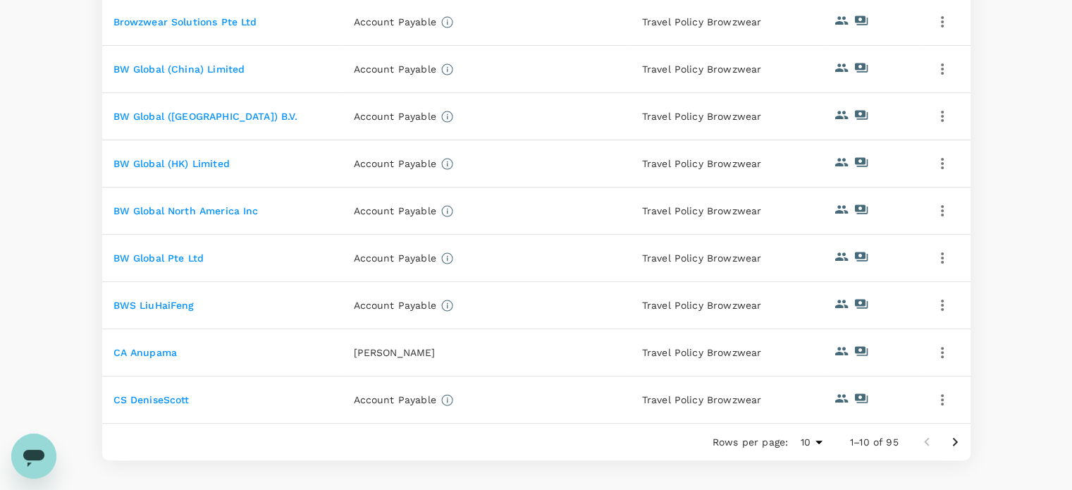
click at [159, 398] on link "CS DeniseScott" at bounding box center [152, 399] width 76 height 11
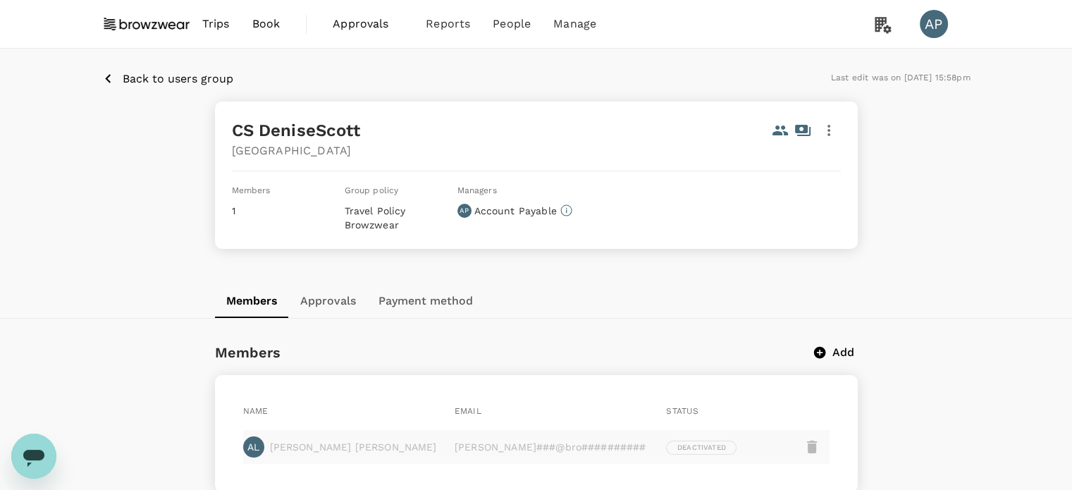
click at [183, 77] on p "Back to users group" at bounding box center [178, 79] width 111 height 17
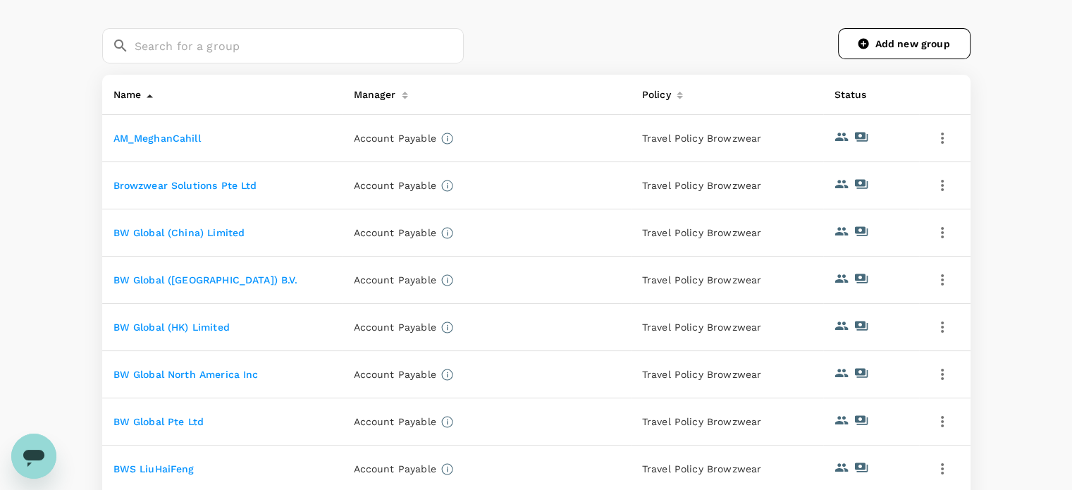
scroll to position [353, 0]
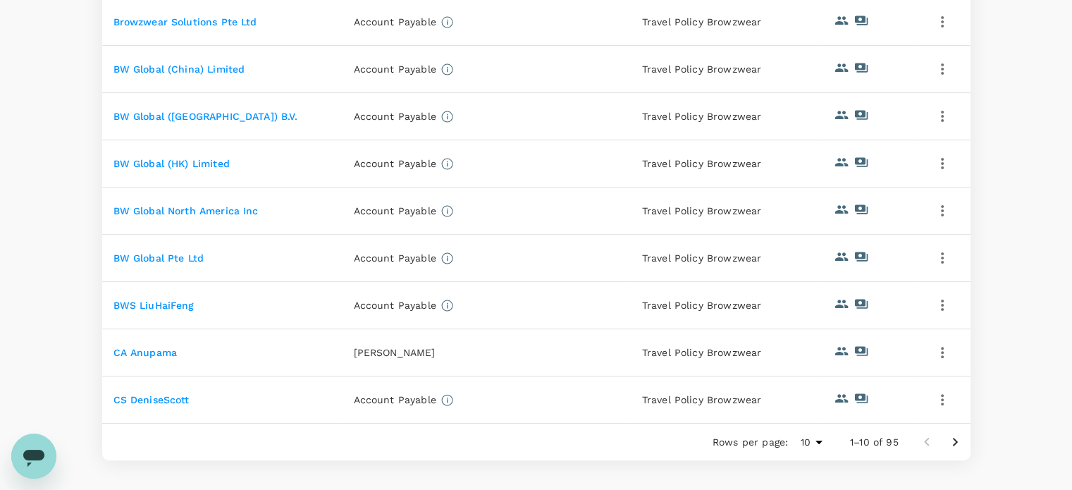
click at [955, 445] on icon "Go to next page" at bounding box center [955, 442] width 17 height 17
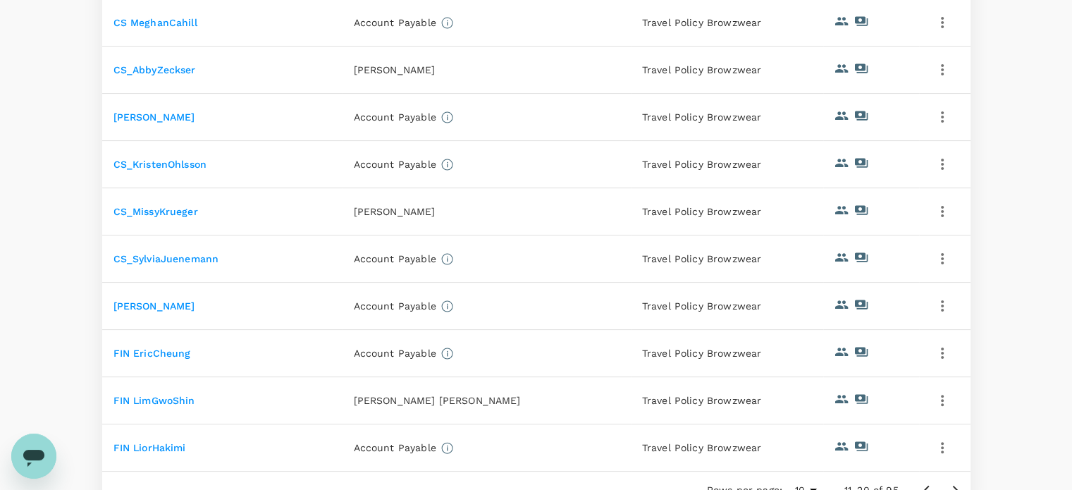
scroll to position [212, 0]
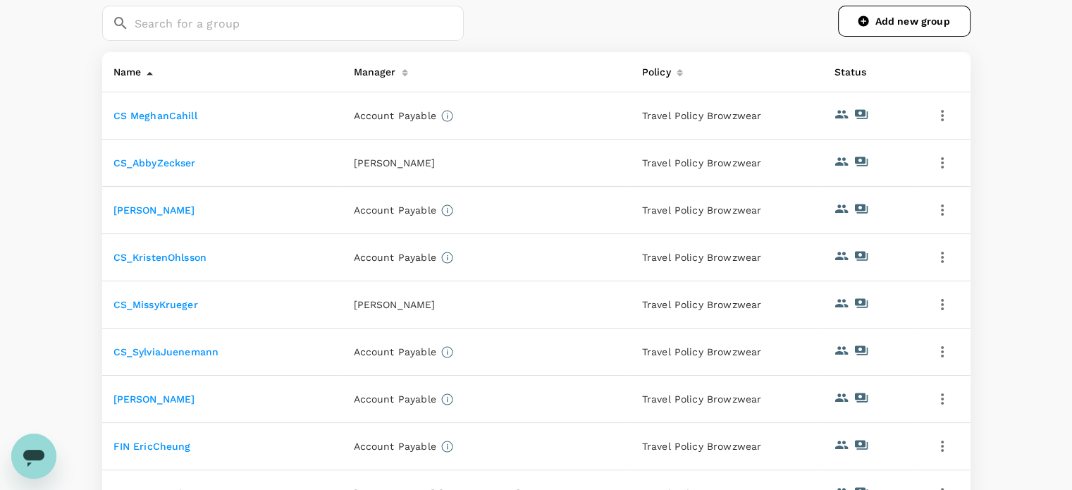
click at [178, 114] on link "CS MeghanCahill" at bounding box center [156, 115] width 84 height 11
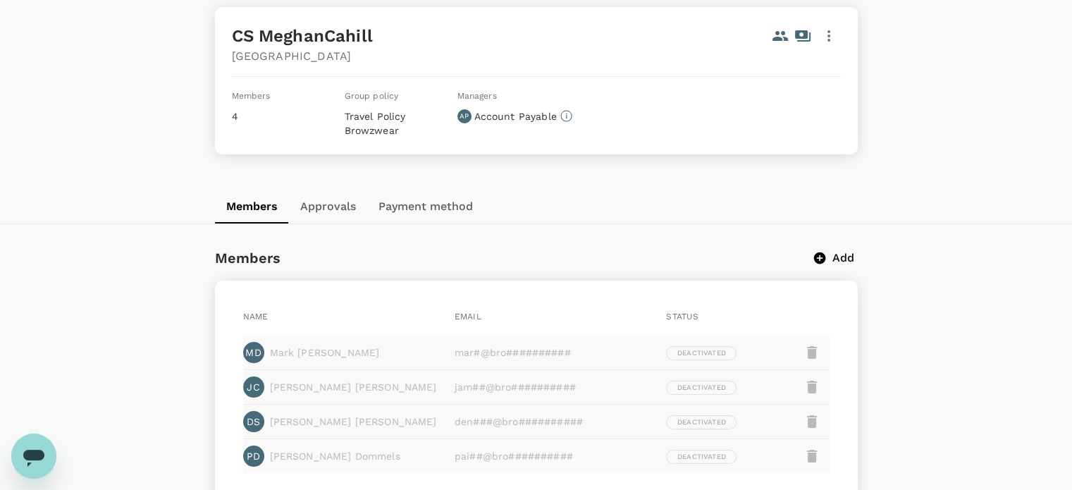
scroll to position [71, 0]
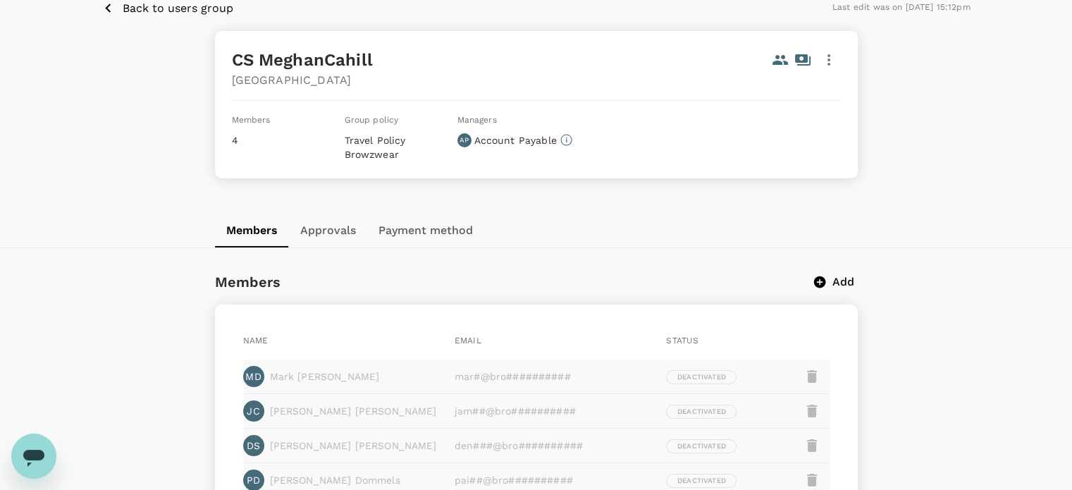
click at [192, 5] on p "Back to users group" at bounding box center [178, 8] width 111 height 17
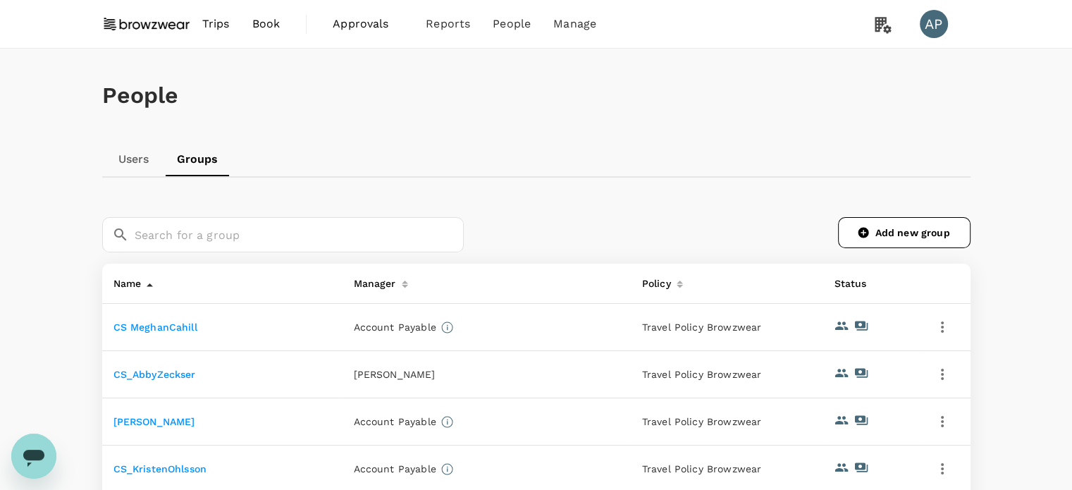
click at [188, 420] on link "[PERSON_NAME]" at bounding box center [155, 421] width 82 height 11
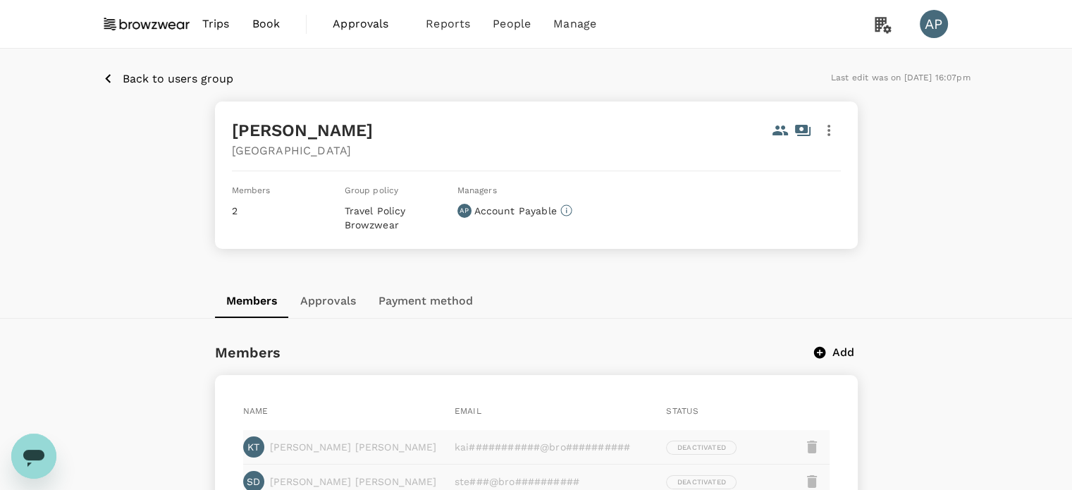
click at [175, 71] on p "Back to users group" at bounding box center [178, 79] width 111 height 17
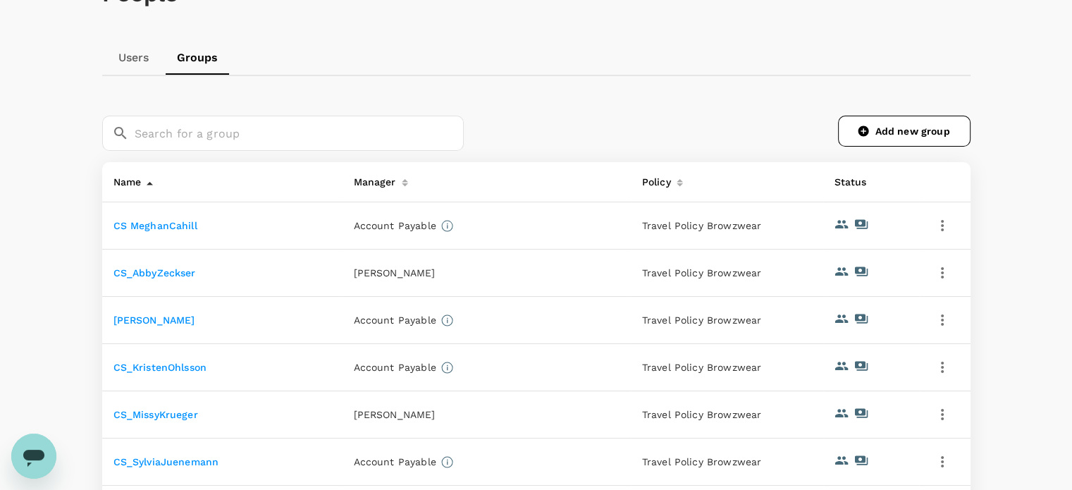
scroll to position [282, 0]
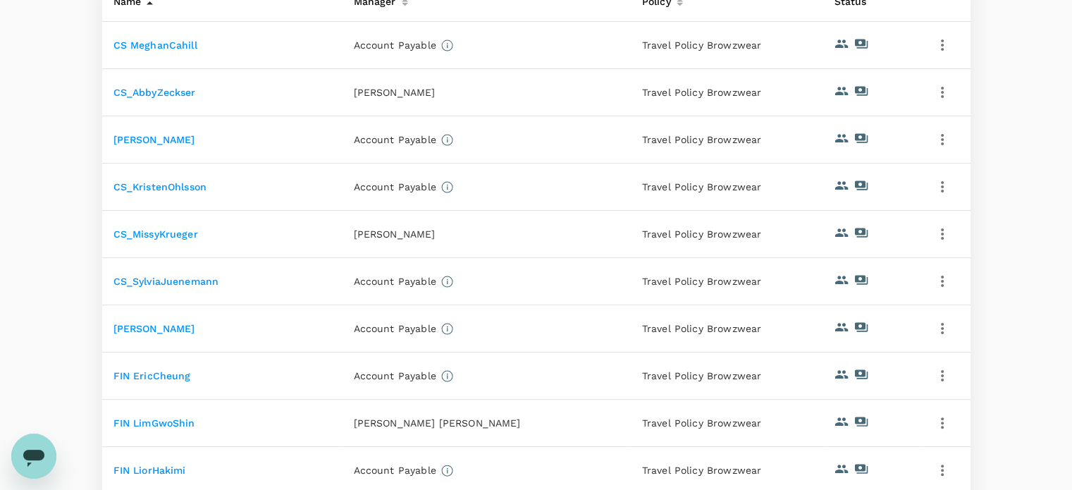
click at [147, 188] on link "CS_KristenOhlsson" at bounding box center [161, 186] width 94 height 11
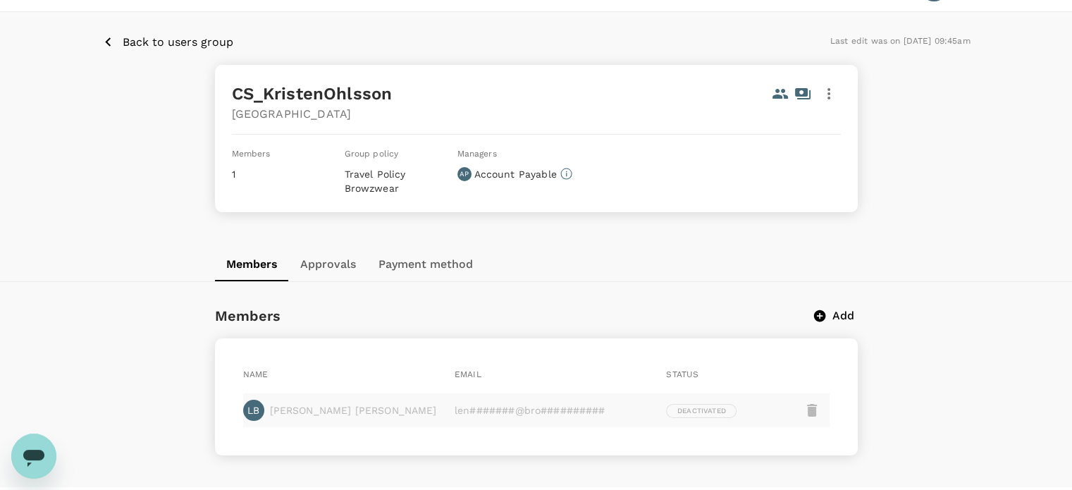
scroll to position [71, 0]
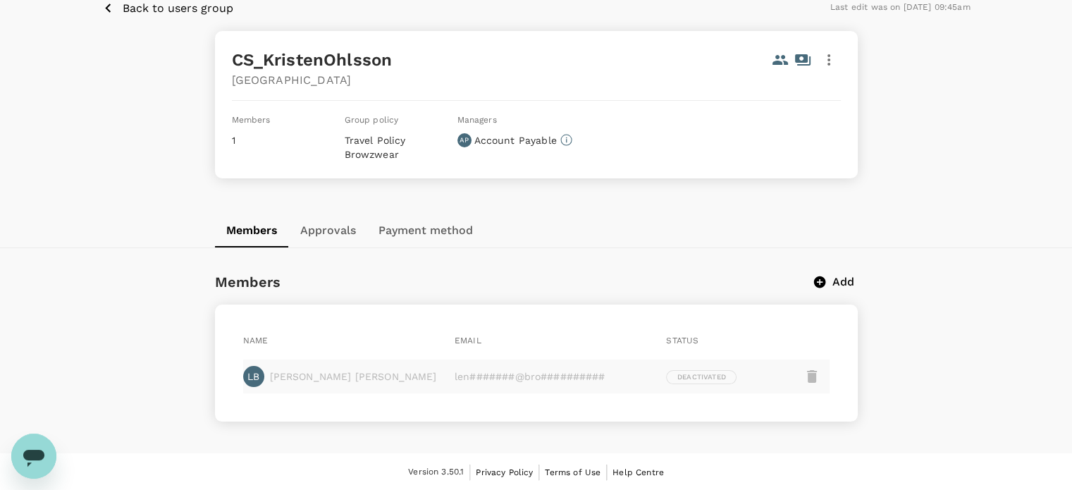
click at [164, 11] on p "Back to users group" at bounding box center [178, 8] width 111 height 17
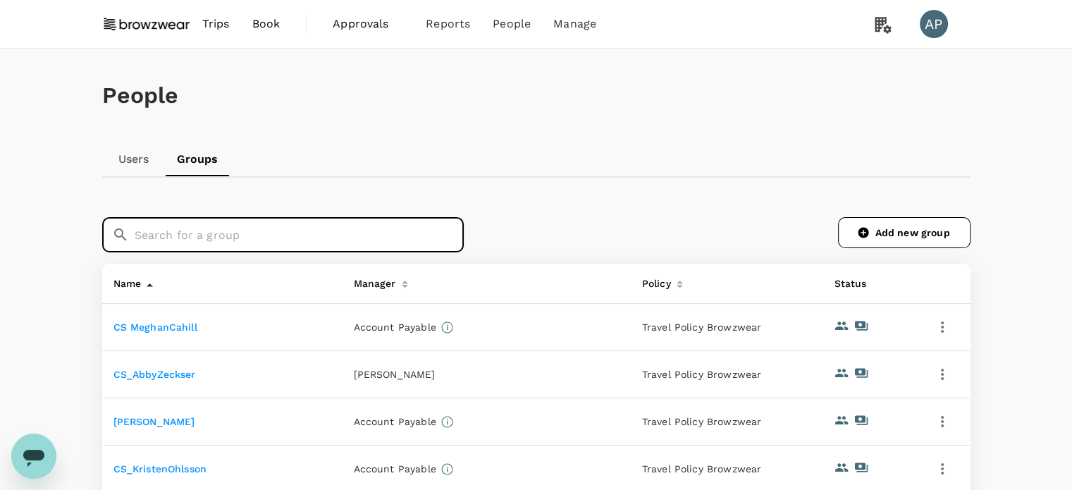
click at [229, 246] on input "text" at bounding box center [299, 234] width 329 height 35
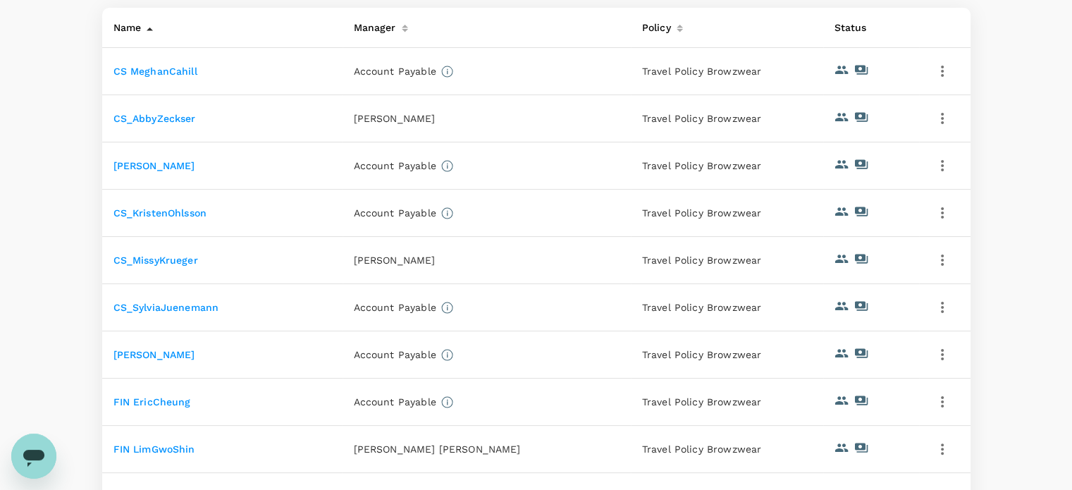
scroll to position [71, 0]
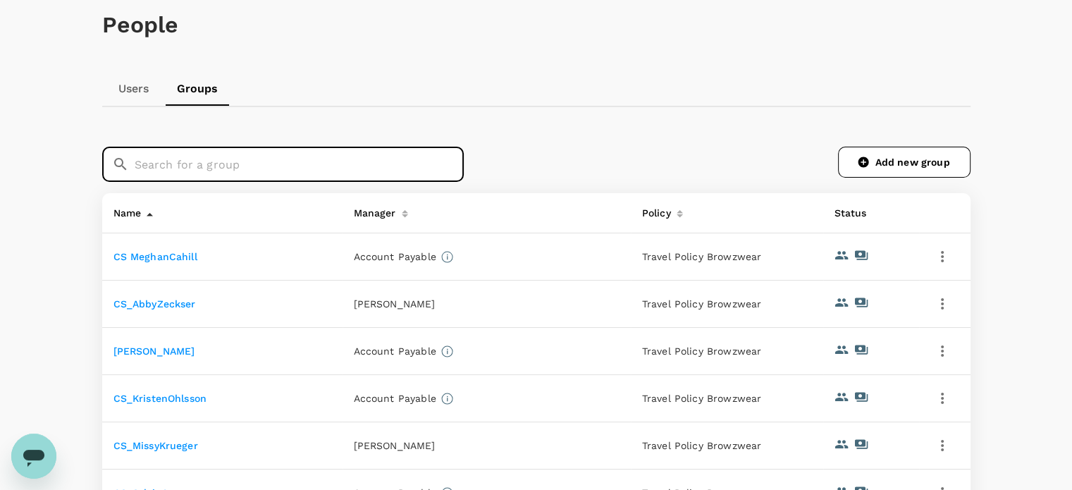
click at [143, 90] on link "Users" at bounding box center [133, 89] width 63 height 34
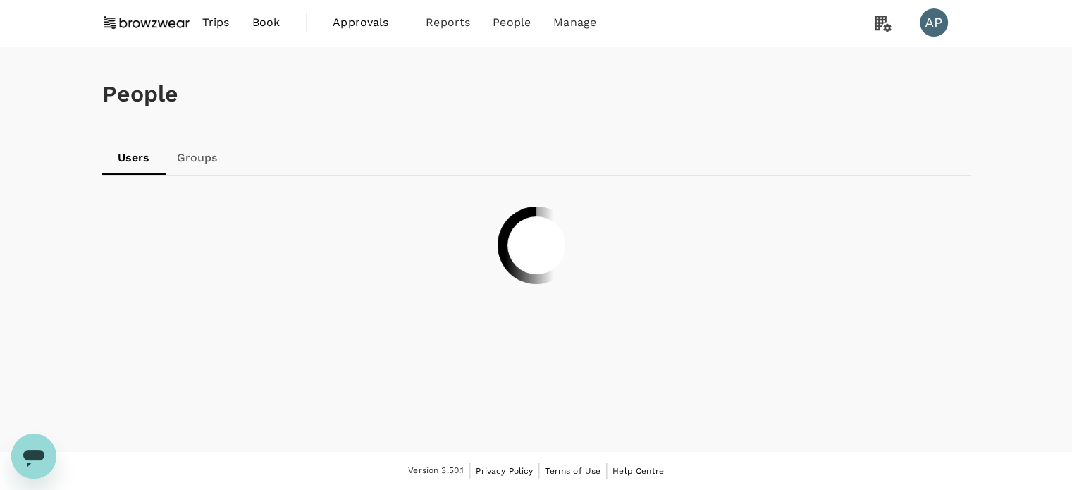
scroll to position [35, 0]
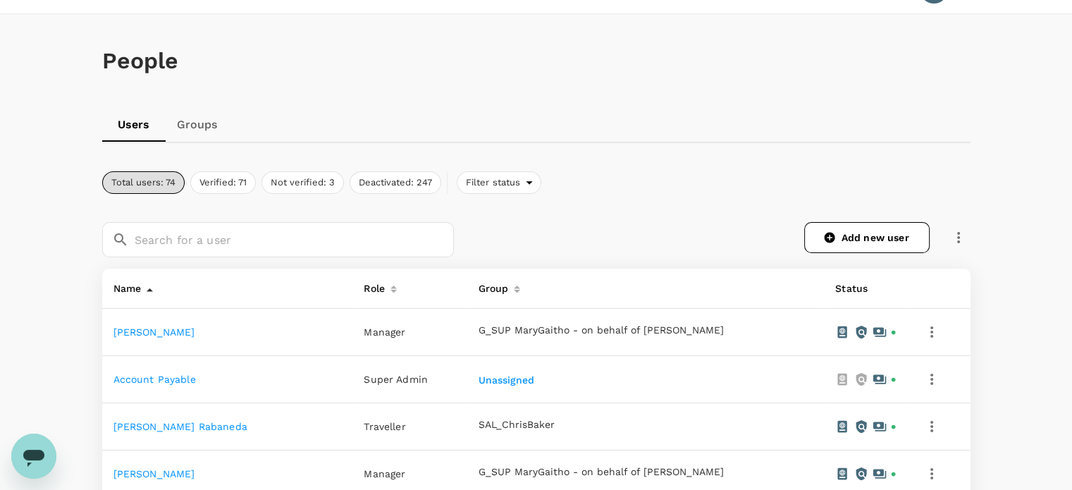
click at [206, 125] on link "Groups" at bounding box center [197, 125] width 63 height 34
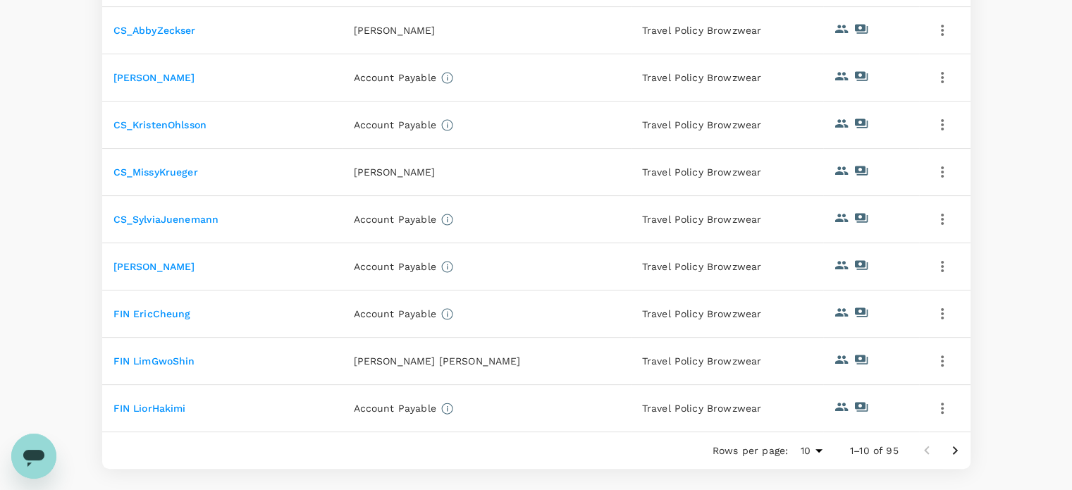
scroll to position [353, 0]
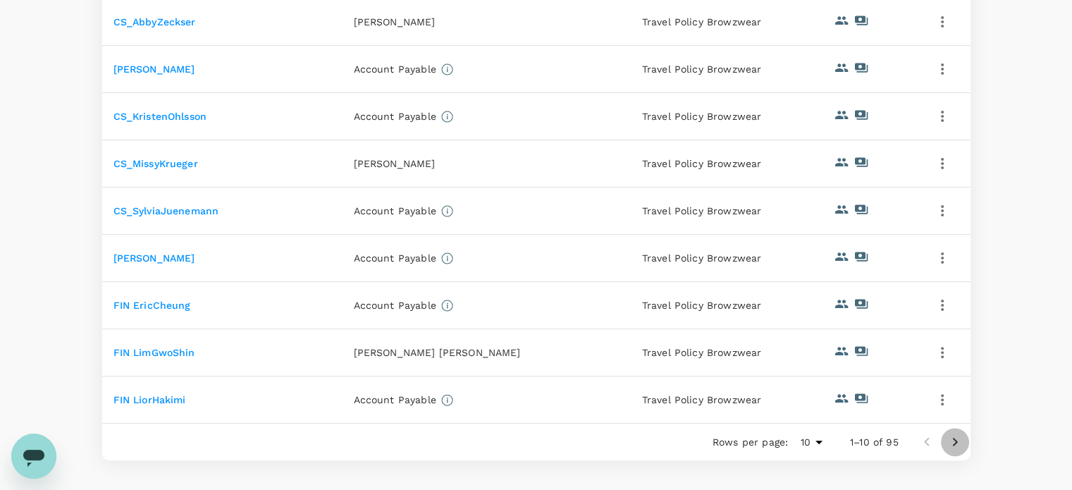
click at [953, 445] on icon "Go to next page" at bounding box center [955, 442] width 17 height 17
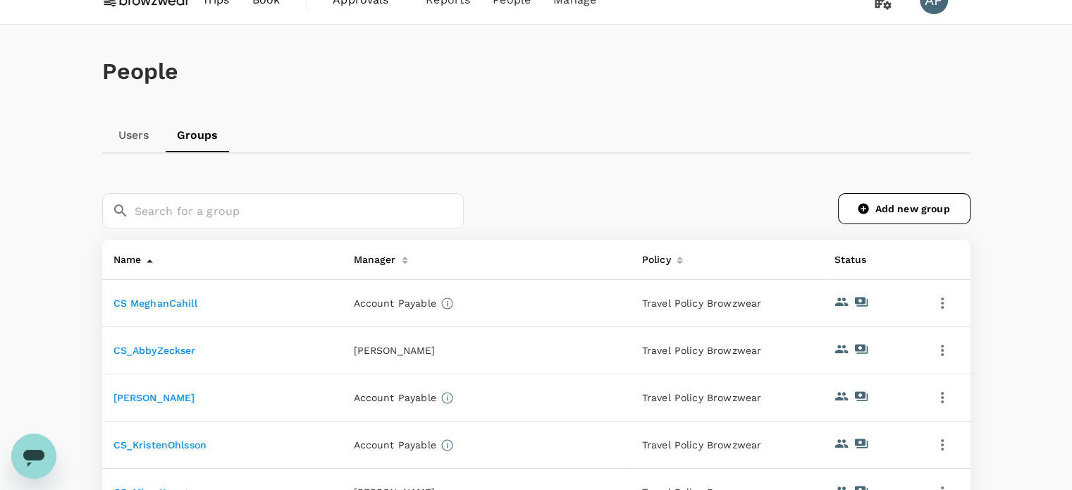
scroll to position [0, 0]
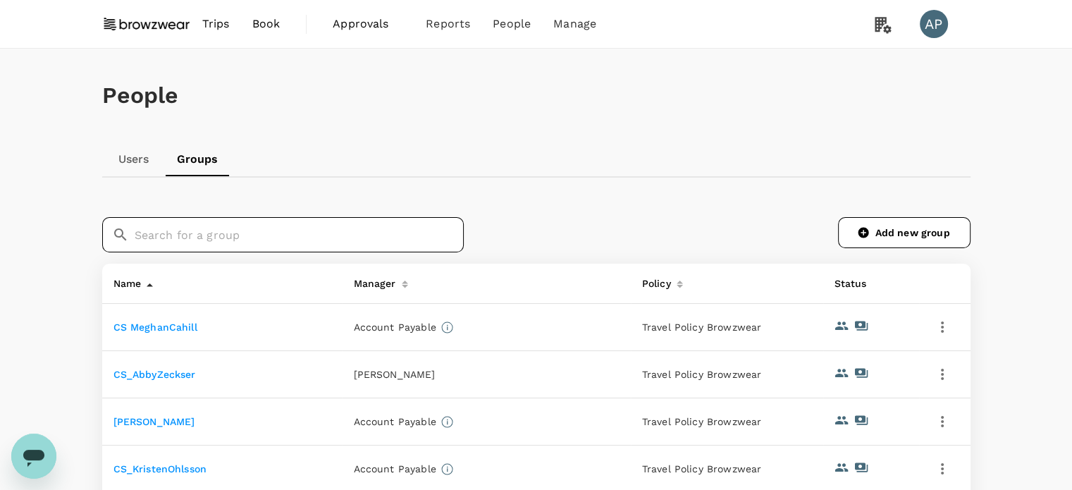
click at [282, 238] on input "text" at bounding box center [299, 234] width 329 height 35
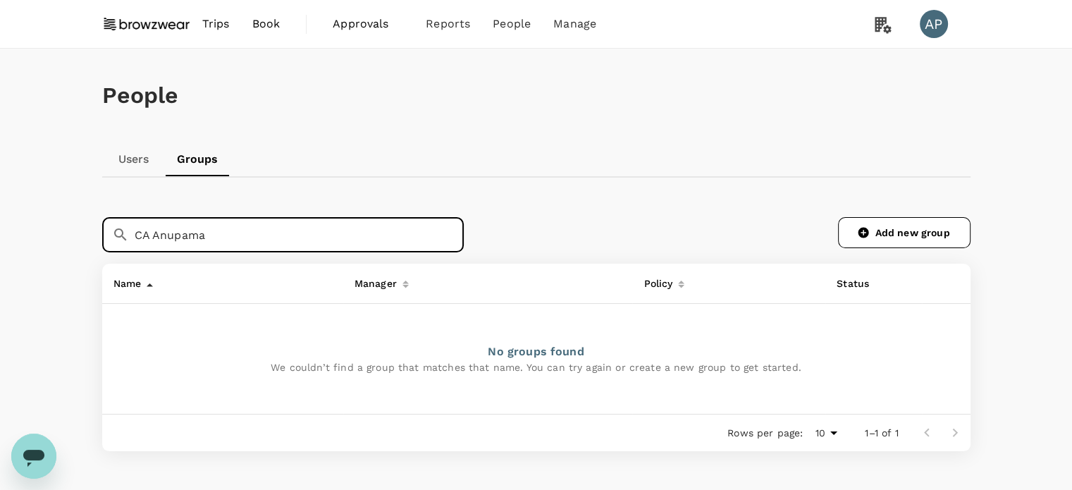
type input "CA Anupama"
drag, startPoint x: 366, startPoint y: 242, endPoint x: 37, endPoint y: 242, distance: 328.6
click at [37, 242] on div "People Users Groups ​ CA Anupama ​ Add new group Name Manager Policy Status No …" at bounding box center [536, 295] width 1072 height 493
type input "A"
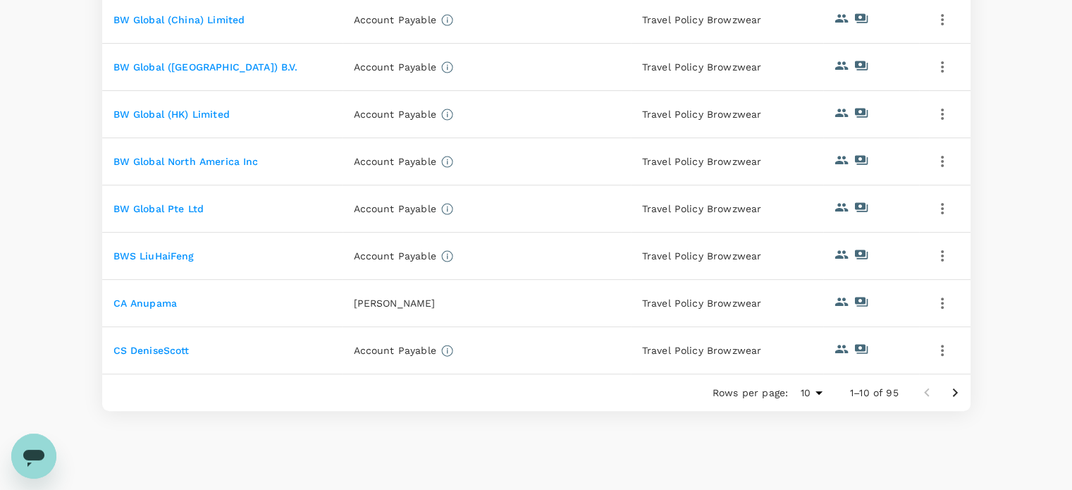
scroll to position [448, 0]
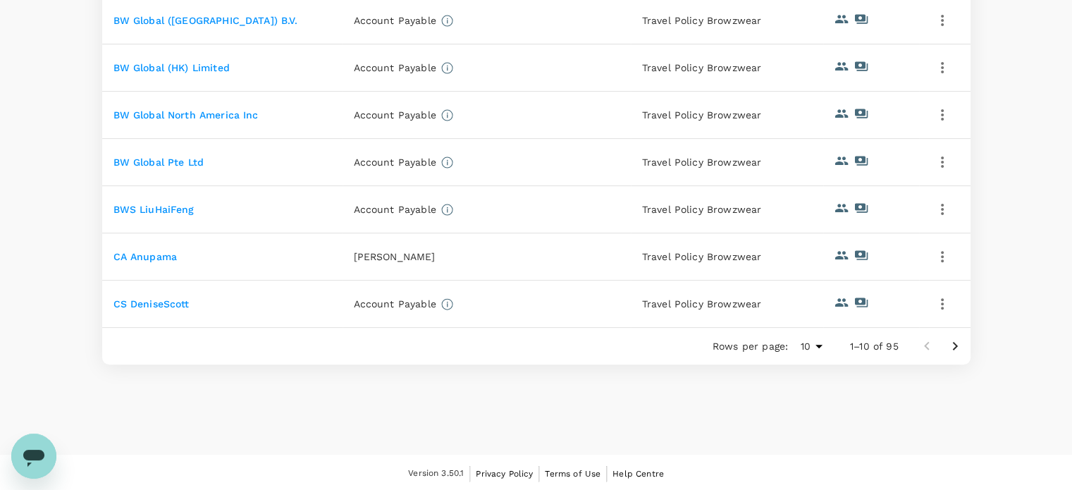
click at [166, 255] on link "CA Anupama" at bounding box center [146, 256] width 64 height 11
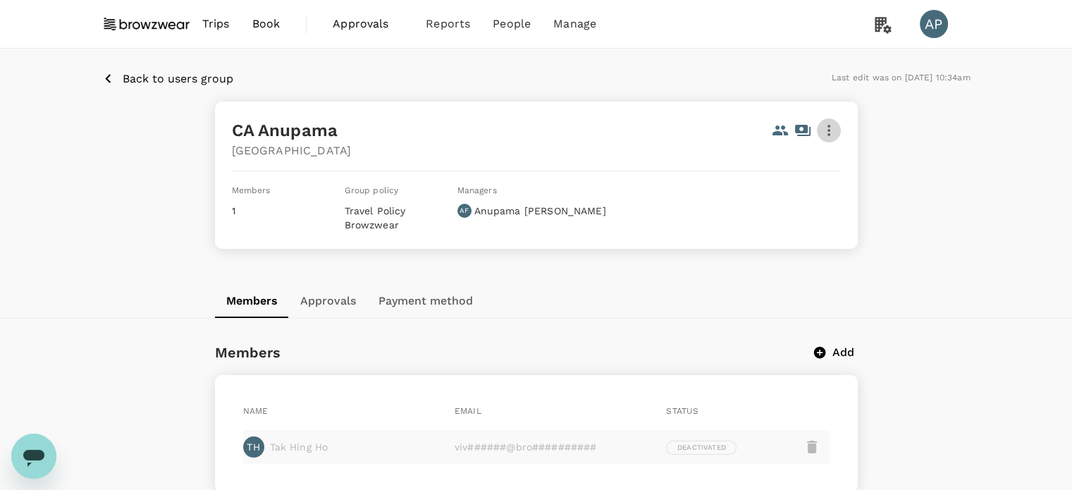
click at [836, 123] on icon "button" at bounding box center [829, 130] width 17 height 17
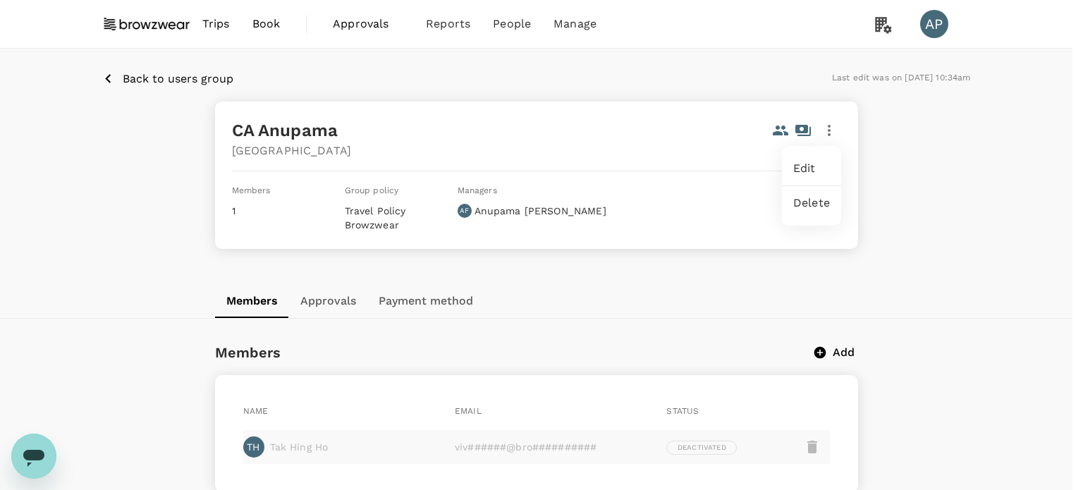
click at [820, 161] on span "Edit" at bounding box center [811, 168] width 37 height 17
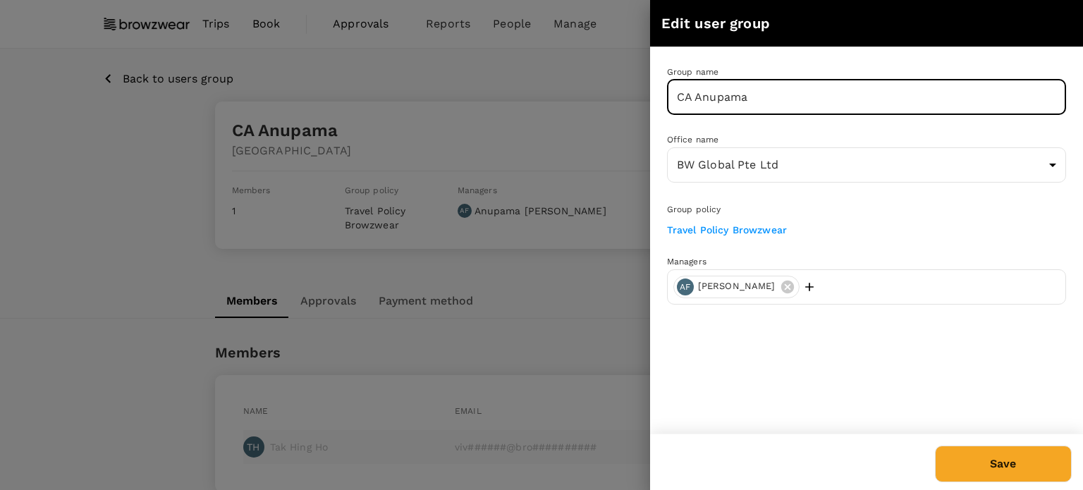
drag, startPoint x: 662, startPoint y: 104, endPoint x: 491, endPoint y: 106, distance: 171.3
click at [494, 105] on div "Edit user group Group name CA Anupama ​ Office name BW Global Pte Ltd 59779699-…" at bounding box center [541, 245] width 1083 height 490
type input "ADM LenaLim"
click at [935, 446] on button "Save" at bounding box center [1003, 464] width 137 height 37
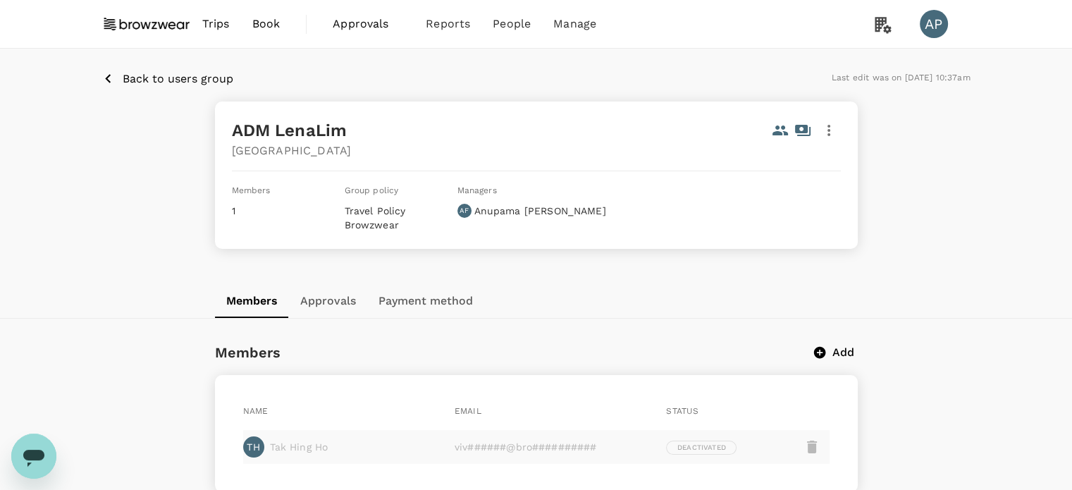
click at [829, 127] on icon "button" at bounding box center [829, 130] width 3 height 11
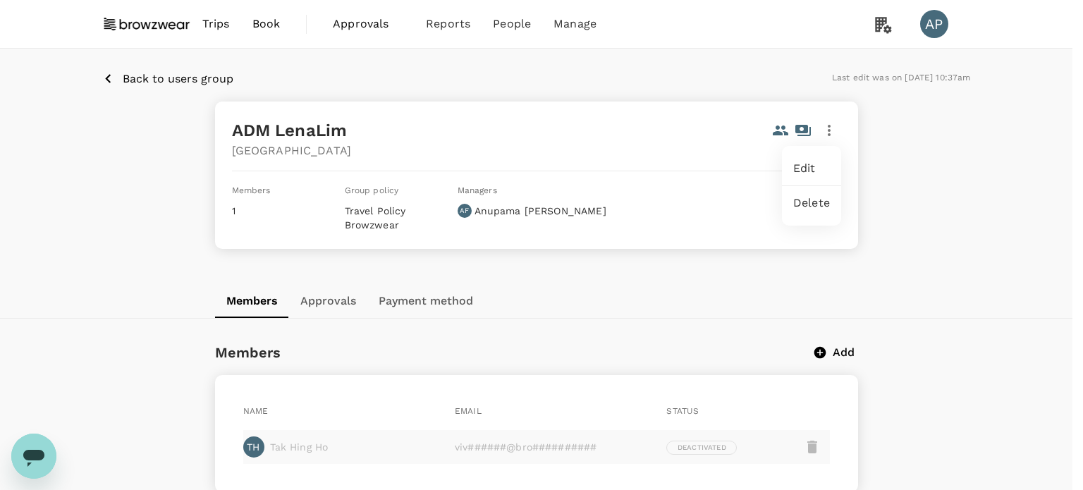
click at [815, 171] on span "Edit" at bounding box center [811, 168] width 37 height 17
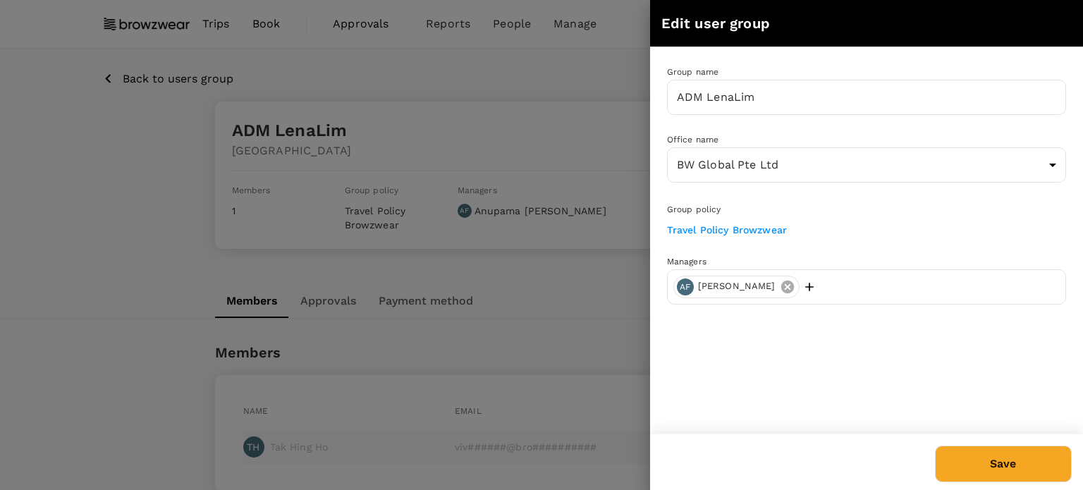
click at [793, 285] on icon at bounding box center [787, 286] width 13 height 13
click at [702, 280] on p "Add user" at bounding box center [711, 287] width 43 height 14
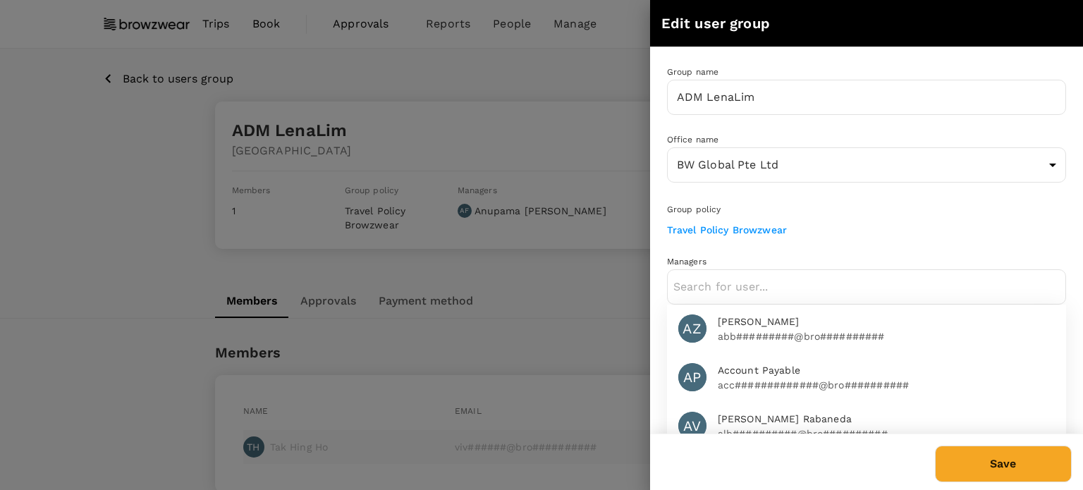
click at [987, 465] on button "Save" at bounding box center [1003, 464] width 137 height 37
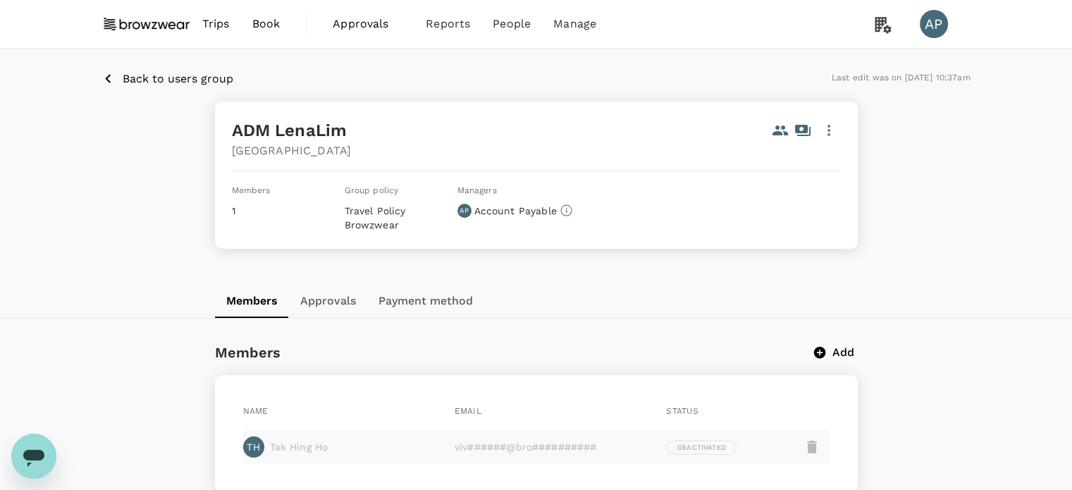
click at [828, 131] on icon "button" at bounding box center [829, 130] width 3 height 11
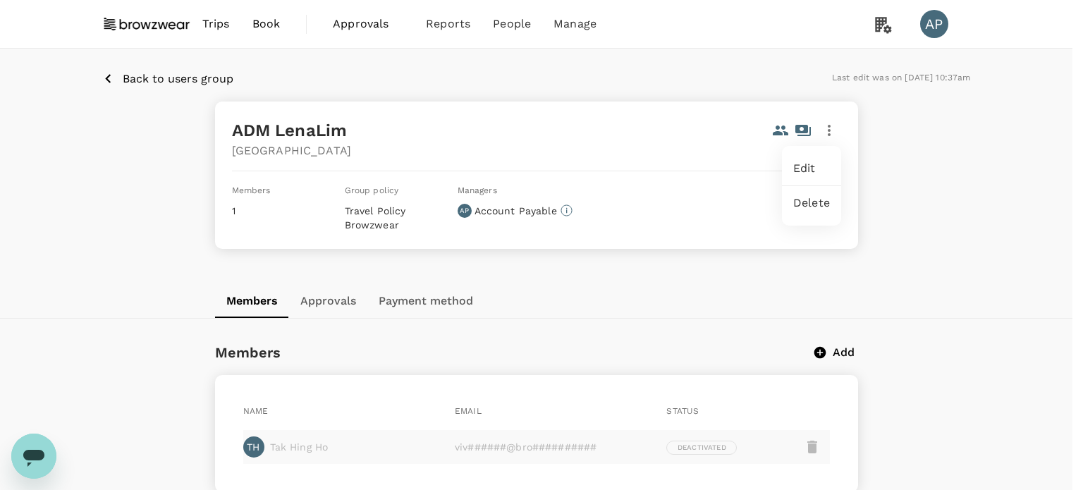
click at [827, 171] on span "Edit" at bounding box center [811, 168] width 37 height 17
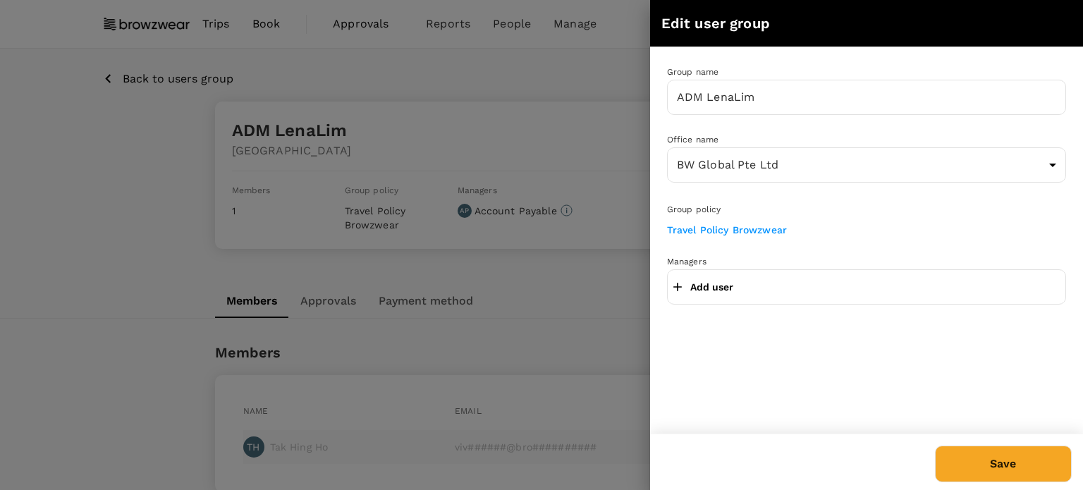
drag, startPoint x: 551, startPoint y: 326, endPoint x: 533, endPoint y: 325, distance: 17.6
click at [551, 326] on div at bounding box center [541, 245] width 1083 height 490
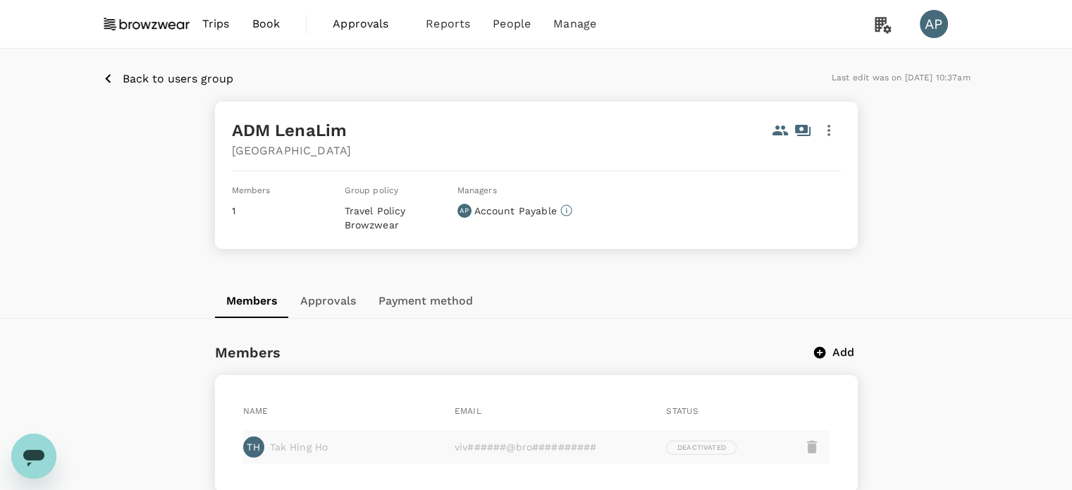
click at [137, 75] on p "Back to users group" at bounding box center [178, 79] width 111 height 17
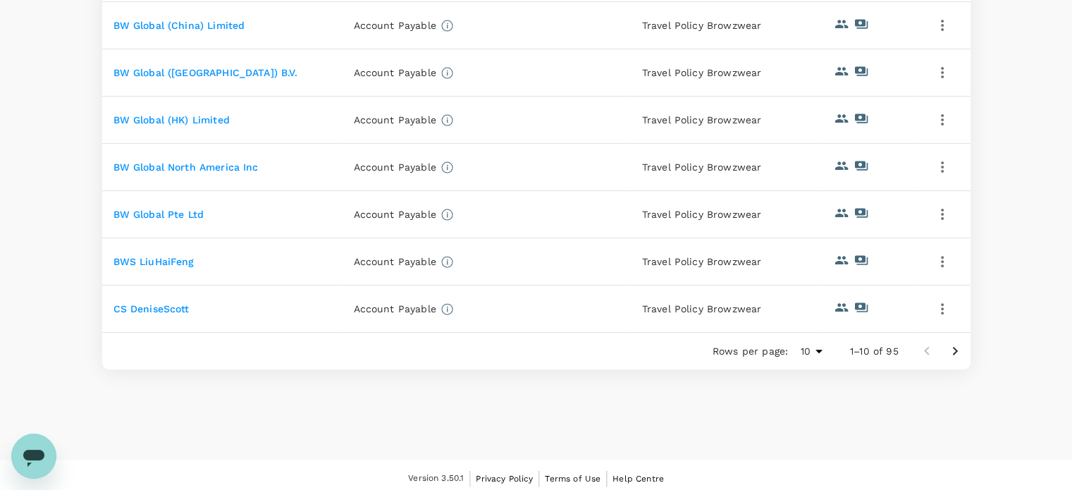
scroll to position [448, 0]
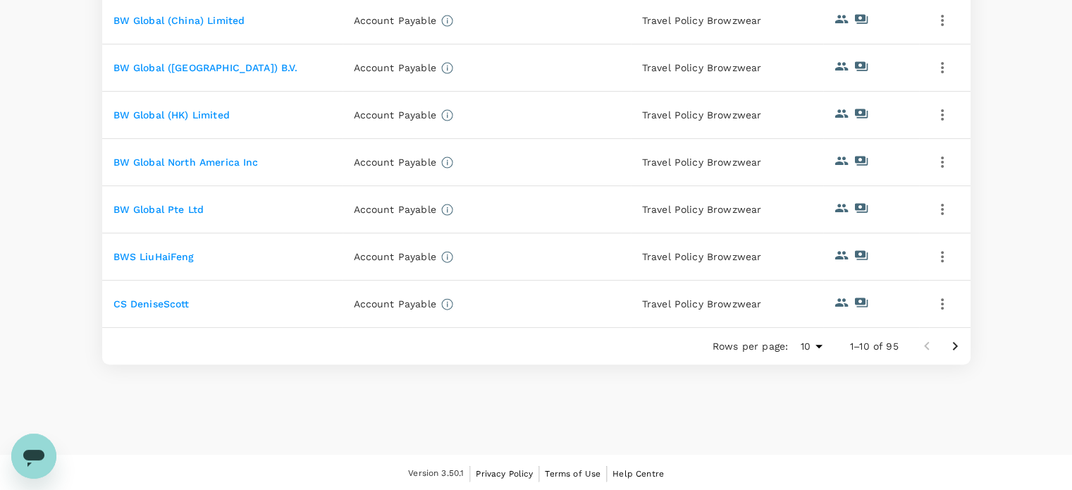
click at [195, 254] on td "BWS LiuHaiFeng" at bounding box center [222, 256] width 240 height 47
click at [175, 256] on link "BWS LiuHaiFeng" at bounding box center [154, 256] width 81 height 11
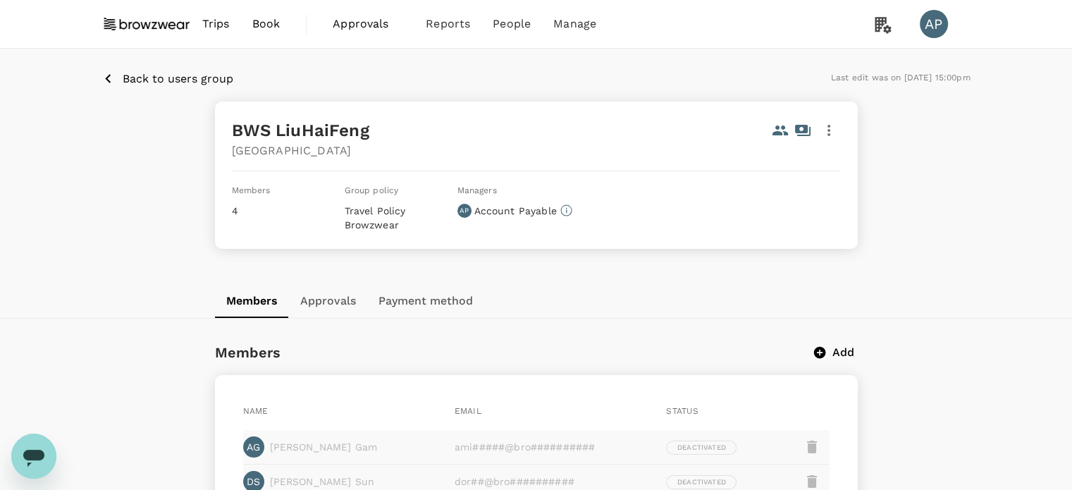
click at [149, 78] on p "Back to users group" at bounding box center [178, 79] width 111 height 17
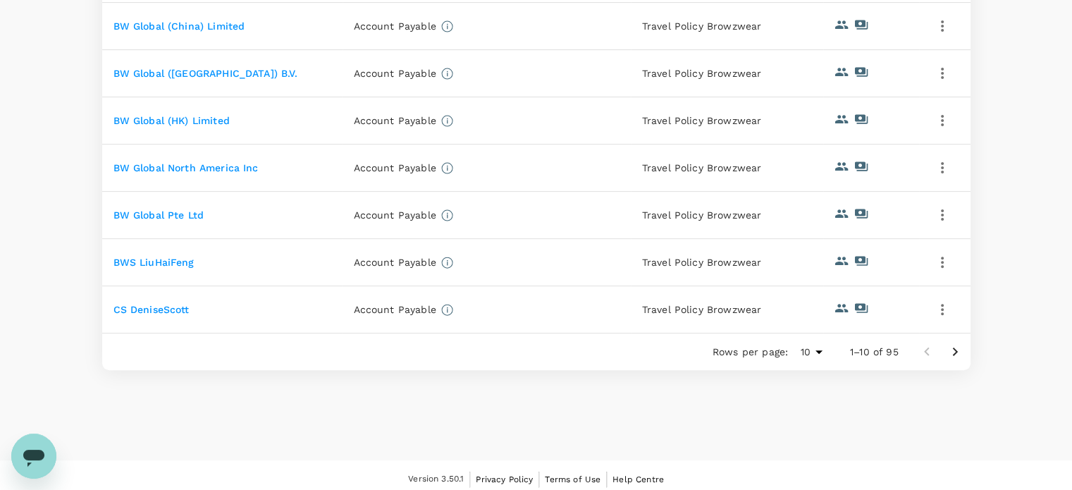
scroll to position [448, 0]
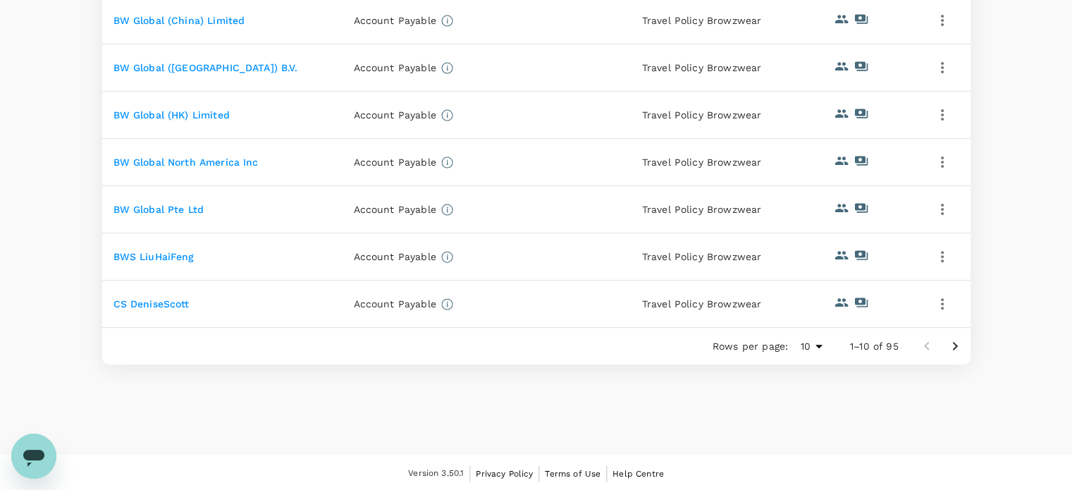
click at [953, 349] on icon "Go to next page" at bounding box center [955, 346] width 17 height 17
click at [168, 162] on link "[PERSON_NAME]" at bounding box center [155, 162] width 82 height 11
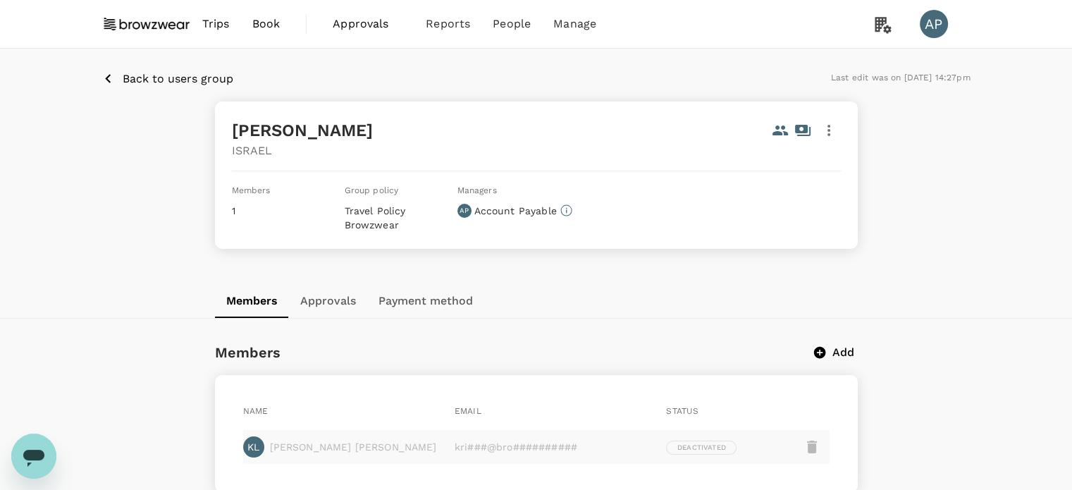
click at [157, 78] on p "Back to users group" at bounding box center [178, 79] width 111 height 17
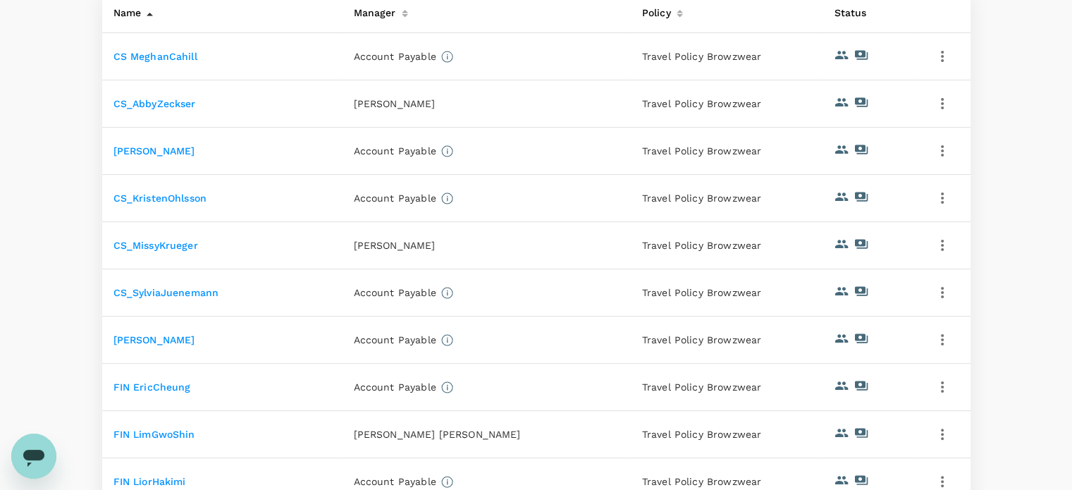
scroll to position [353, 0]
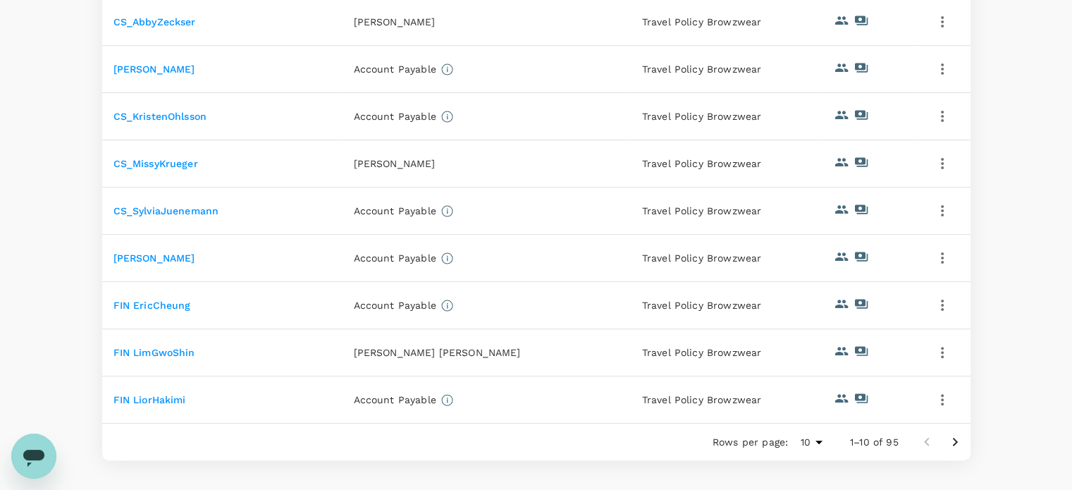
click at [192, 208] on link "CS_SylviaJuenemann" at bounding box center [167, 210] width 106 height 11
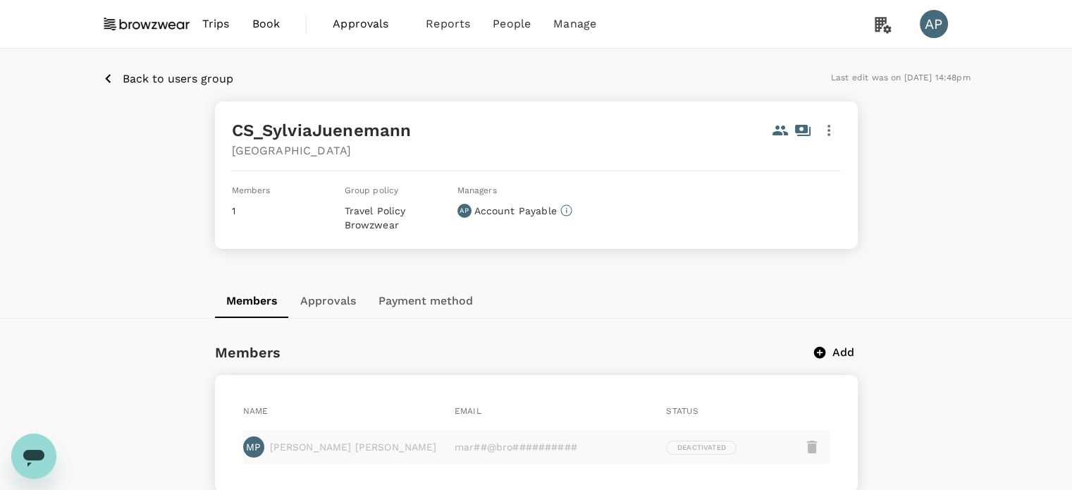
click at [155, 78] on p "Back to users group" at bounding box center [178, 79] width 111 height 17
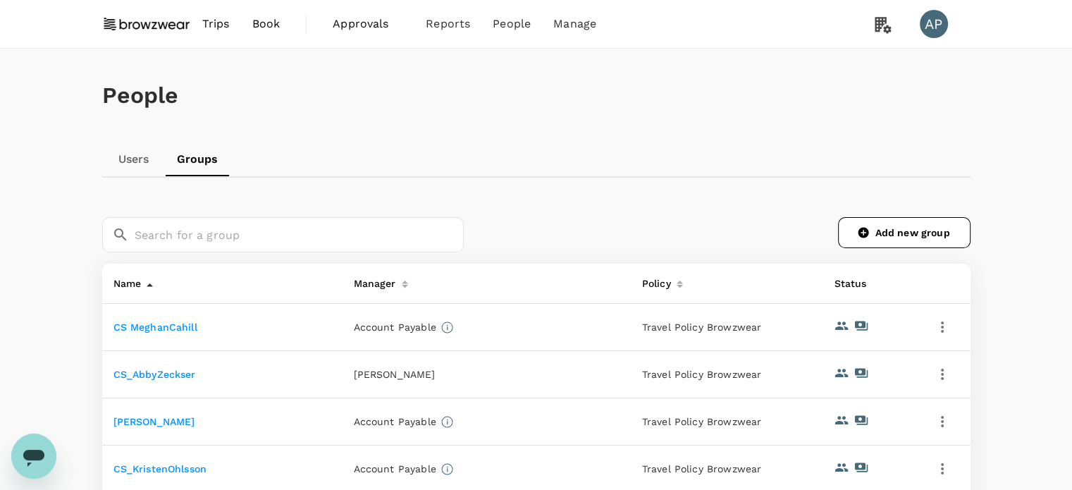
click at [186, 456] on td "CS_KristenOhlsson" at bounding box center [222, 469] width 240 height 47
click at [177, 467] on link "CS_KristenOhlsson" at bounding box center [161, 468] width 94 height 11
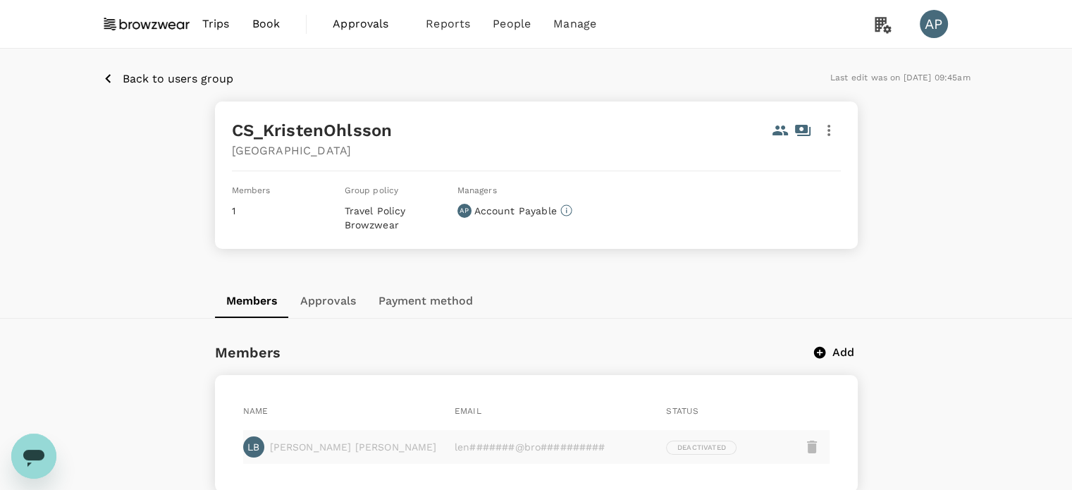
click at [175, 76] on p "Back to users group" at bounding box center [178, 79] width 111 height 17
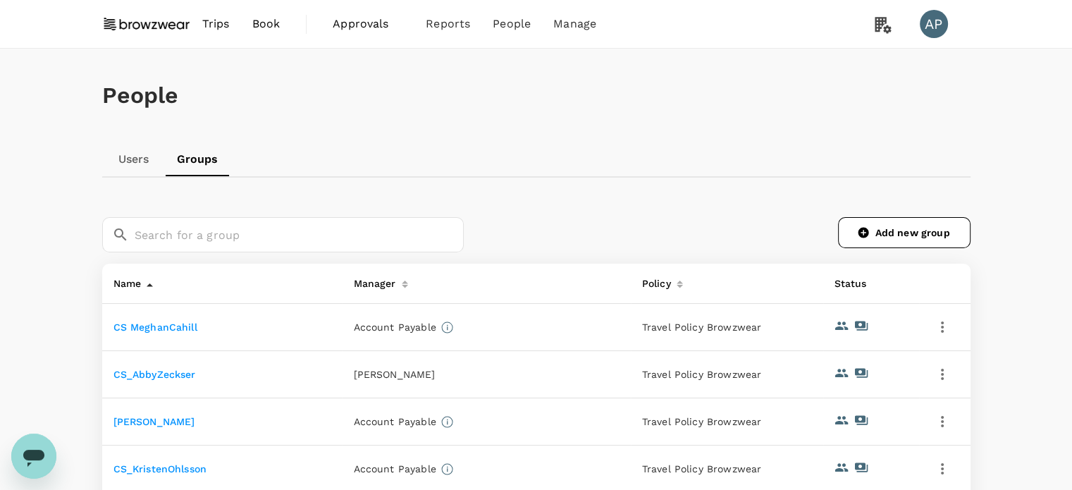
click at [178, 420] on link "CS_Kristen Ohlsson" at bounding box center [155, 421] width 82 height 11
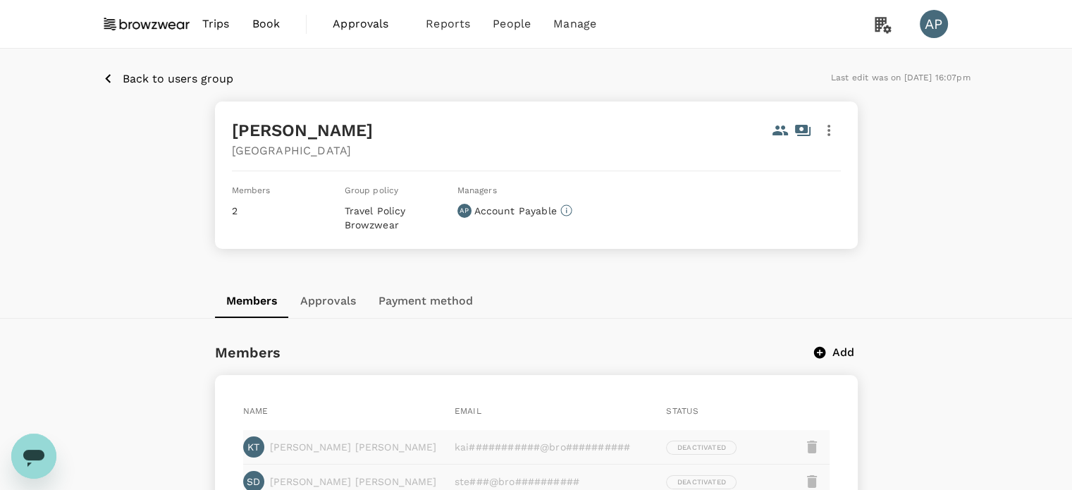
click at [172, 75] on p "Back to users group" at bounding box center [178, 79] width 111 height 17
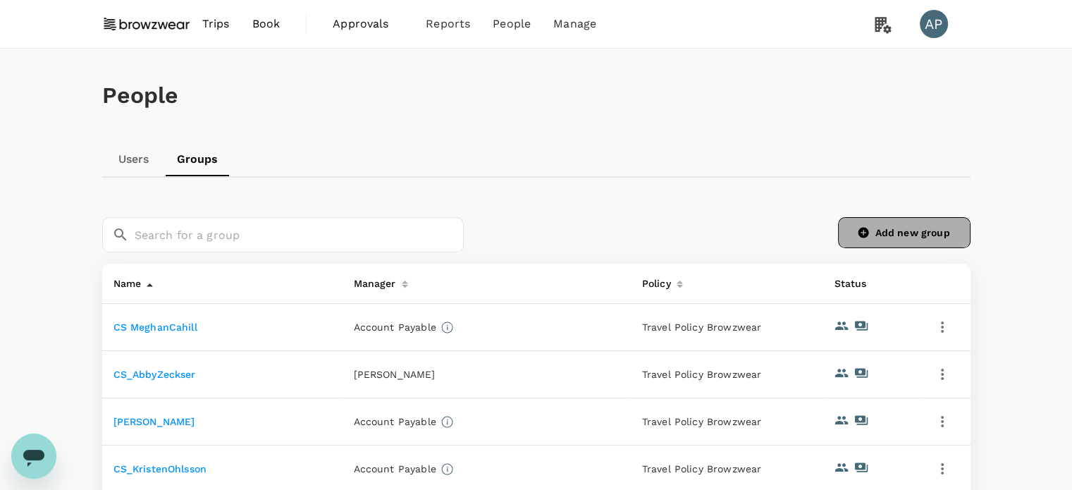
click at [922, 234] on link "Add new group" at bounding box center [904, 232] width 133 height 31
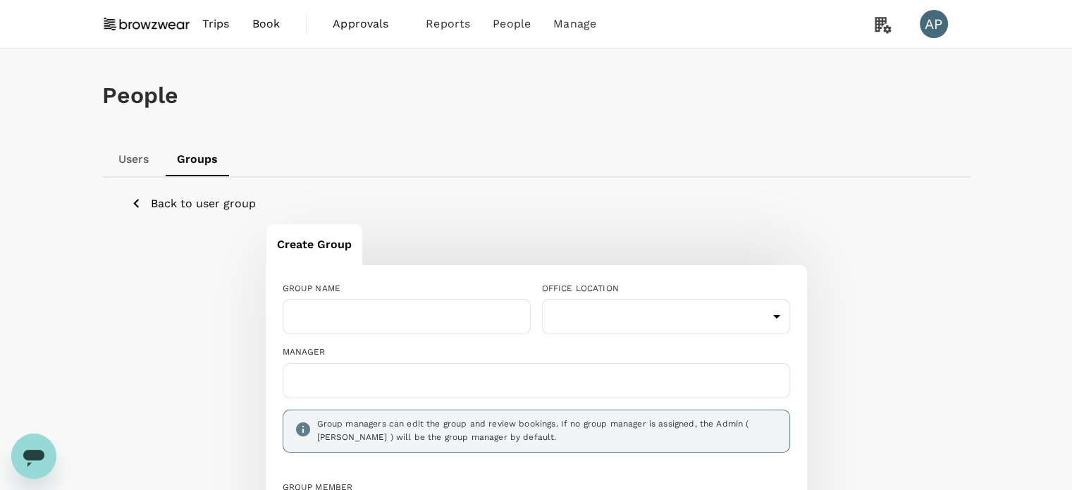
click at [371, 295] on div "GROUP NAME" at bounding box center [407, 289] width 248 height 14
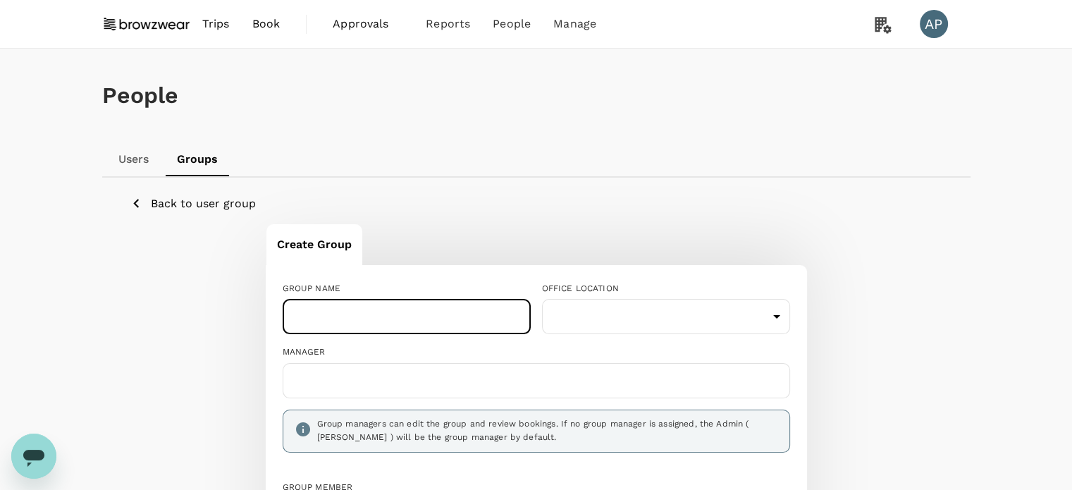
click at [369, 308] on input "text" at bounding box center [407, 316] width 248 height 35
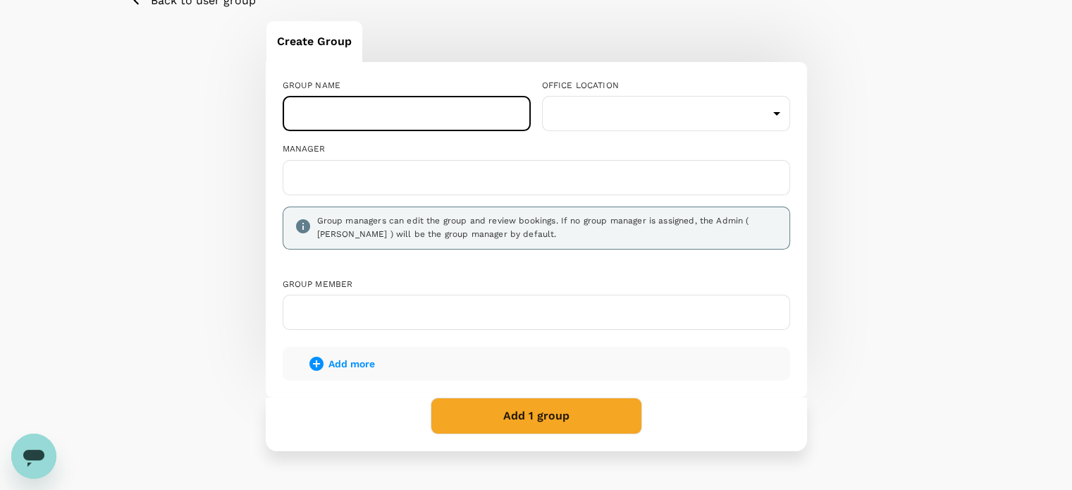
scroll to position [212, 0]
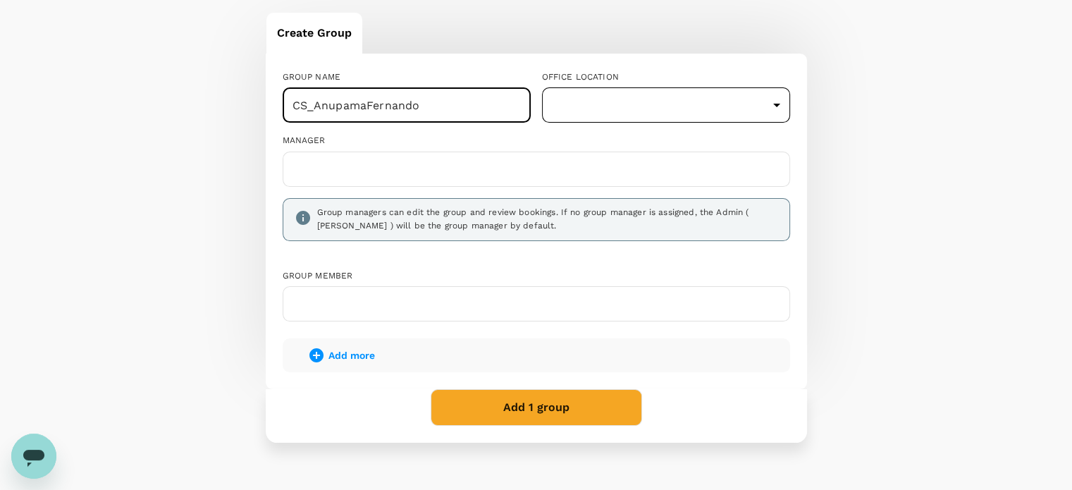
type input "CS_AnupamaFernando"
click at [666, 103] on body "Trips Book Approvals 0 Reports People Manage AP People Users Groups Back to use…" at bounding box center [536, 180] width 1072 height 785
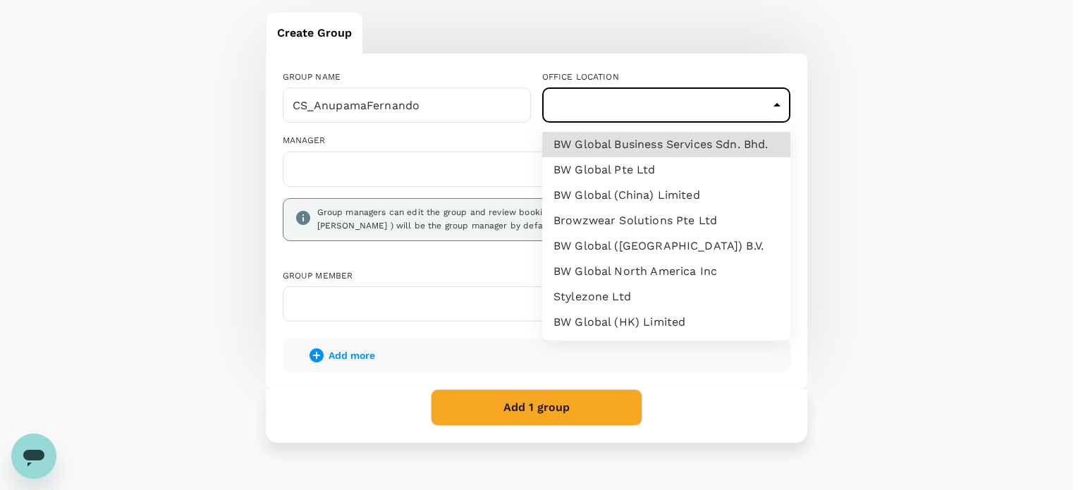
click at [666, 171] on li "BW Global Pte Ltd" at bounding box center [666, 169] width 248 height 25
type input "59779699-05cb-4462-801e-0debe2c96718"
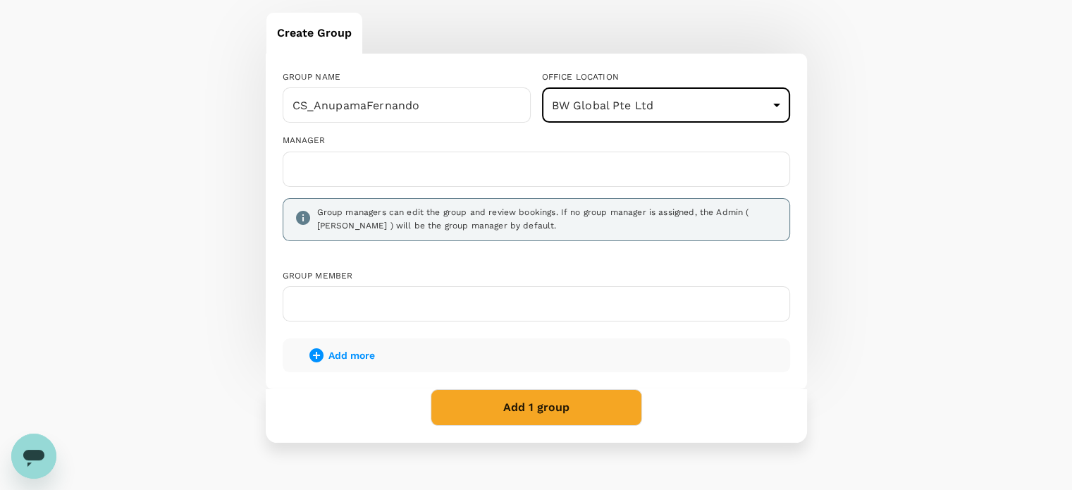
click at [419, 172] on input "text" at bounding box center [536, 169] width 495 height 23
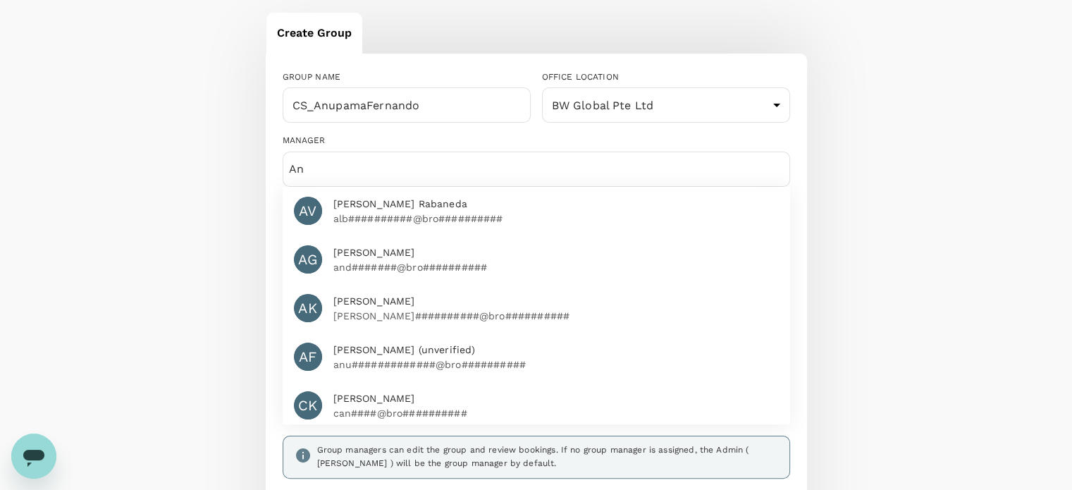
type input "An"
click at [434, 360] on p "anu#############@bro##########" at bounding box center [557, 364] width 446 height 14
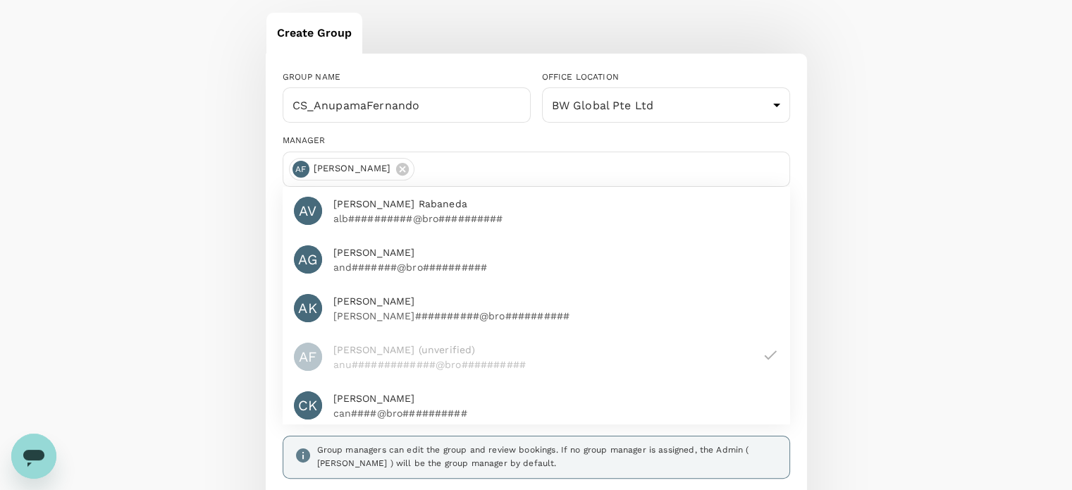
click at [890, 295] on div "Create Group GROUP NAME CS_AnupamaFernando ​ OFFICE LOCATION BW Global Pte Ltd …" at bounding box center [536, 346] width 812 height 668
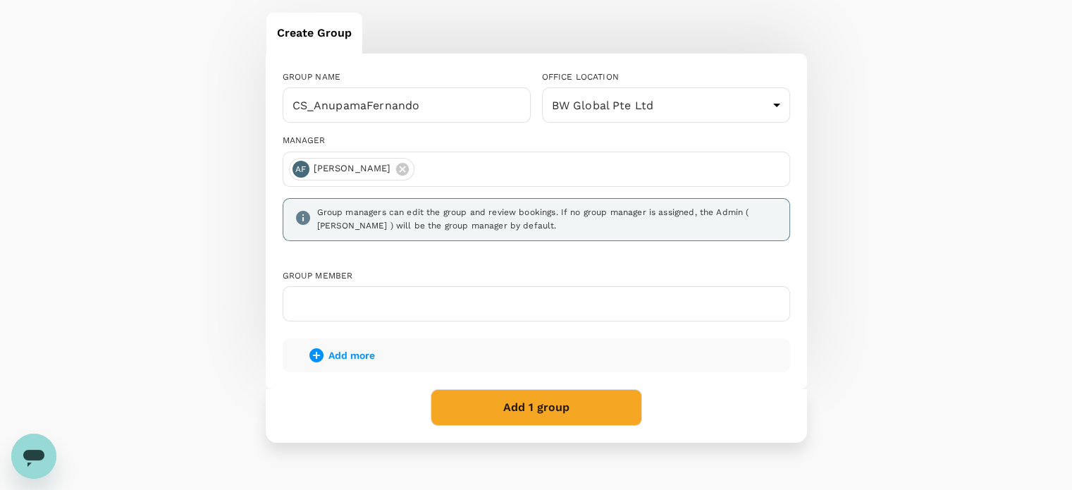
click at [534, 403] on button "Add 1 group" at bounding box center [537, 407] width 212 height 37
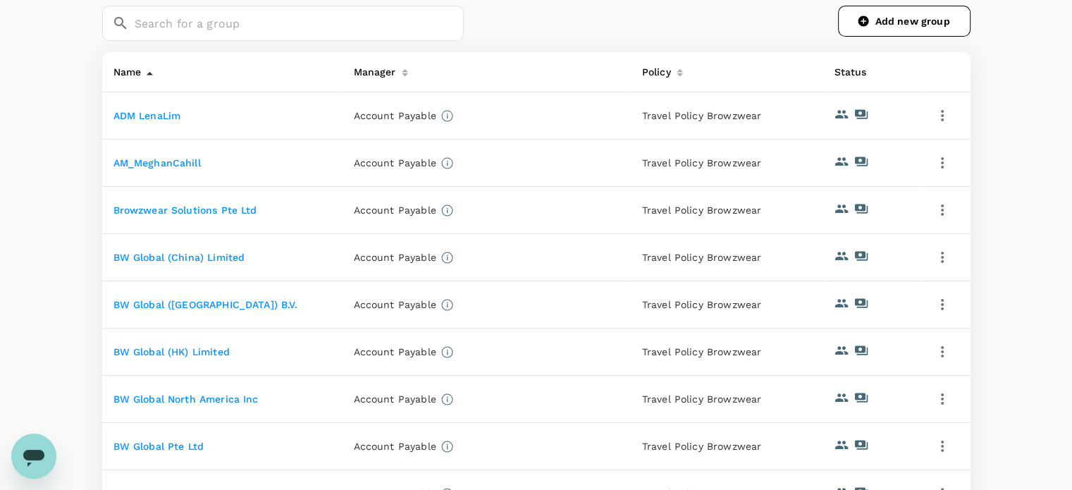
scroll to position [423, 0]
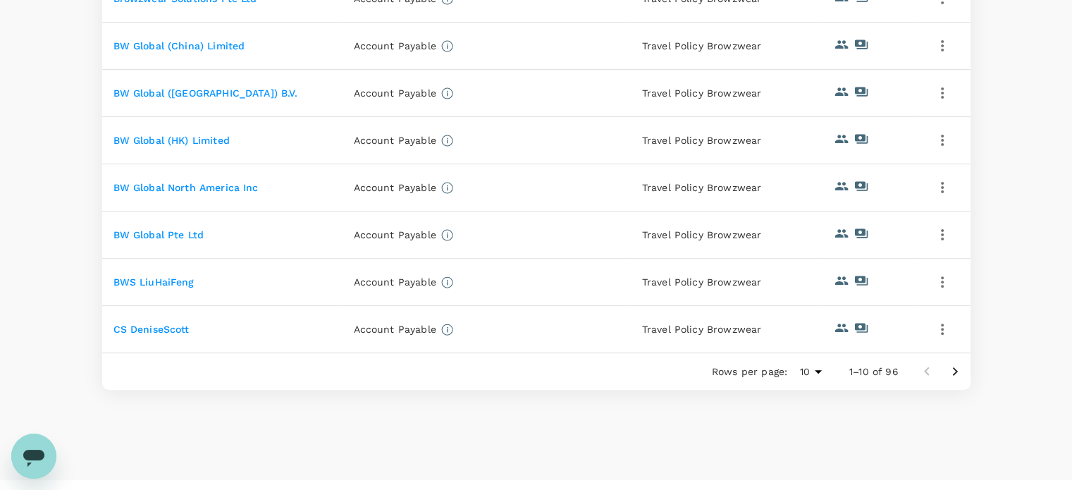
click at [955, 369] on icon "Go to next page" at bounding box center [955, 371] width 17 height 17
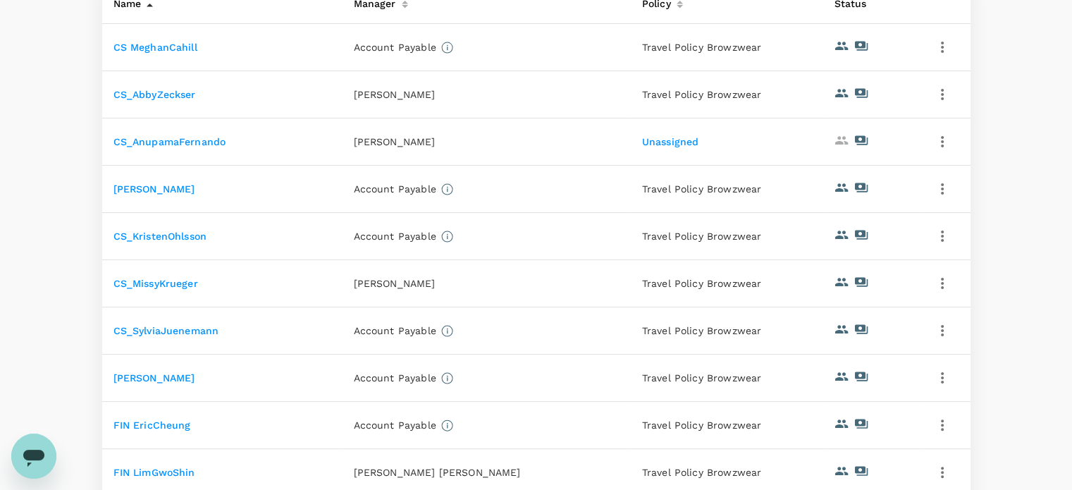
scroll to position [141, 0]
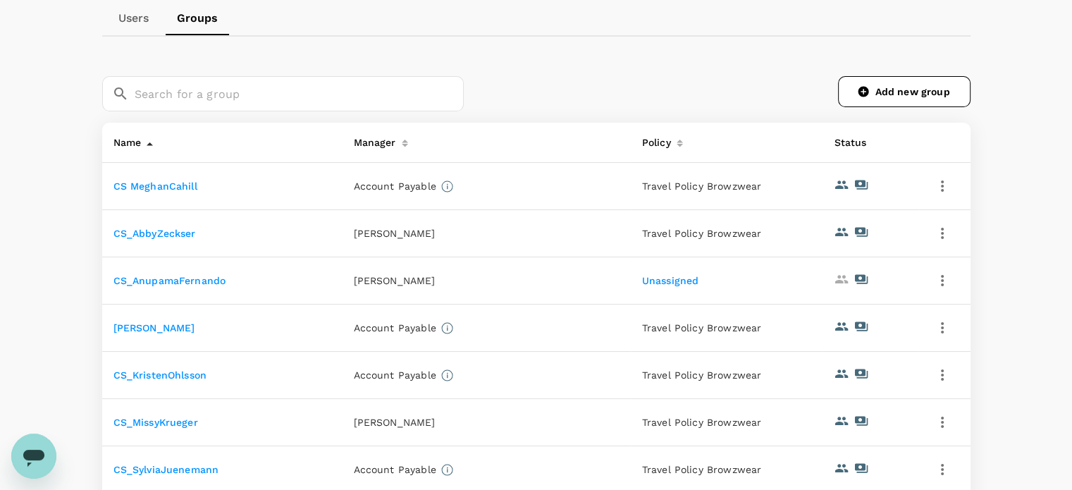
click at [164, 283] on link "CS_AnupamaFernando" at bounding box center [170, 280] width 113 height 11
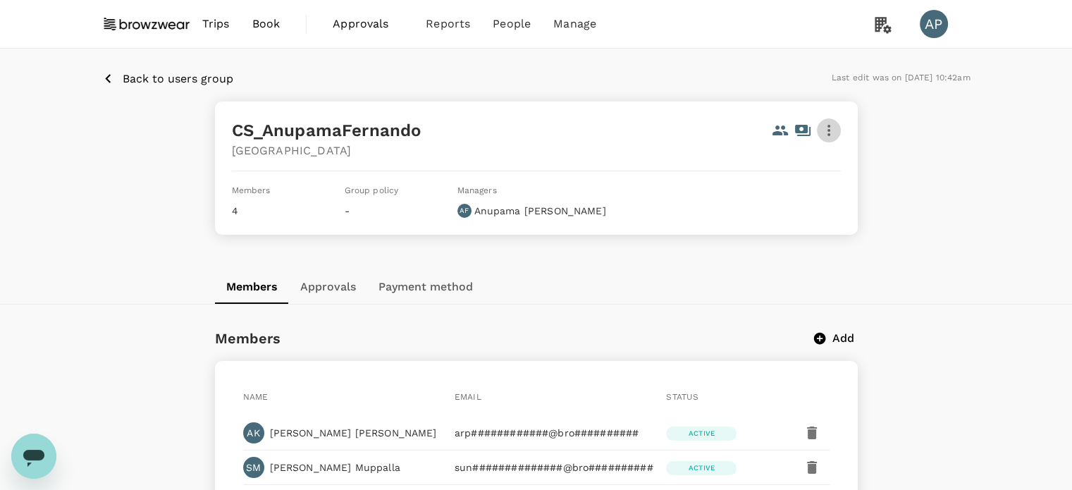
click at [835, 132] on icon "button" at bounding box center [829, 130] width 17 height 17
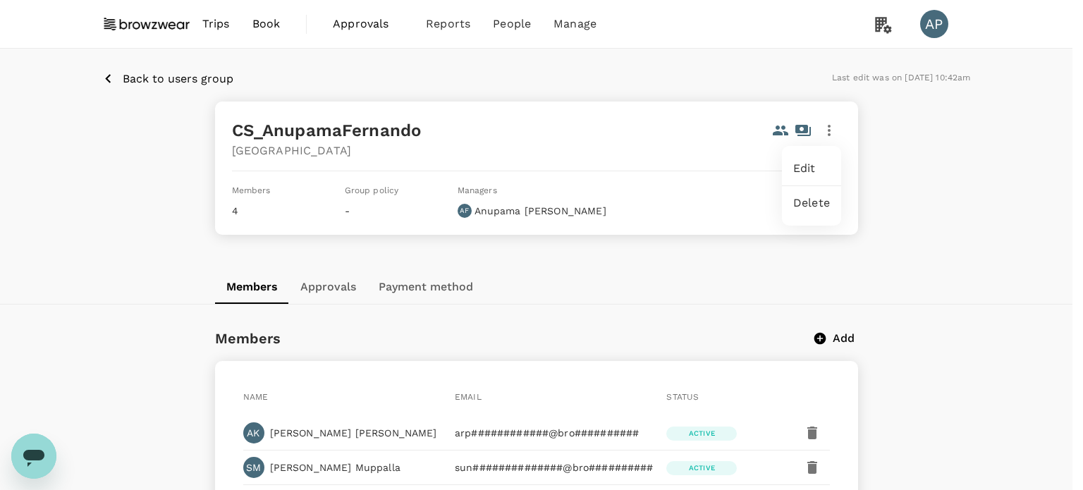
click at [809, 164] on span "Edit" at bounding box center [811, 168] width 37 height 17
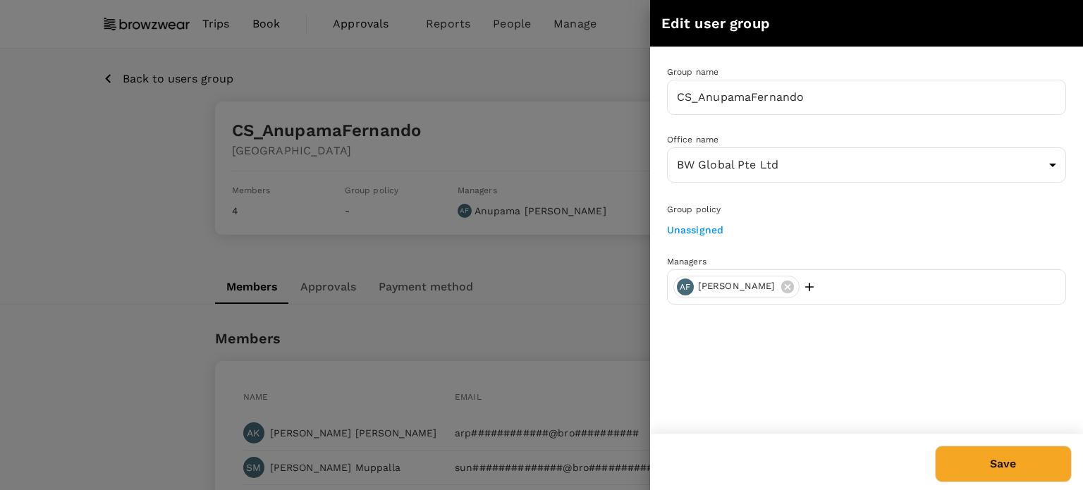
click at [702, 227] on link "Unassigned" at bounding box center [695, 229] width 57 height 11
click at [138, 331] on div at bounding box center [541, 245] width 1083 height 490
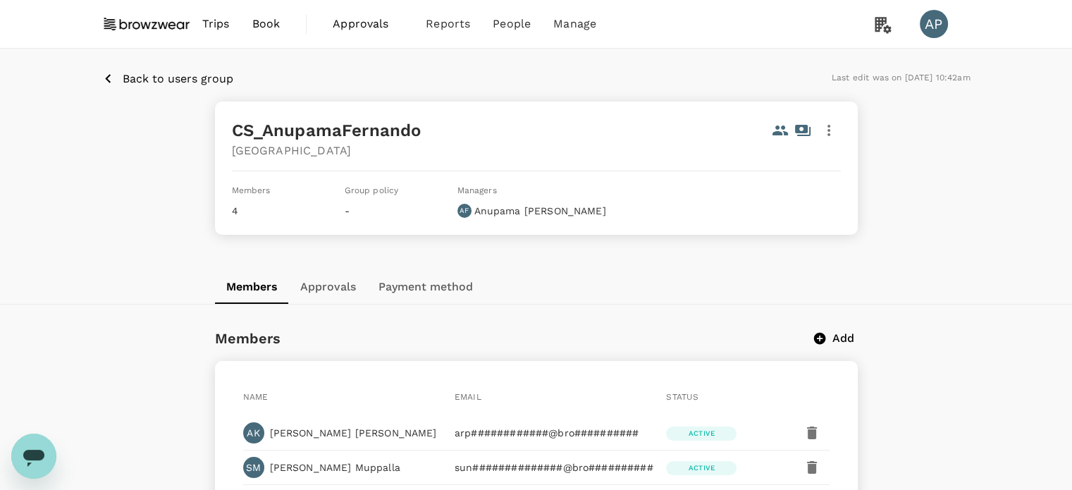
click at [833, 129] on icon "button" at bounding box center [829, 130] width 17 height 17
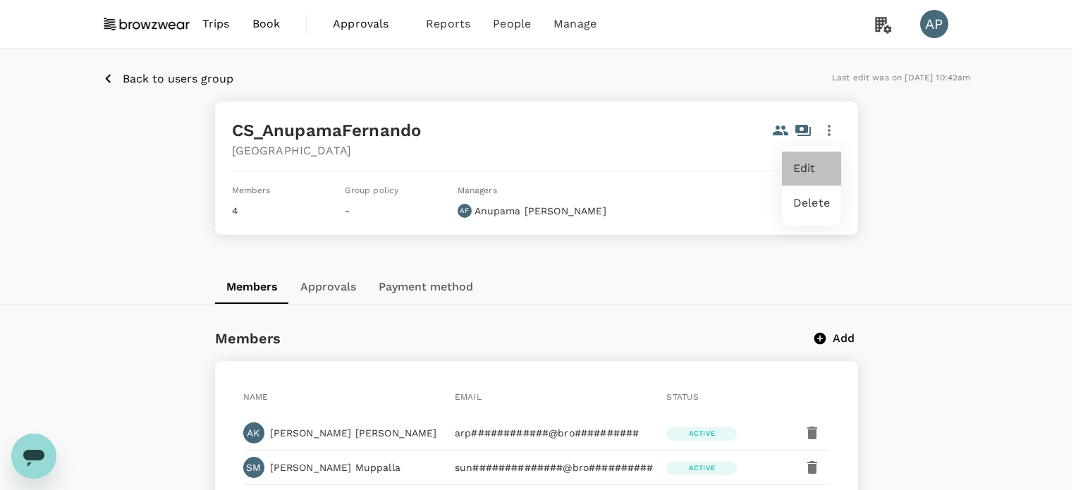
click at [832, 167] on div "Edit" at bounding box center [811, 169] width 59 height 34
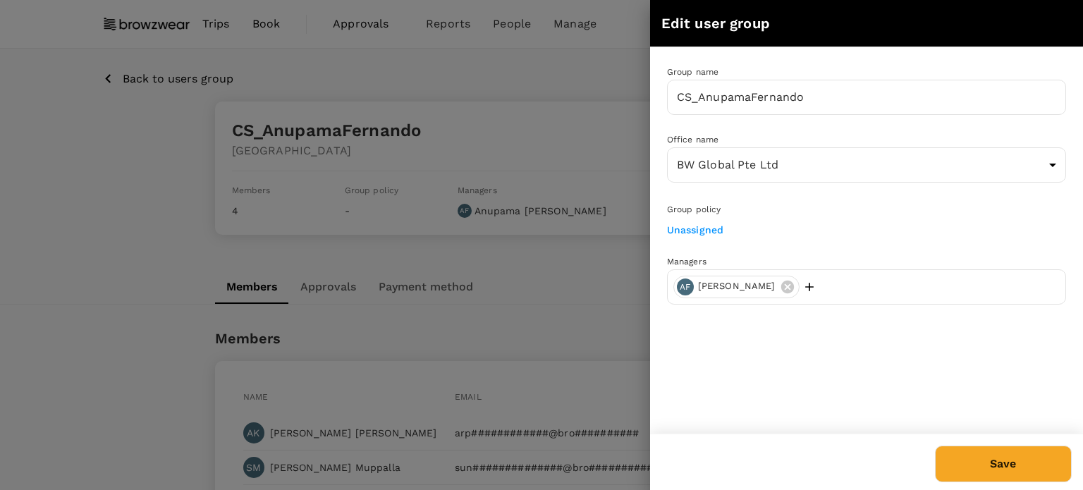
click at [701, 220] on div "Unassigned" at bounding box center [863, 227] width 405 height 20
click at [697, 225] on link "Unassigned" at bounding box center [695, 229] width 57 height 11
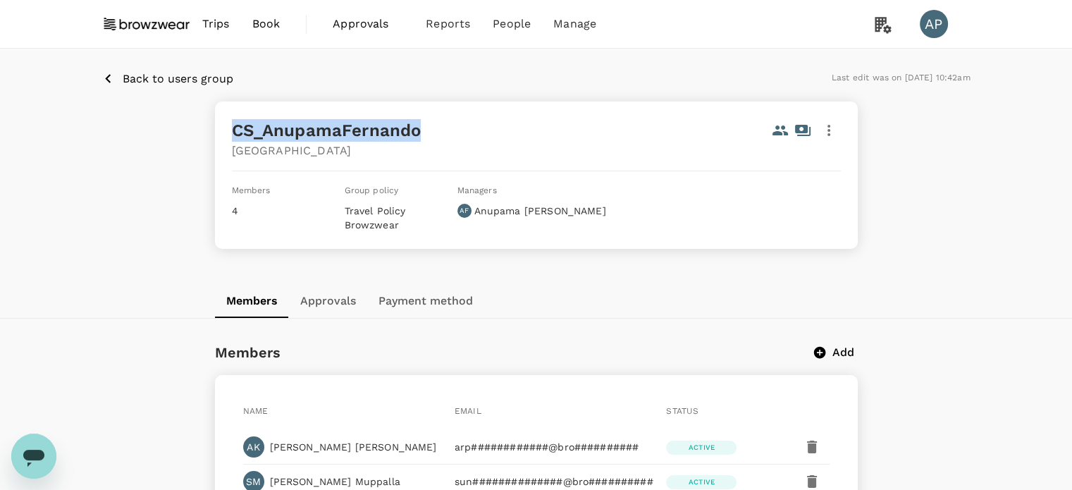
drag, startPoint x: 431, startPoint y: 133, endPoint x: 209, endPoint y: 136, distance: 222.1
click at [209, 136] on div "CS_AnupamaFernando Singapore Members 4 Group policy Travel Policy Browzwear Man…" at bounding box center [536, 175] width 677 height 147
copy h5 "CS_AnupamaFernando"
click at [936, 211] on div "Back to users group Last edit was on 25 Aug 2025, 10:42am CS_AnupamaFernando Si…" at bounding box center [536, 166] width 1072 height 235
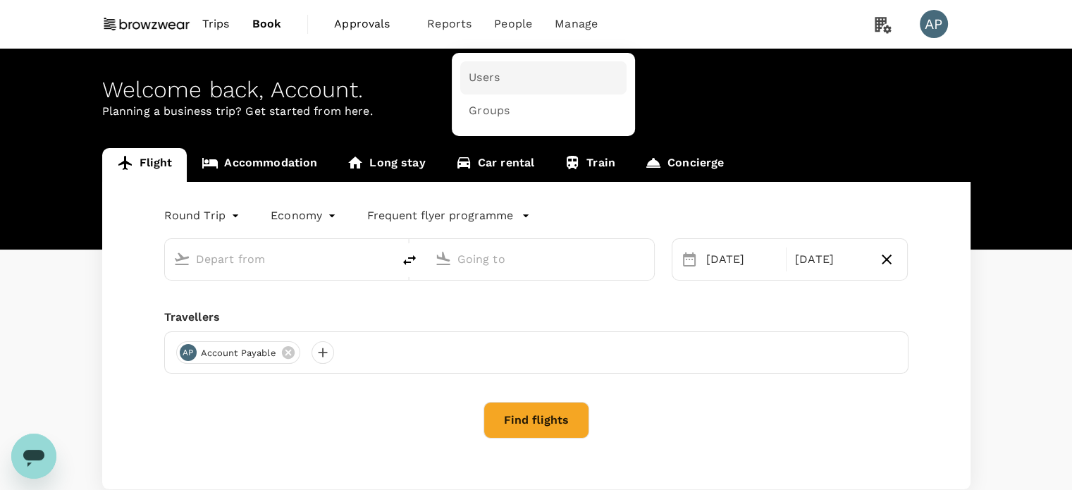
click at [498, 73] on link "Users" at bounding box center [543, 77] width 166 height 33
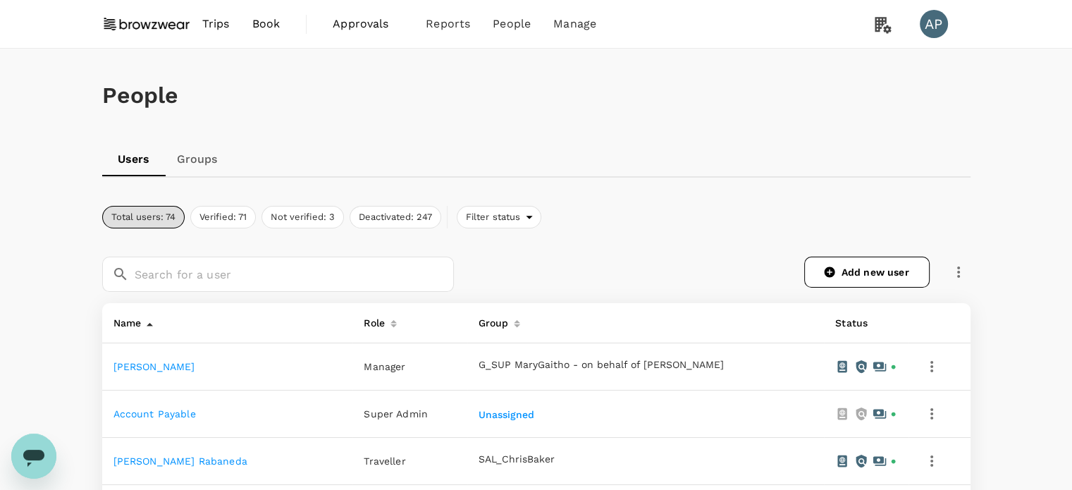
click at [215, 159] on link "Groups" at bounding box center [197, 159] width 63 height 34
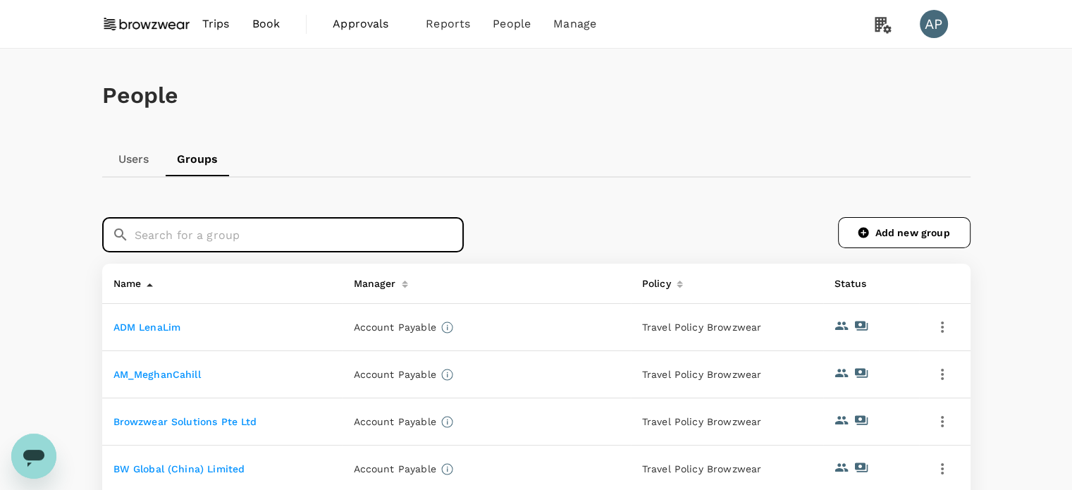
click at [444, 235] on input "text" at bounding box center [299, 234] width 329 height 35
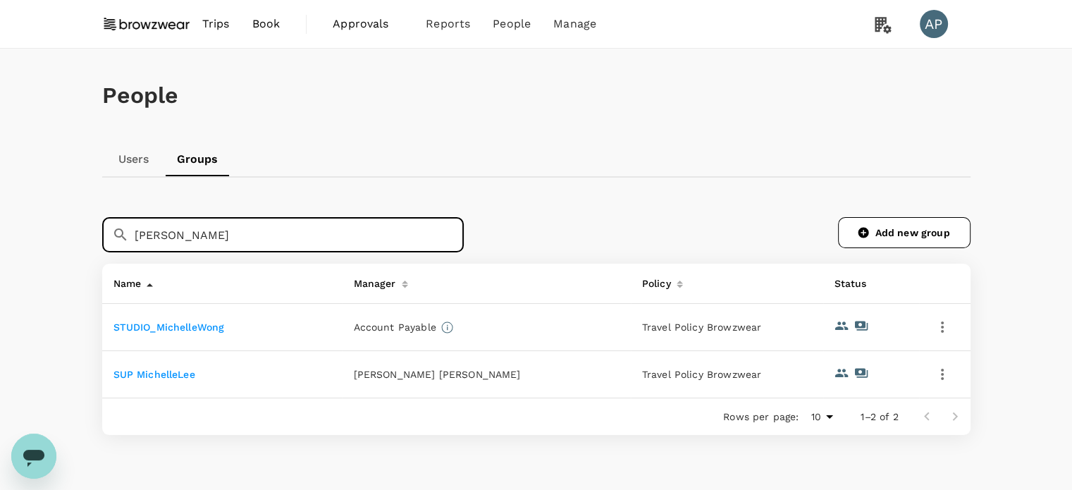
type input "michelle"
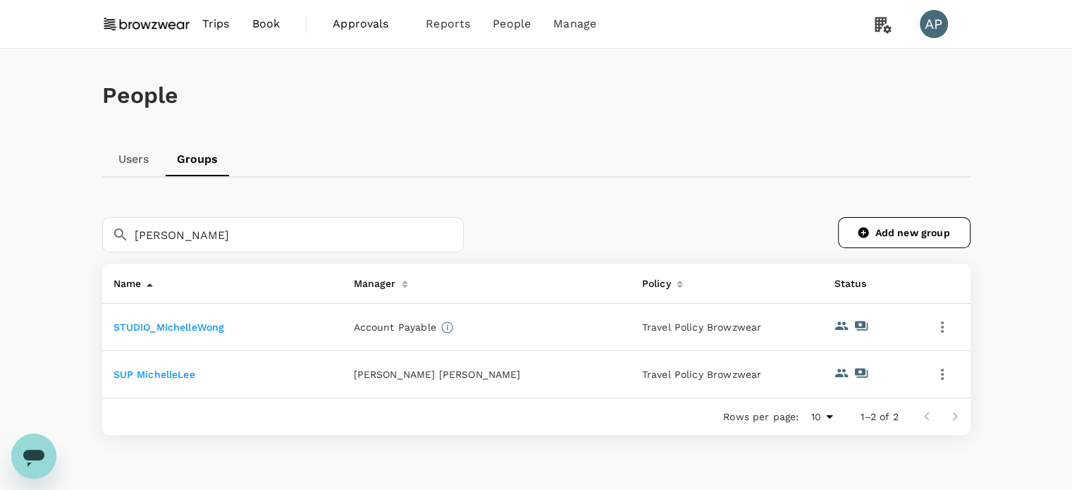
click at [173, 374] on link "SUP MichelleLee" at bounding box center [155, 374] width 82 height 11
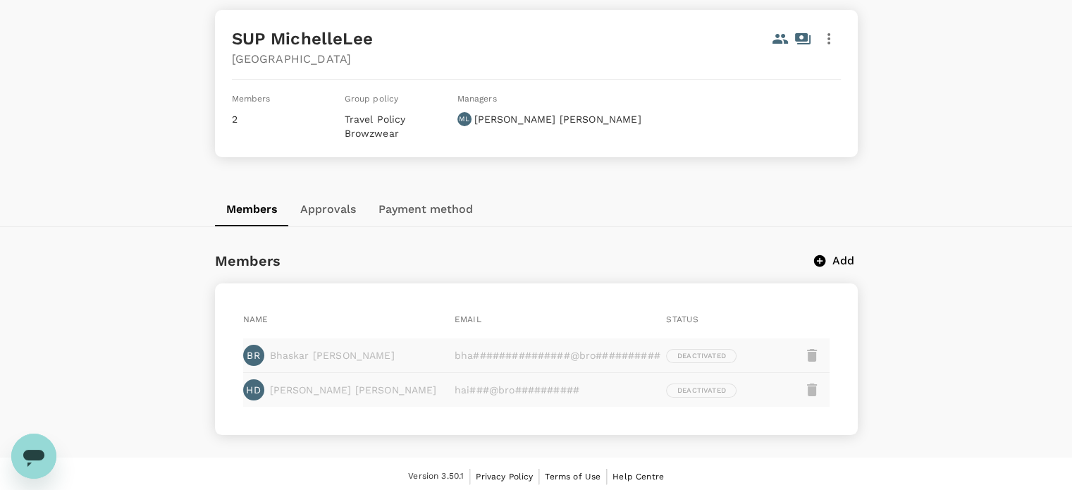
scroll to position [93, 0]
click at [834, 38] on icon "button" at bounding box center [829, 37] width 17 height 17
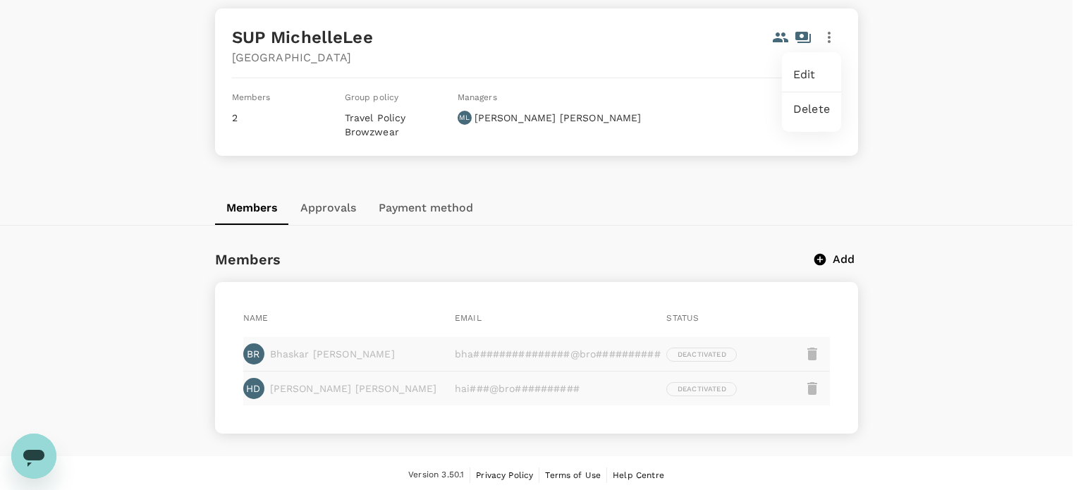
click at [809, 78] on span "Edit" at bounding box center [811, 74] width 37 height 17
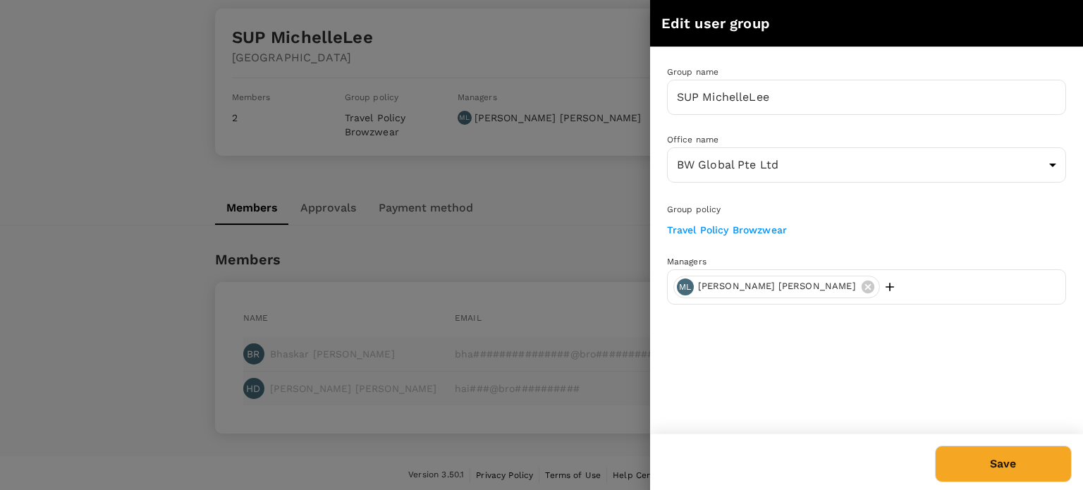
click at [860, 281] on icon at bounding box center [868, 287] width 16 height 16
click at [1002, 467] on button "Save" at bounding box center [1003, 464] width 137 height 37
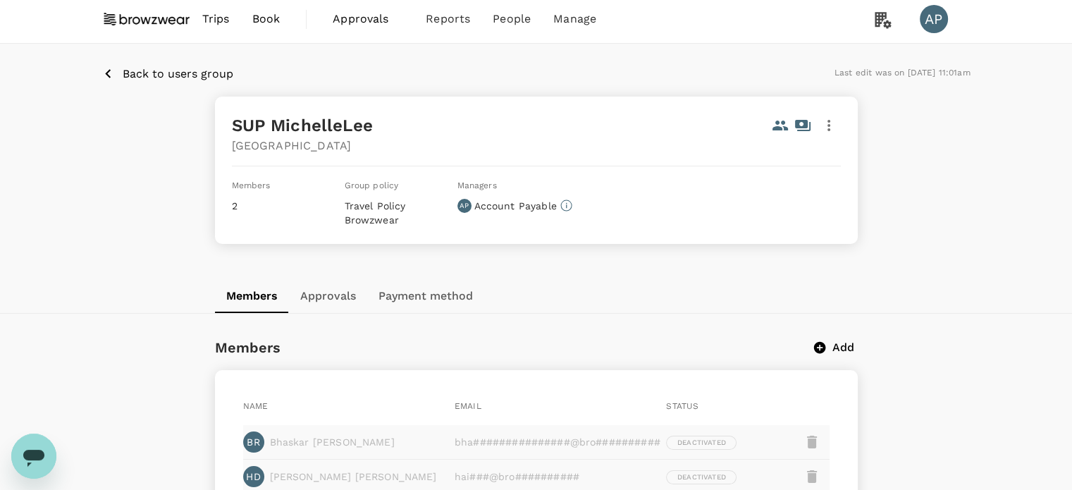
scroll to position [0, 0]
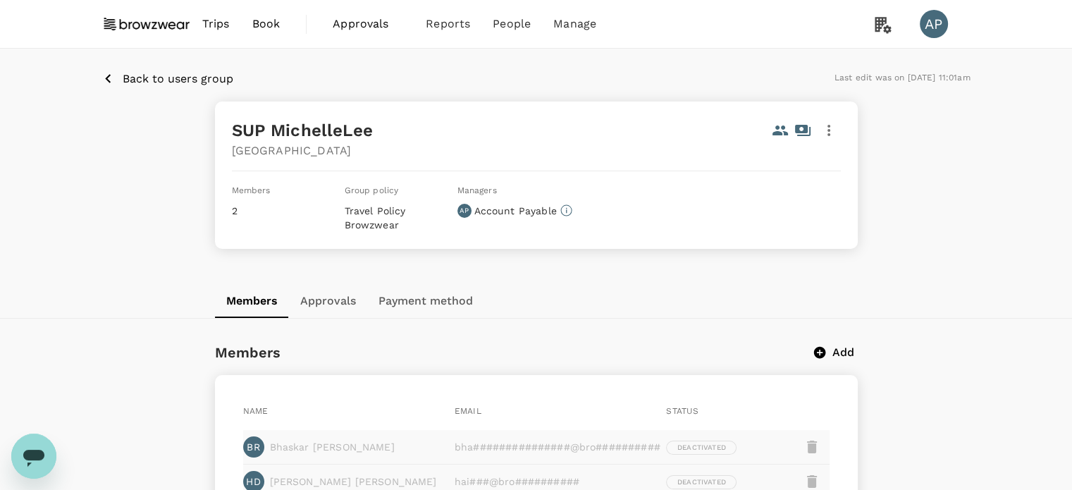
click at [164, 78] on p "Back to users group" at bounding box center [178, 79] width 111 height 17
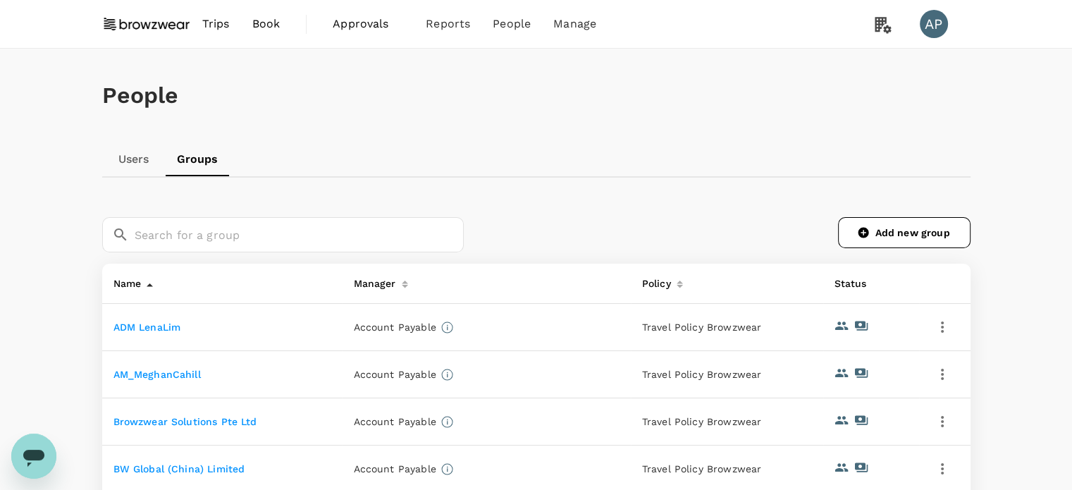
click at [141, 159] on link "Users" at bounding box center [133, 159] width 63 height 34
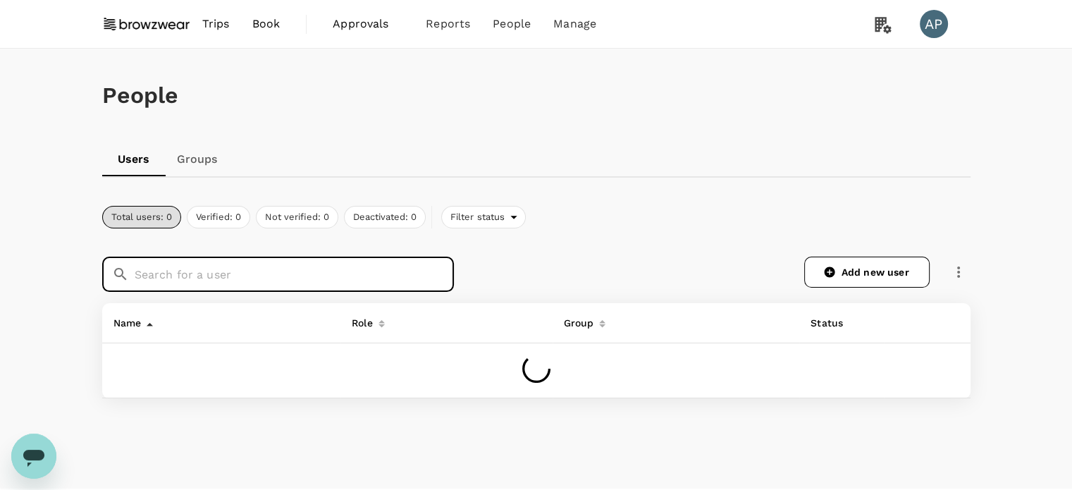
click at [184, 266] on input "text" at bounding box center [294, 274] width 319 height 35
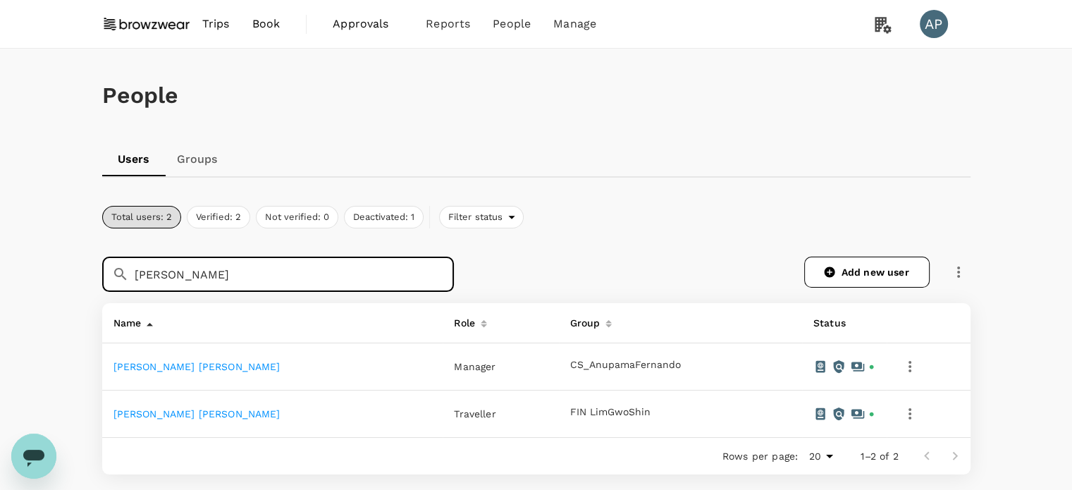
type input "michelle"
click at [171, 367] on link "Michelle Xiu Zhen Lee" at bounding box center [197, 366] width 167 height 11
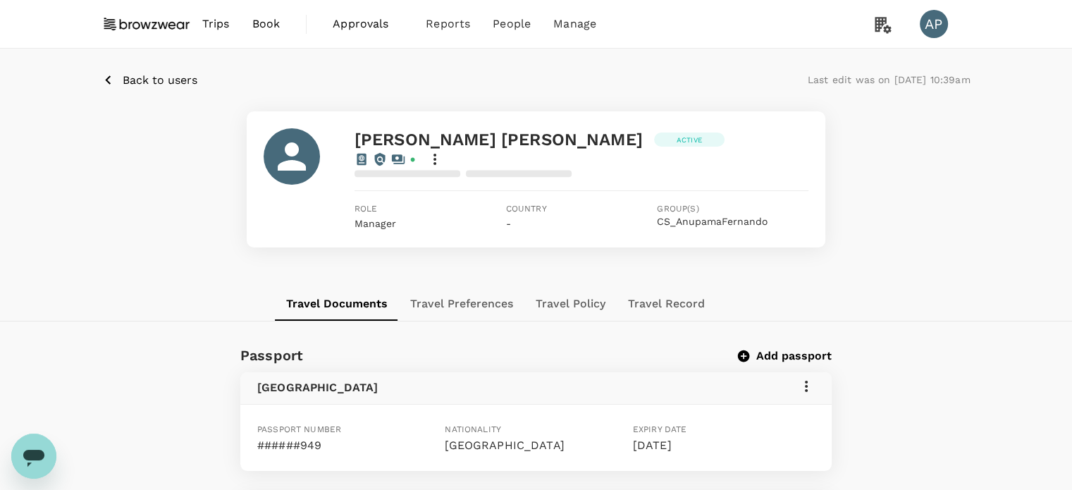
click at [443, 151] on icon at bounding box center [435, 159] width 17 height 17
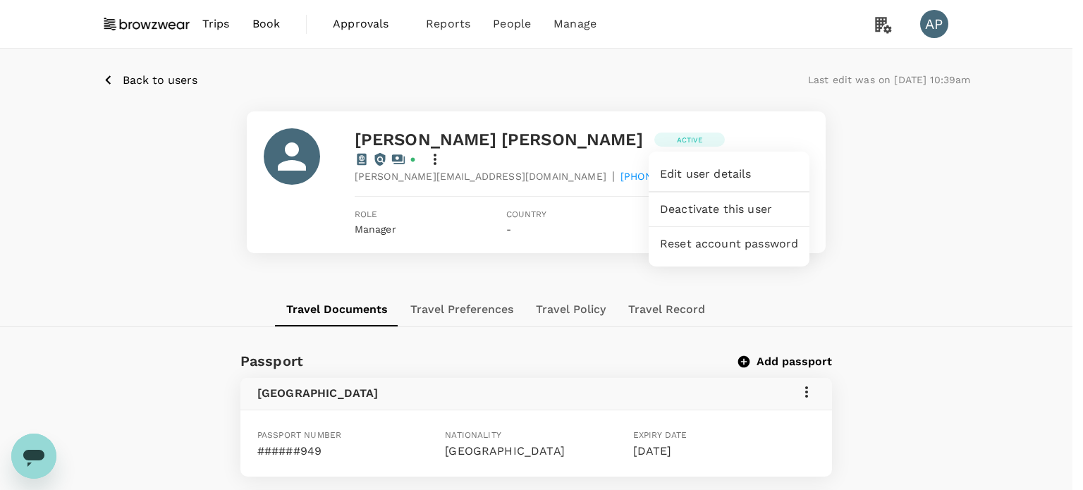
click at [755, 168] on span "Edit user details" at bounding box center [729, 174] width 138 height 17
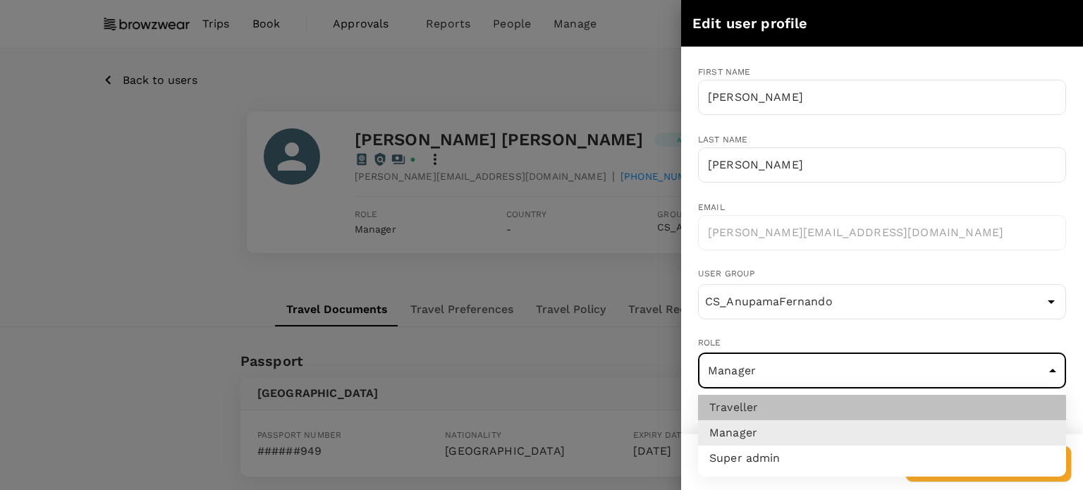
click at [801, 407] on li "Traveller" at bounding box center [882, 407] width 368 height 25
type input "user"
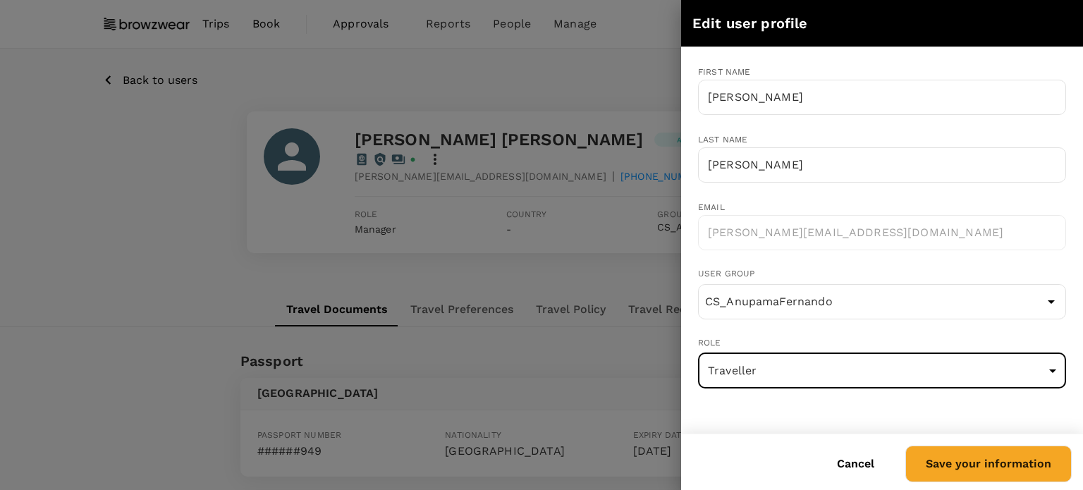
click at [993, 466] on button "Save your information" at bounding box center [988, 464] width 166 height 37
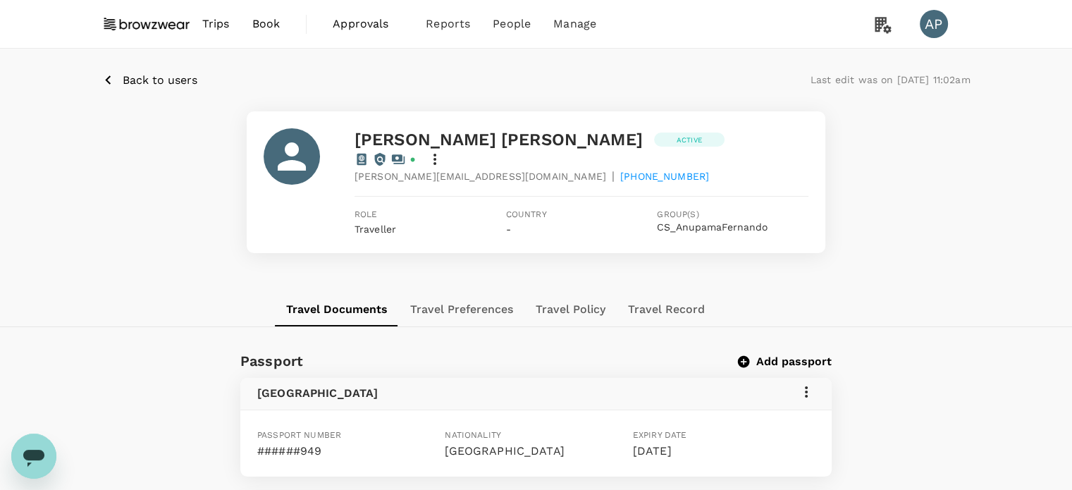
click at [144, 83] on p "Back to users" at bounding box center [160, 80] width 75 height 17
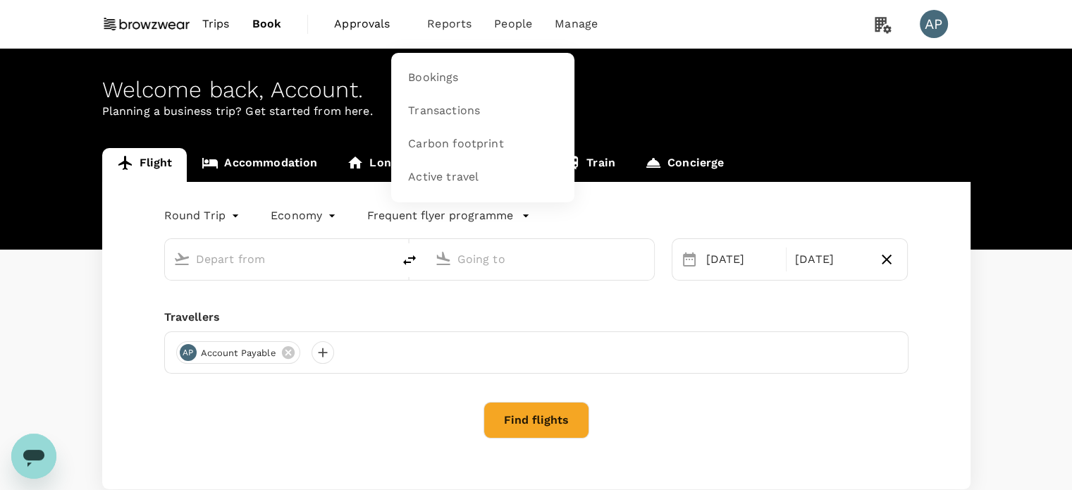
type input "Kuala Lumpur Intl ([GEOGRAPHIC_DATA])"
type input "Singapore Changi (SIN)"
type input "Kuala Lumpur Intl ([GEOGRAPHIC_DATA])"
type input "Singapore Changi (SIN)"
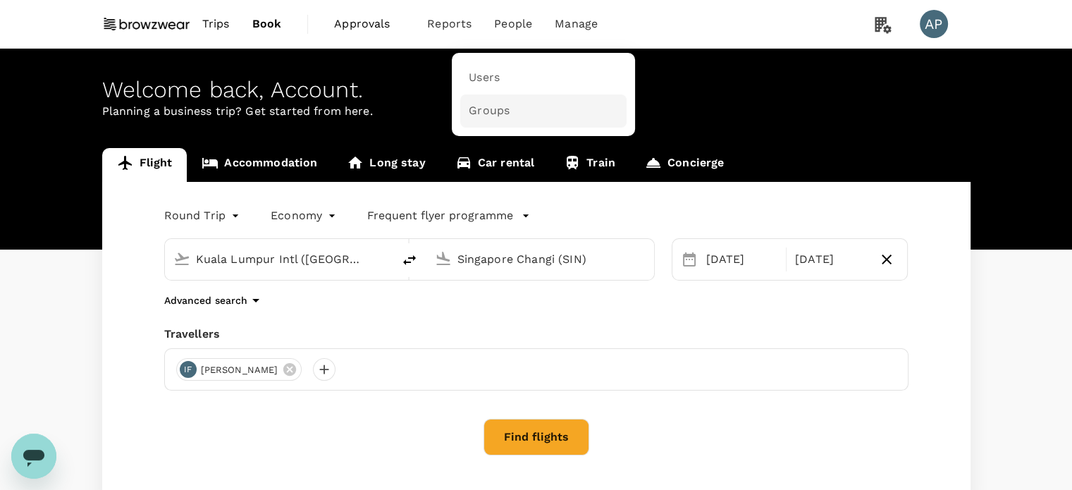
click at [484, 114] on span "Groups" at bounding box center [489, 111] width 41 height 16
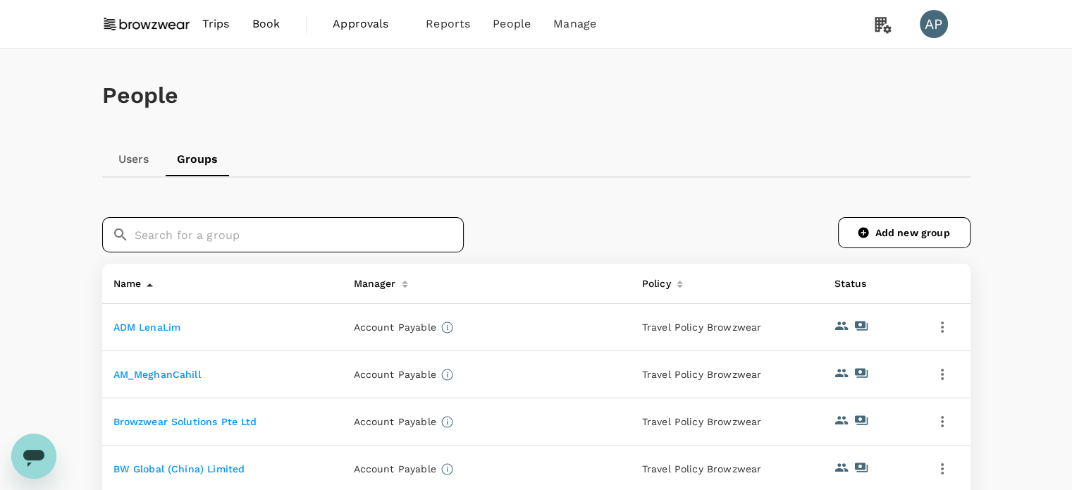
click at [293, 240] on input "text" at bounding box center [299, 234] width 329 height 35
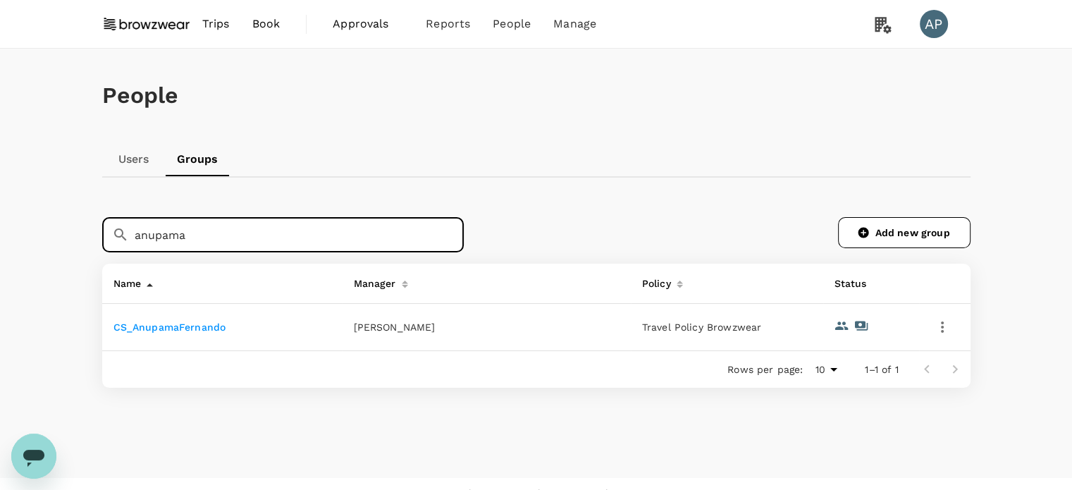
type input "anupama"
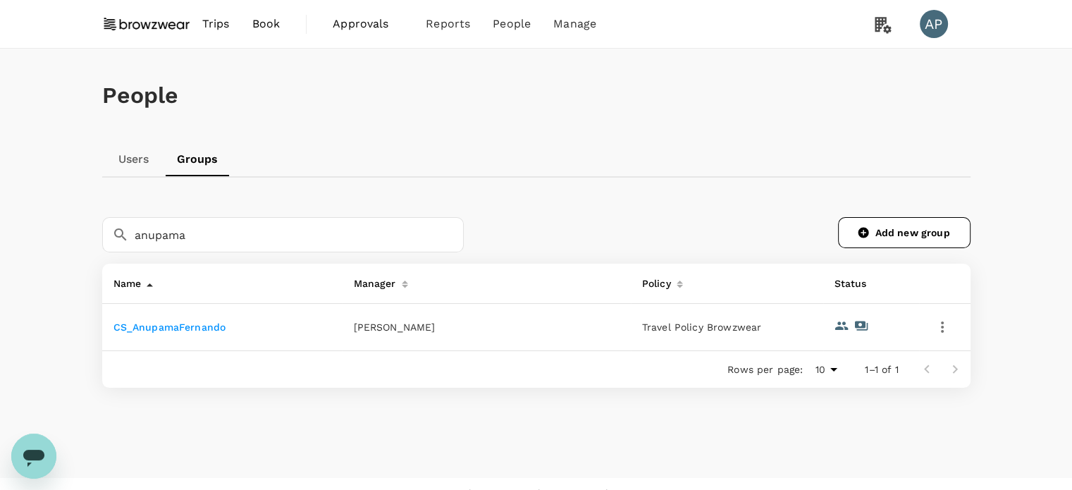
click at [192, 326] on link "CS_AnupamaFernando" at bounding box center [170, 327] width 113 height 11
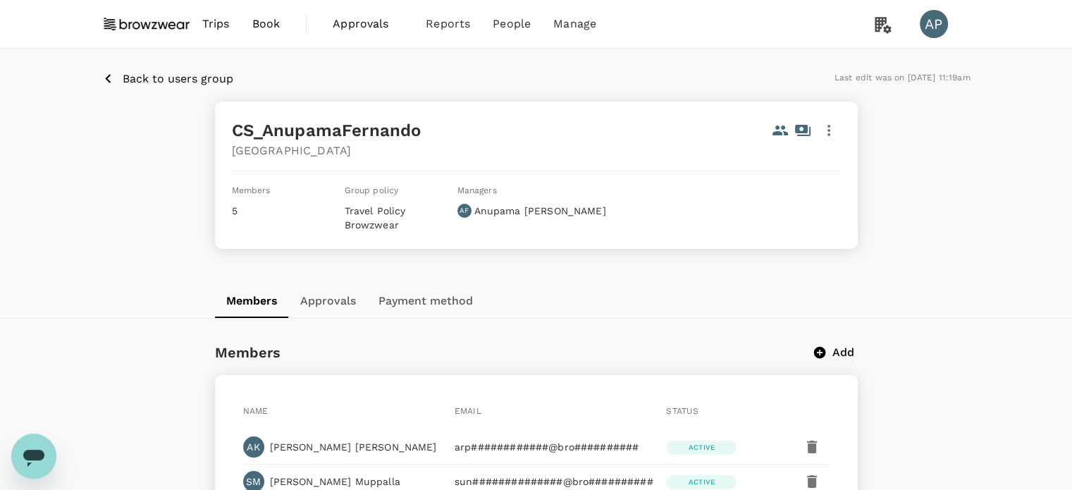
click at [134, 83] on p "Back to users group" at bounding box center [178, 79] width 111 height 17
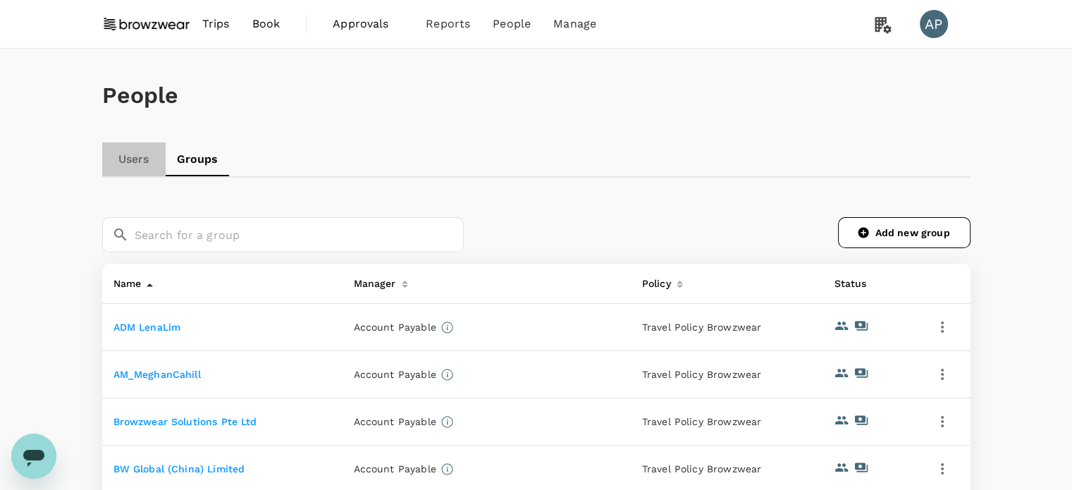
click at [127, 157] on link "Users" at bounding box center [133, 159] width 63 height 34
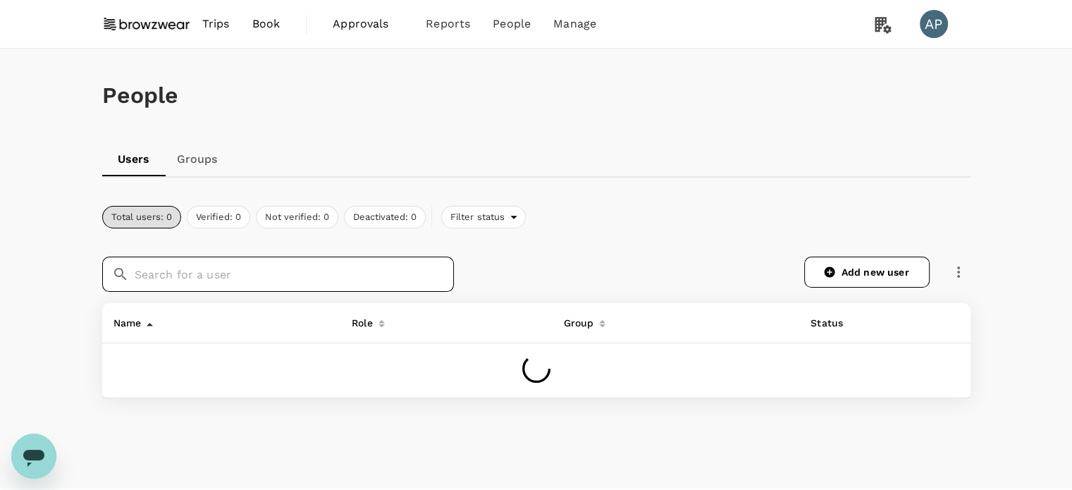
click at [176, 279] on input "text" at bounding box center [294, 274] width 319 height 35
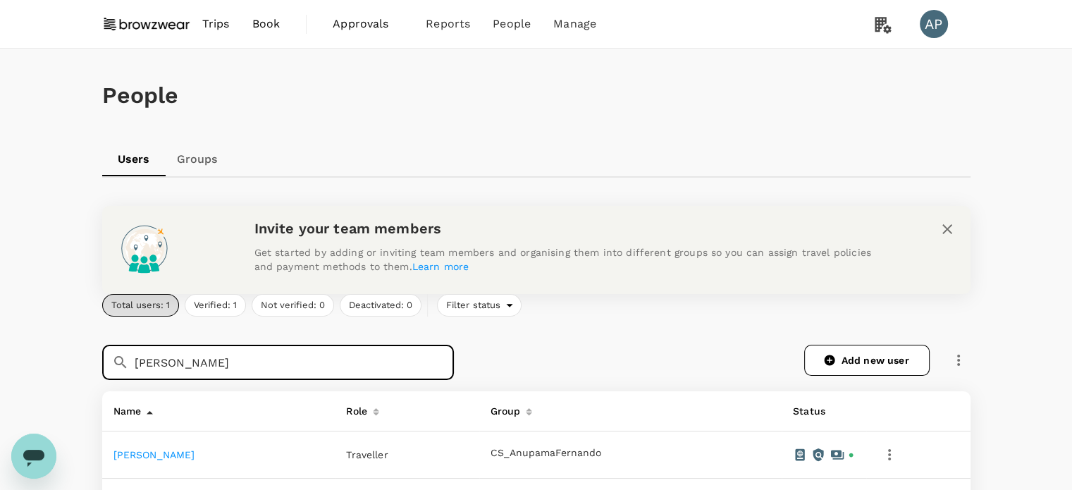
type input "[PERSON_NAME]"
click at [159, 454] on link "[PERSON_NAME]" at bounding box center [155, 454] width 82 height 11
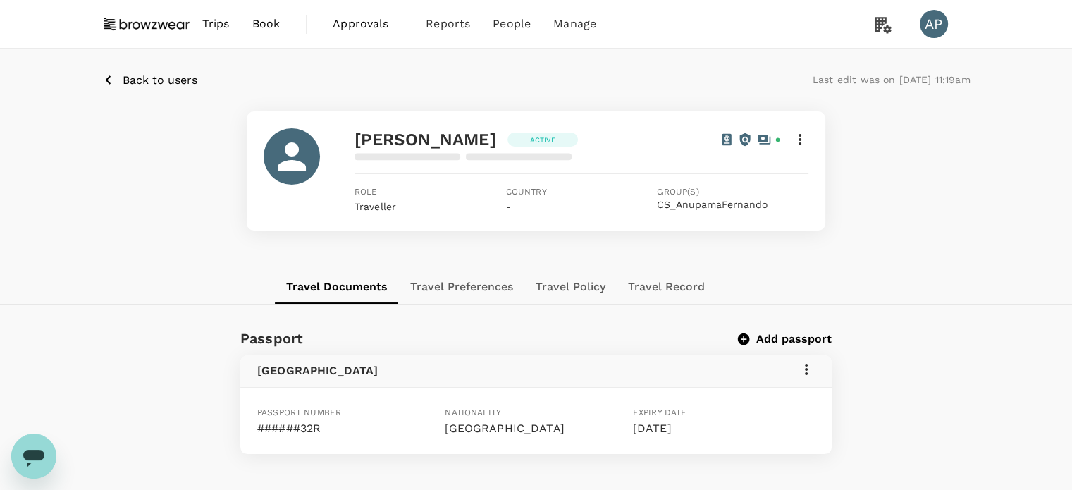
click at [801, 141] on icon at bounding box center [800, 139] width 17 height 17
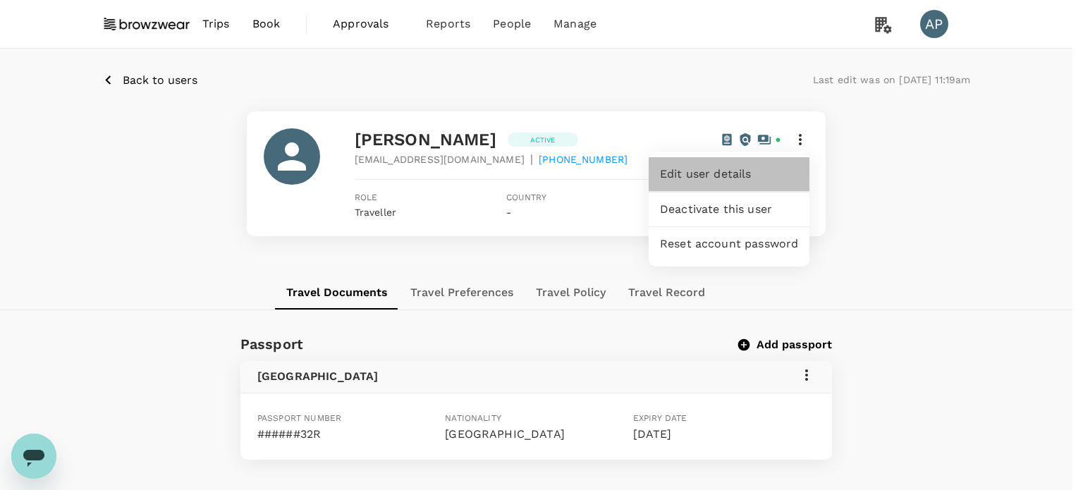
click at [750, 174] on span "Edit user details" at bounding box center [729, 174] width 138 height 17
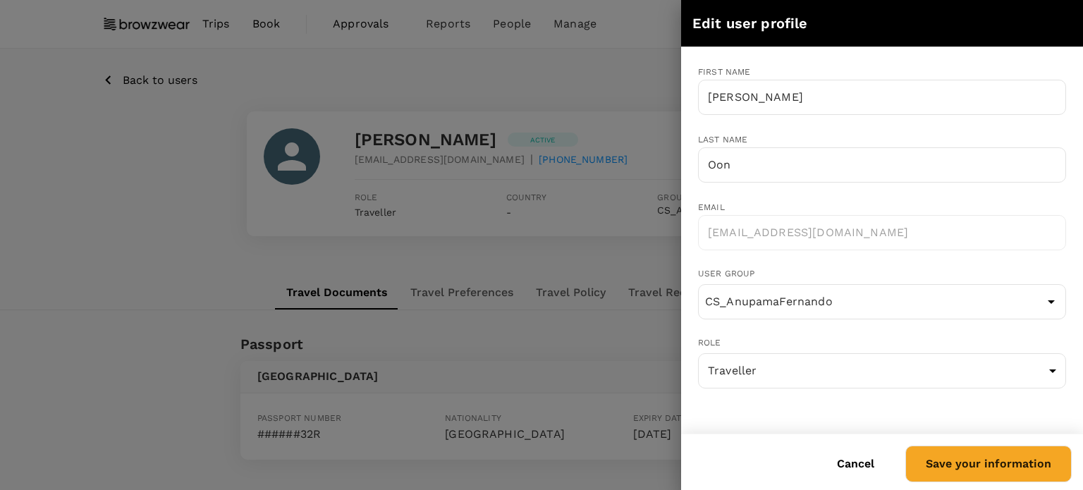
drag, startPoint x: 866, startPoint y: 466, endPoint x: 398, endPoint y: 423, distance: 469.4
click at [863, 466] on button "Cancel" at bounding box center [855, 463] width 77 height 35
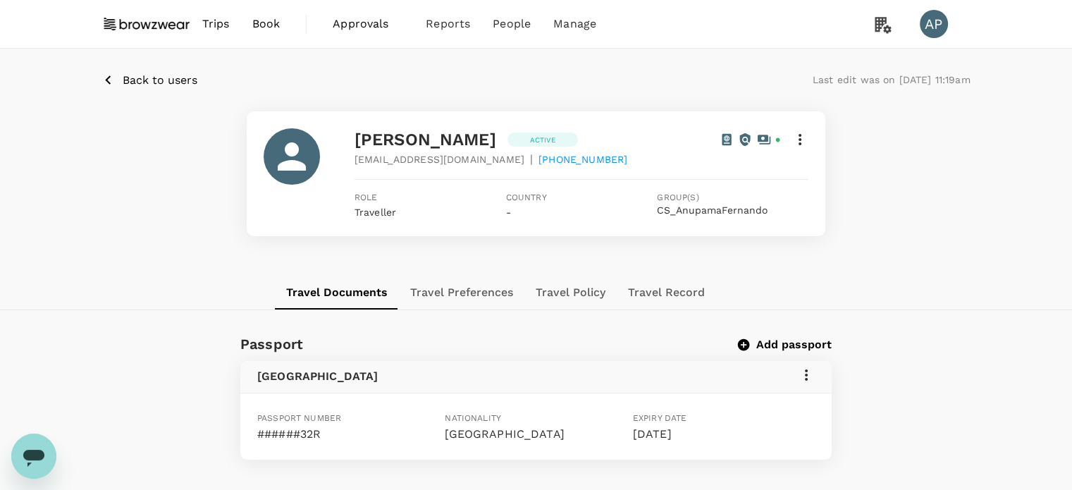
click at [112, 76] on icon "button" at bounding box center [108, 80] width 18 height 18
